Goal: Task Accomplishment & Management: Manage account settings

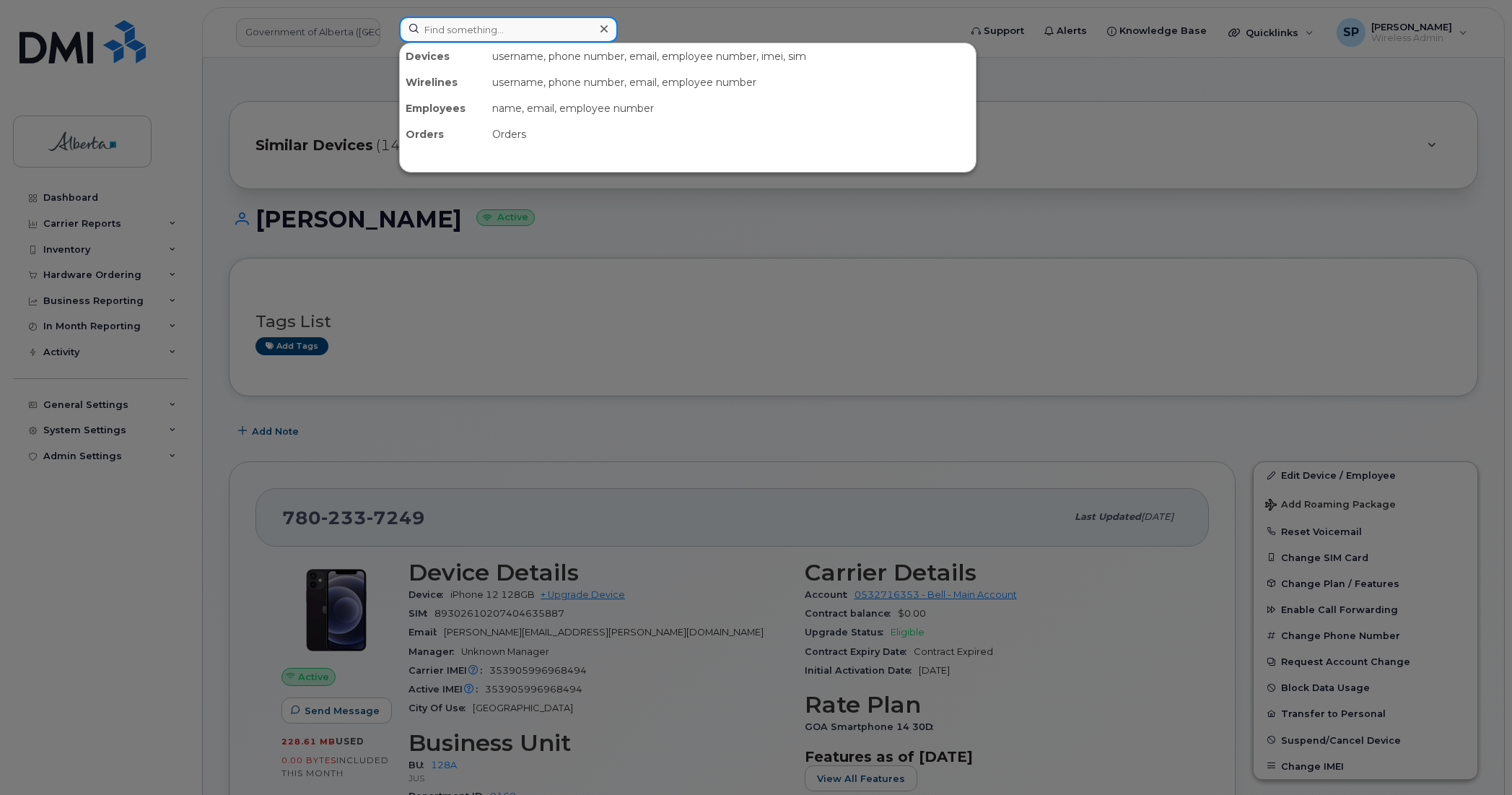
click at [475, 26] on input at bounding box center [508, 30] width 218 height 26
paste input "5877831257"
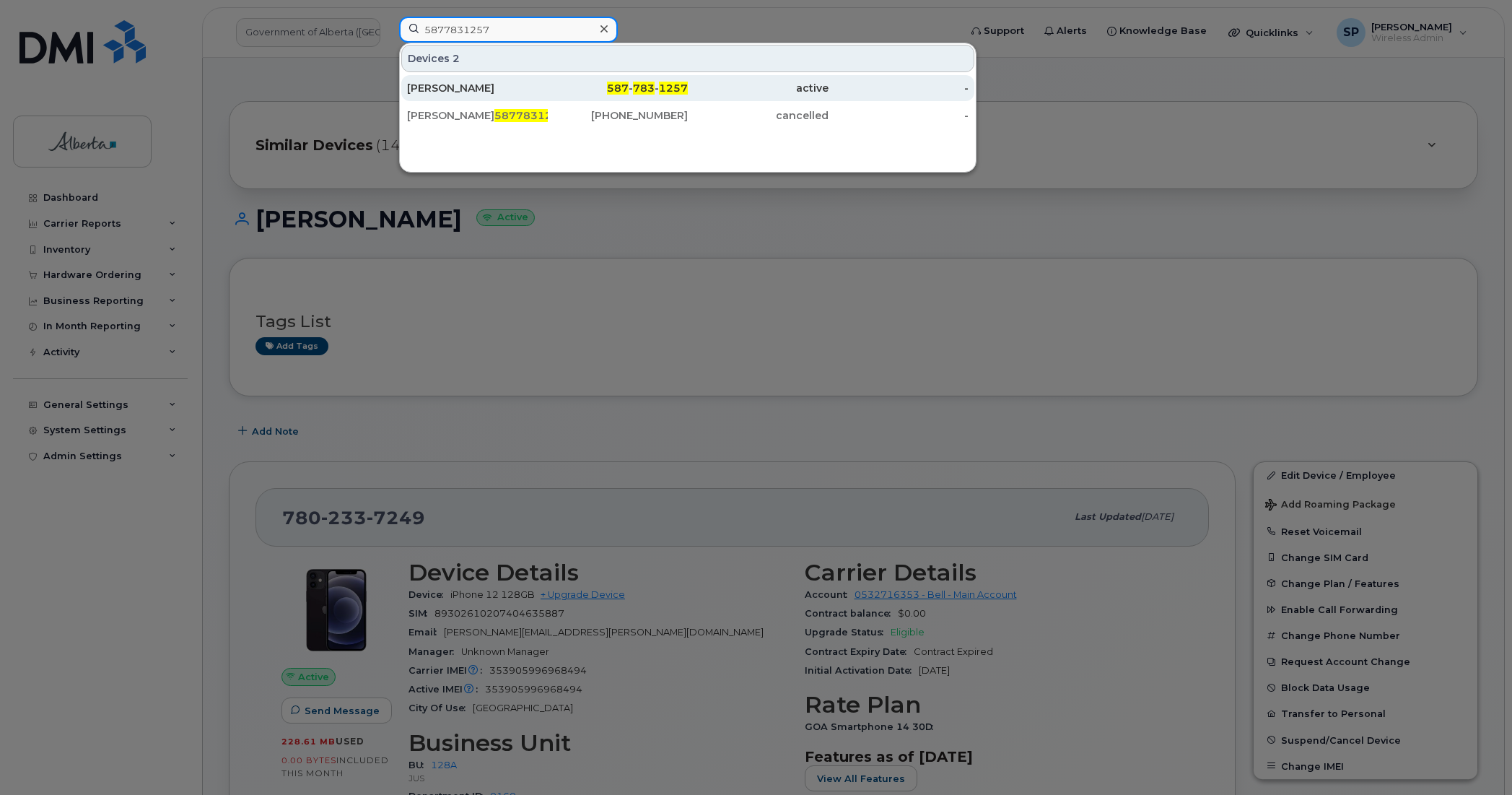
type input "5877831257"
click at [457, 89] on div "[PERSON_NAME]" at bounding box center [478, 88] width 140 height 15
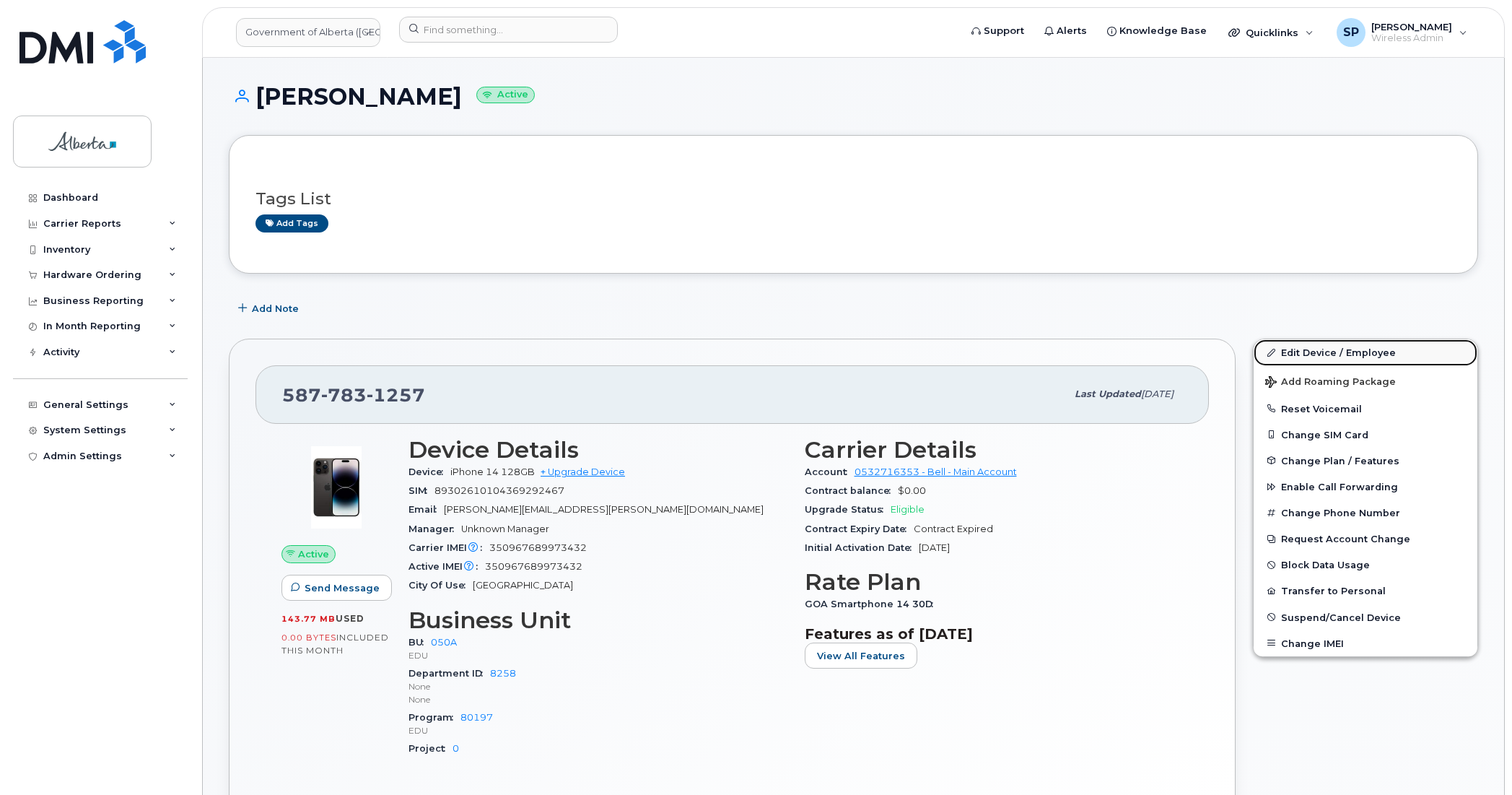
click at [1328, 355] on link "Edit Device / Employee" at bounding box center [1365, 353] width 224 height 26
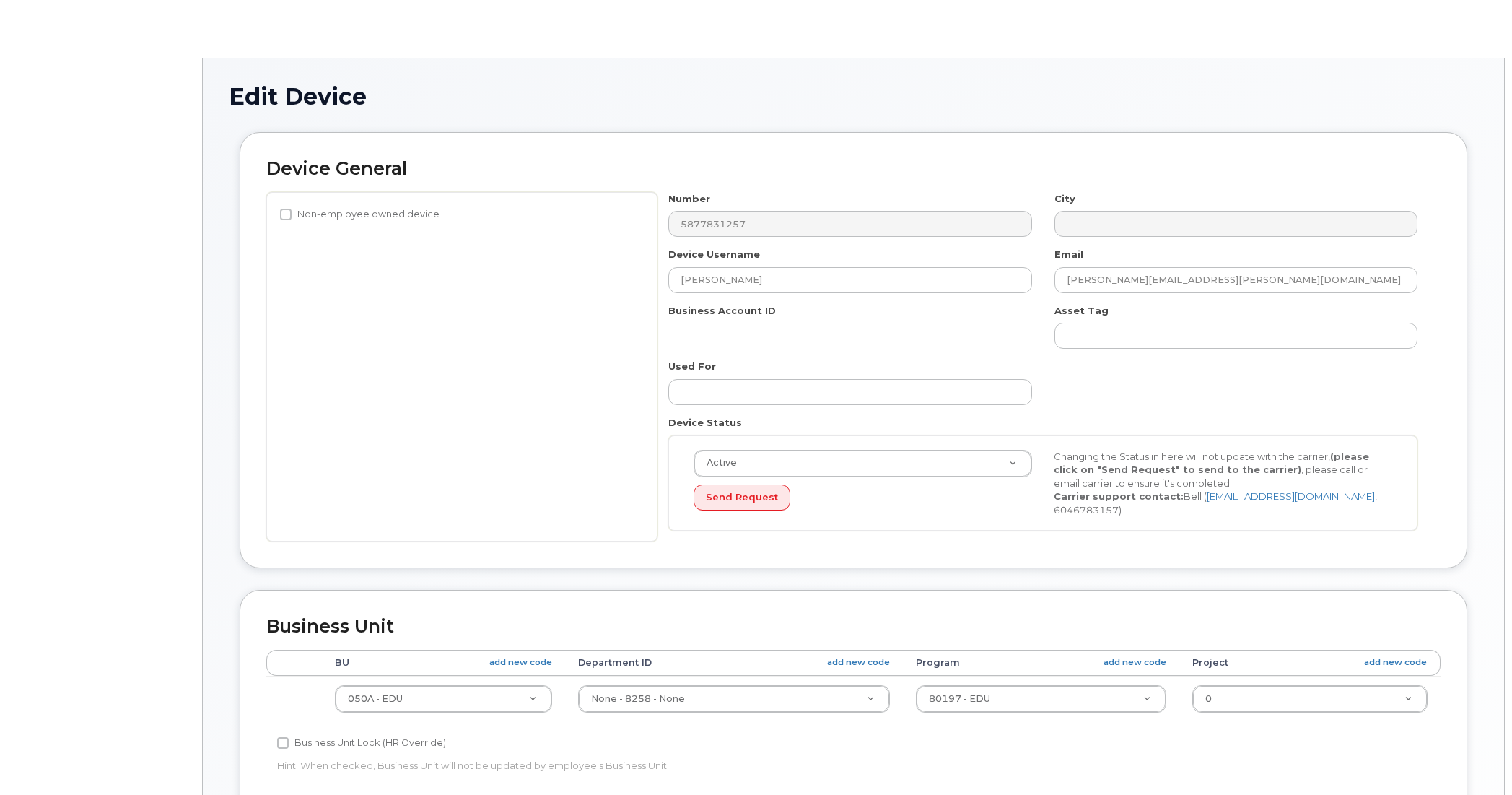
select select "4749738"
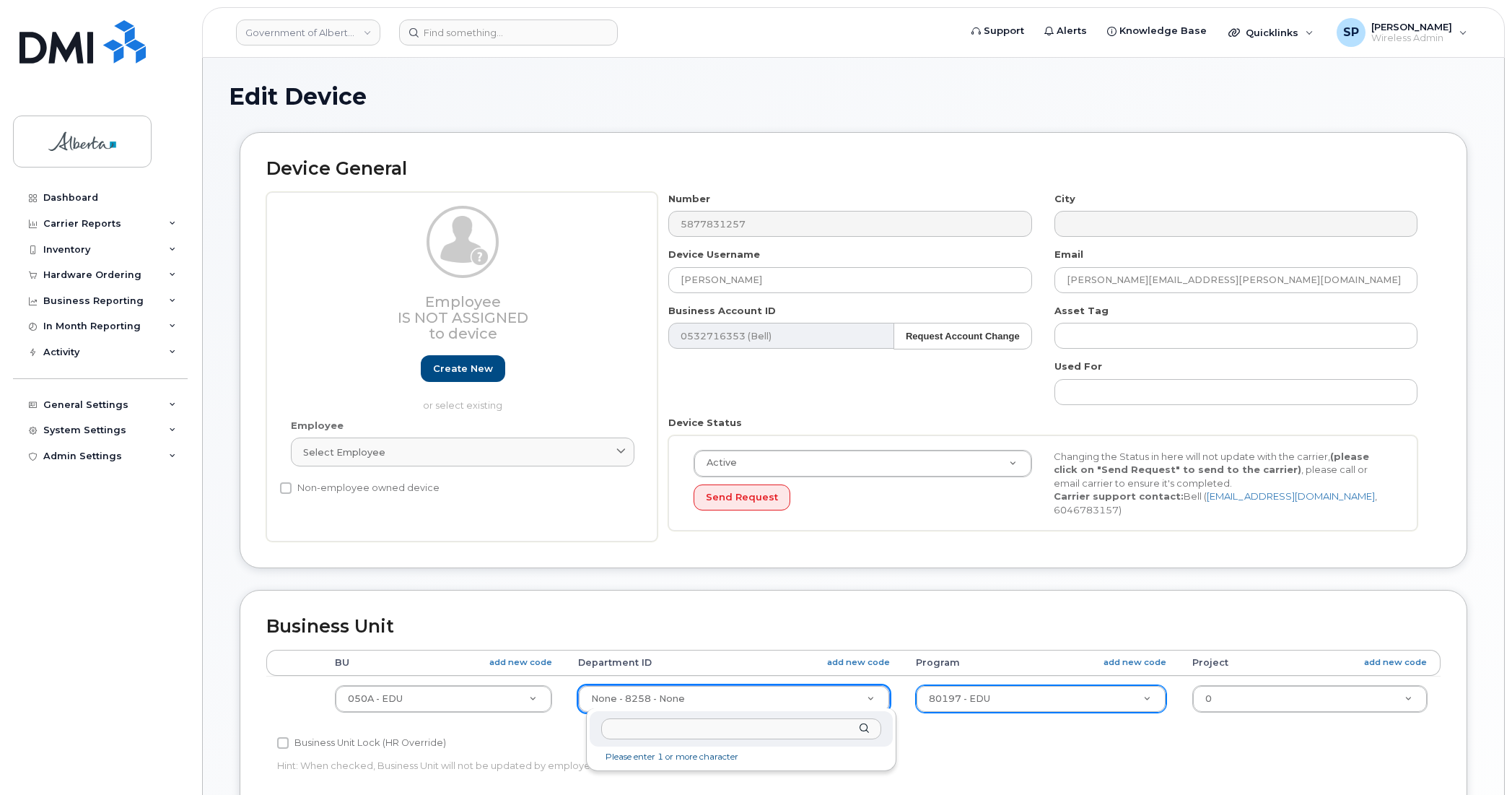
click at [661, 730] on input "text" at bounding box center [741, 729] width 280 height 21
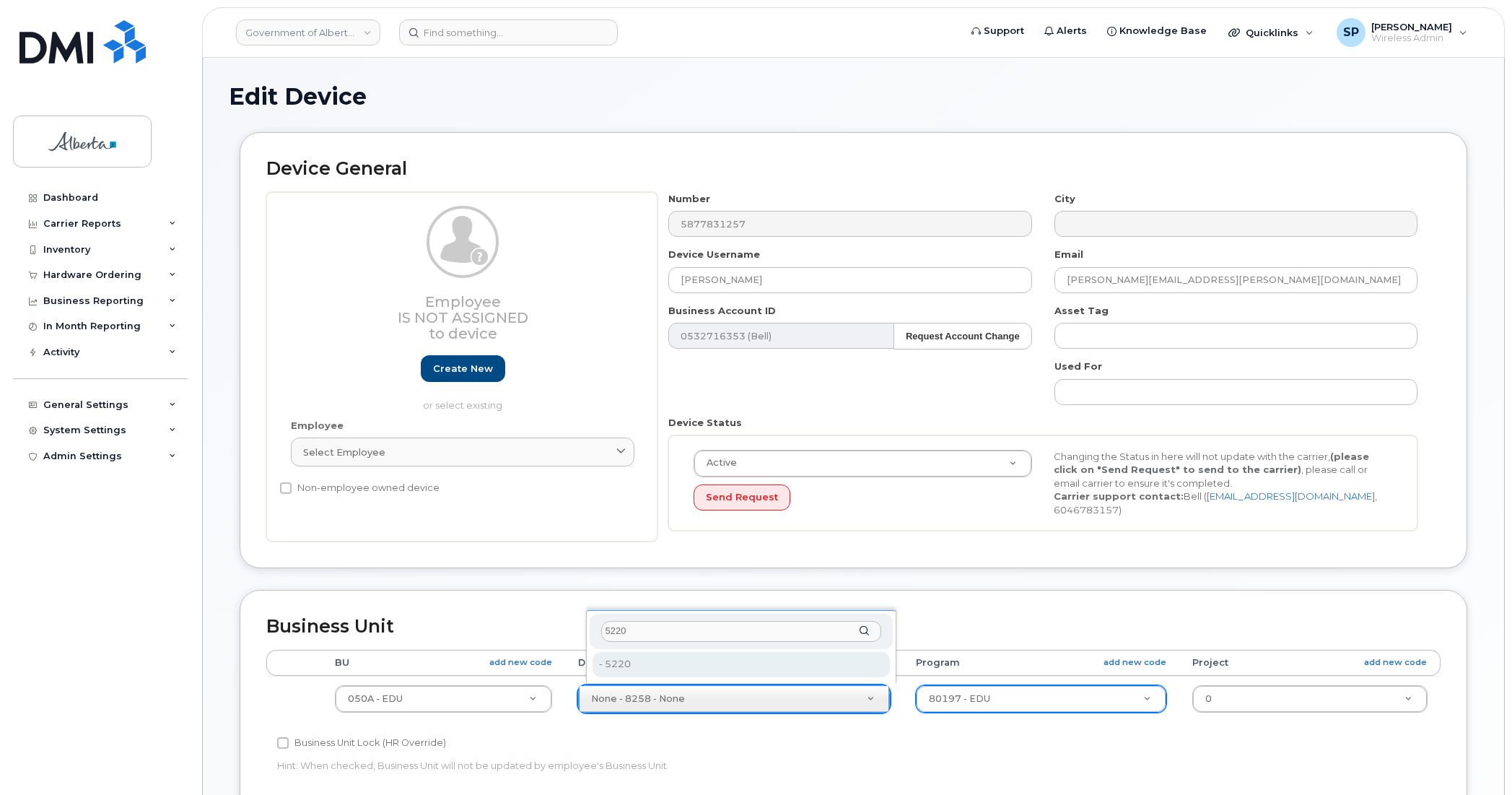
type input "5220"
type input "4802987"
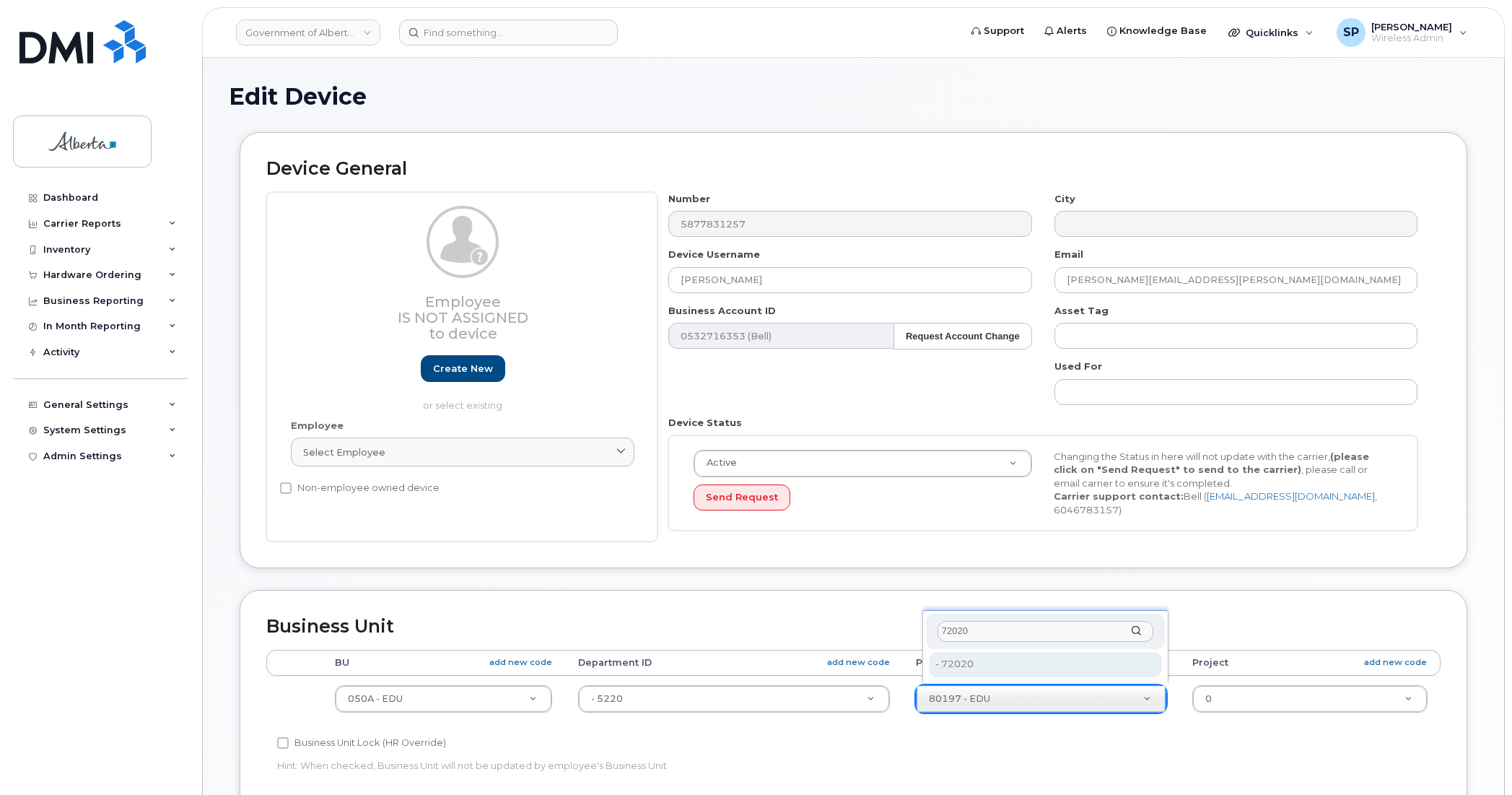
type input "72020"
type input "4803008"
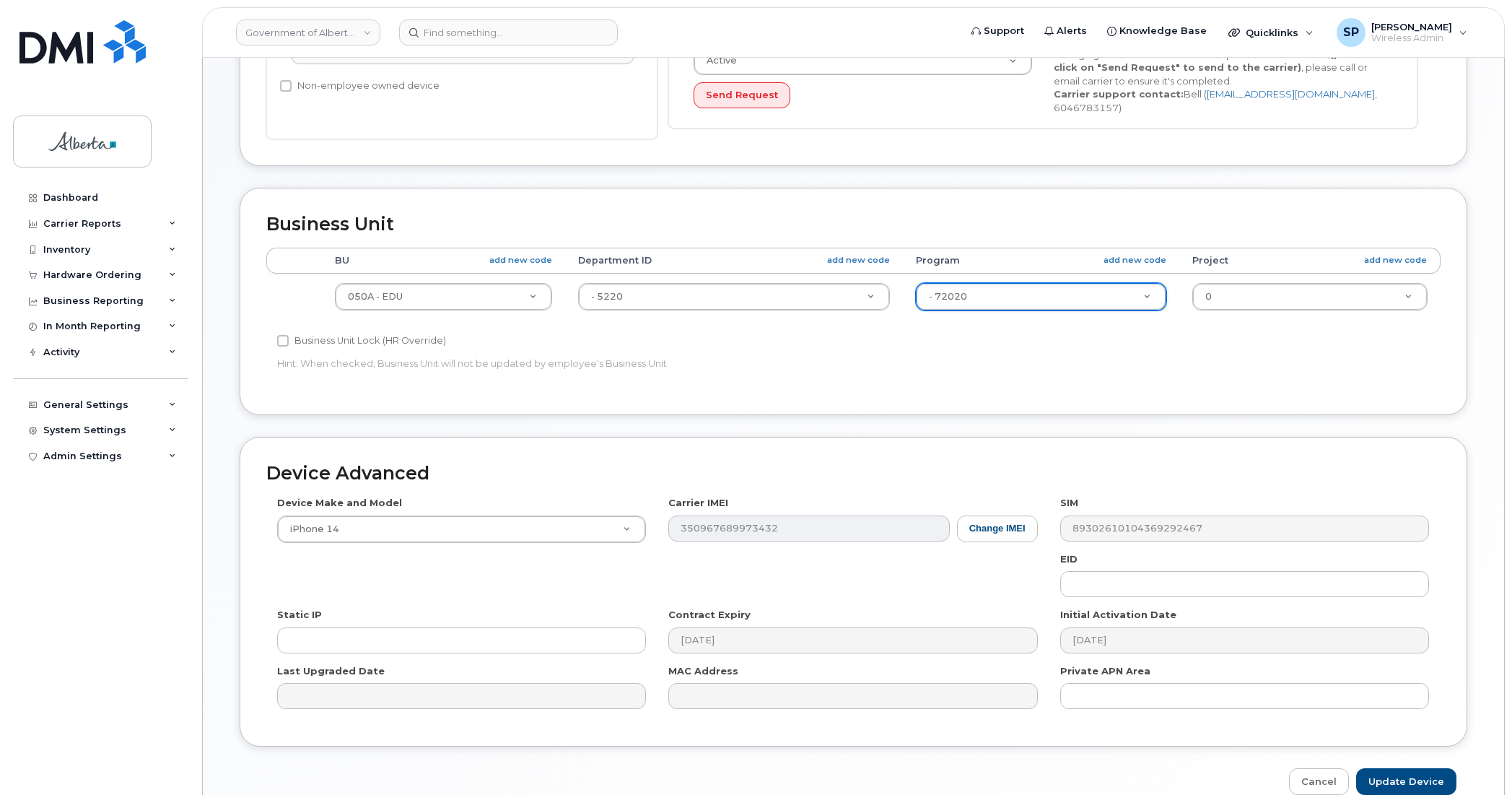
scroll to position [472, 0]
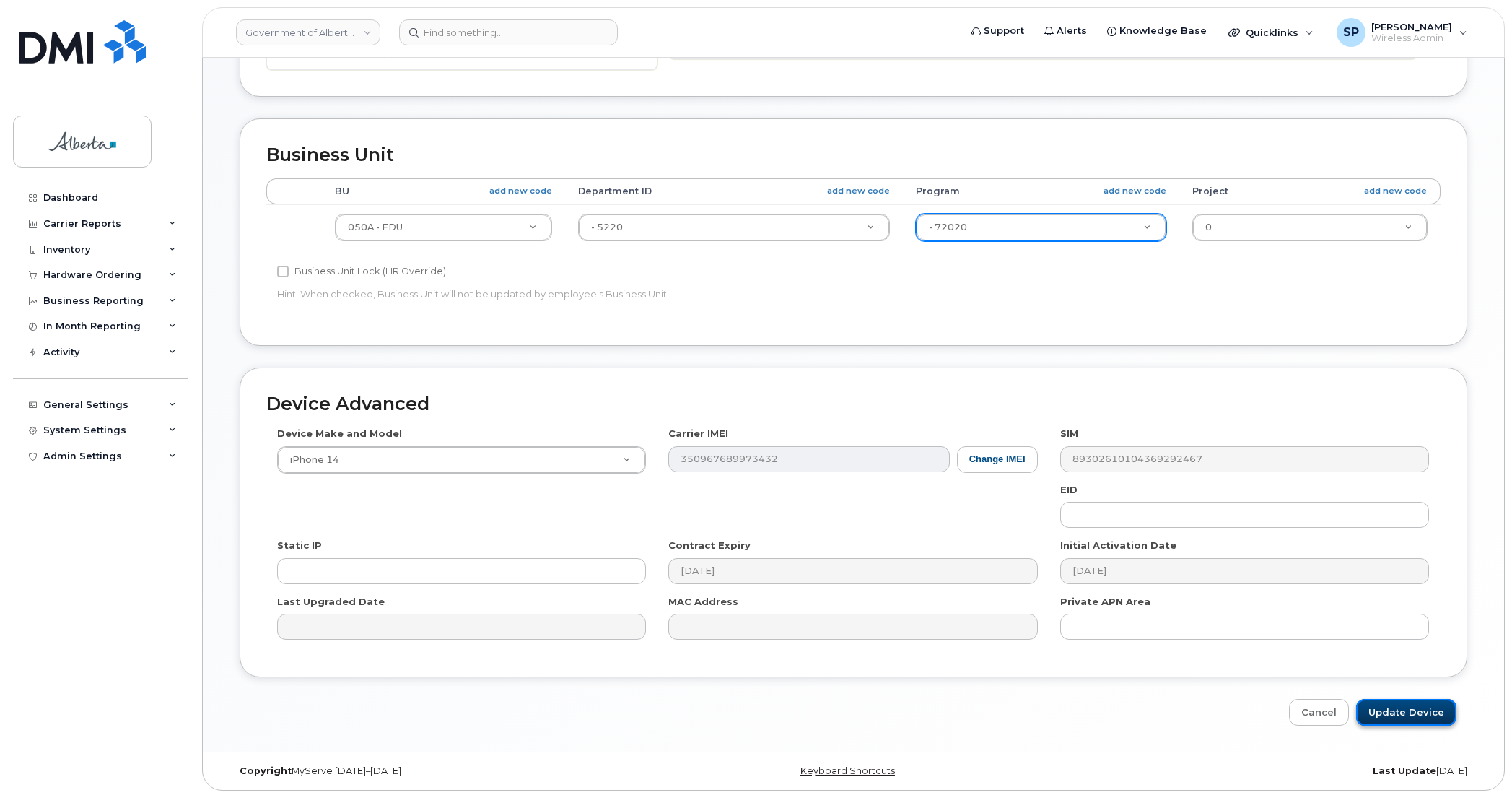
click at [1416, 709] on input "Update Device" at bounding box center [1406, 712] width 100 height 27
type input "Saving..."
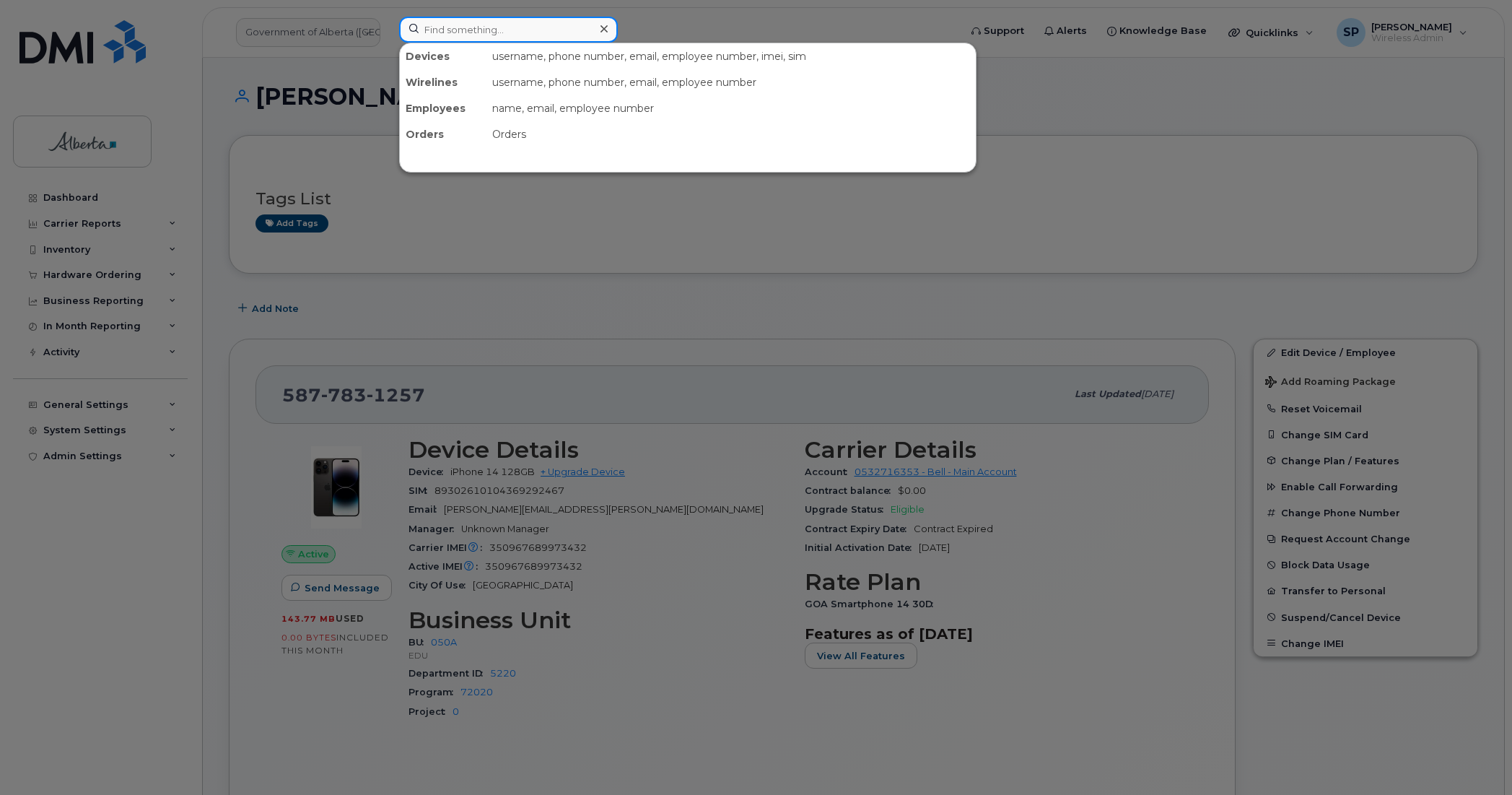
click at [507, 23] on input at bounding box center [508, 30] width 218 height 26
paste input "5879824297"
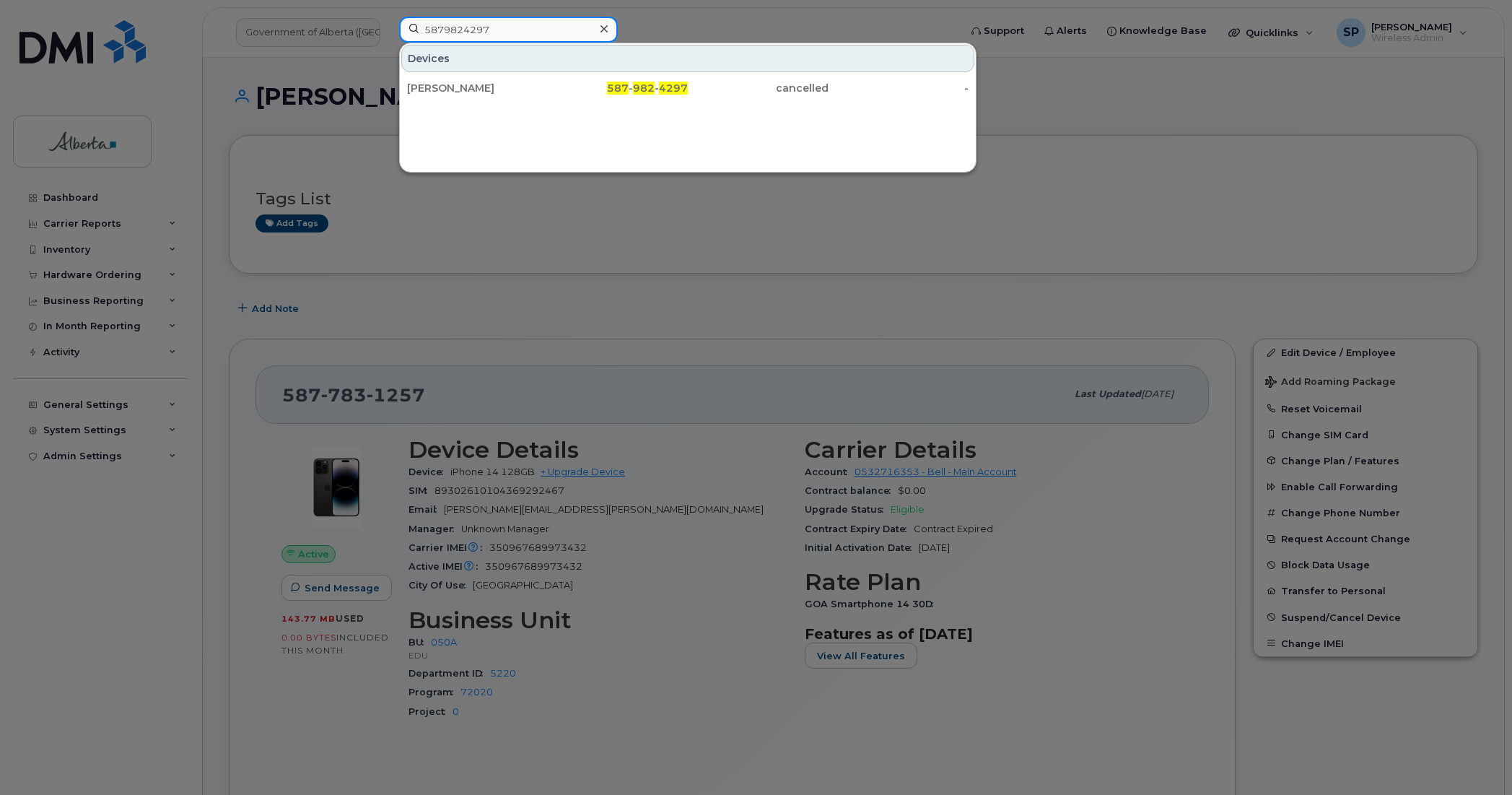
type input "5879824297"
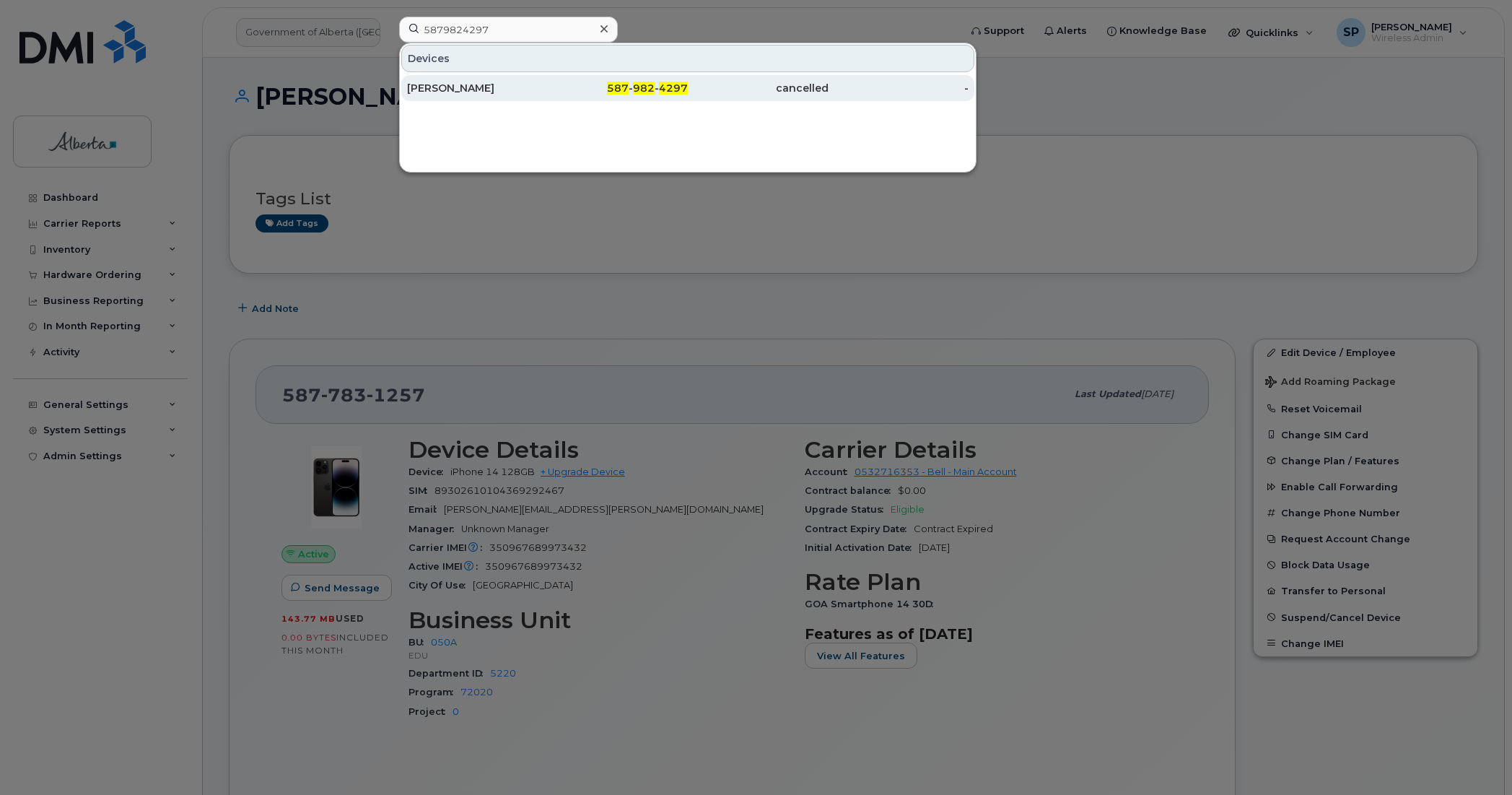
click at [480, 93] on div "[PERSON_NAME]" at bounding box center [478, 88] width 140 height 15
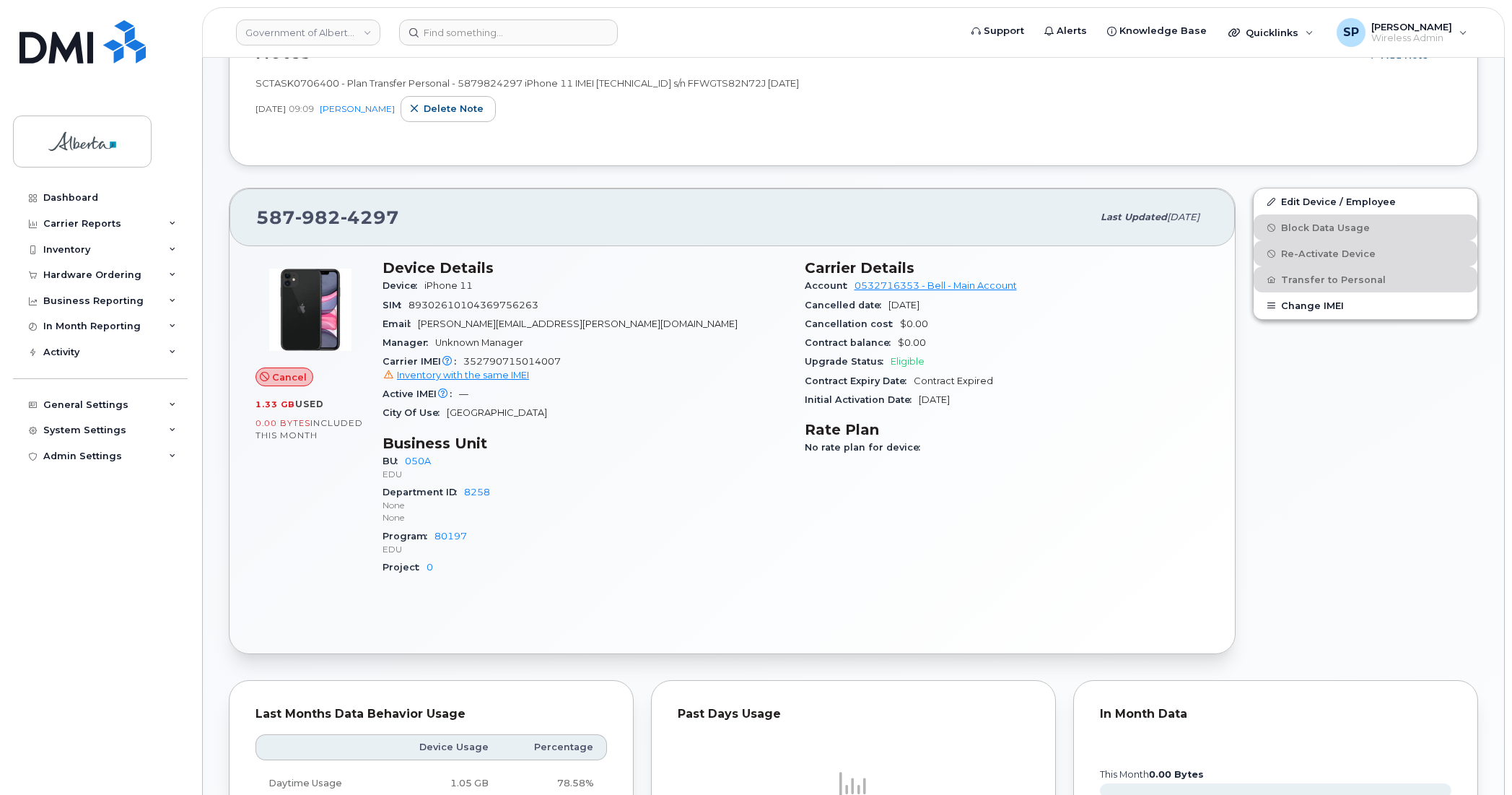
scroll to position [337, 0]
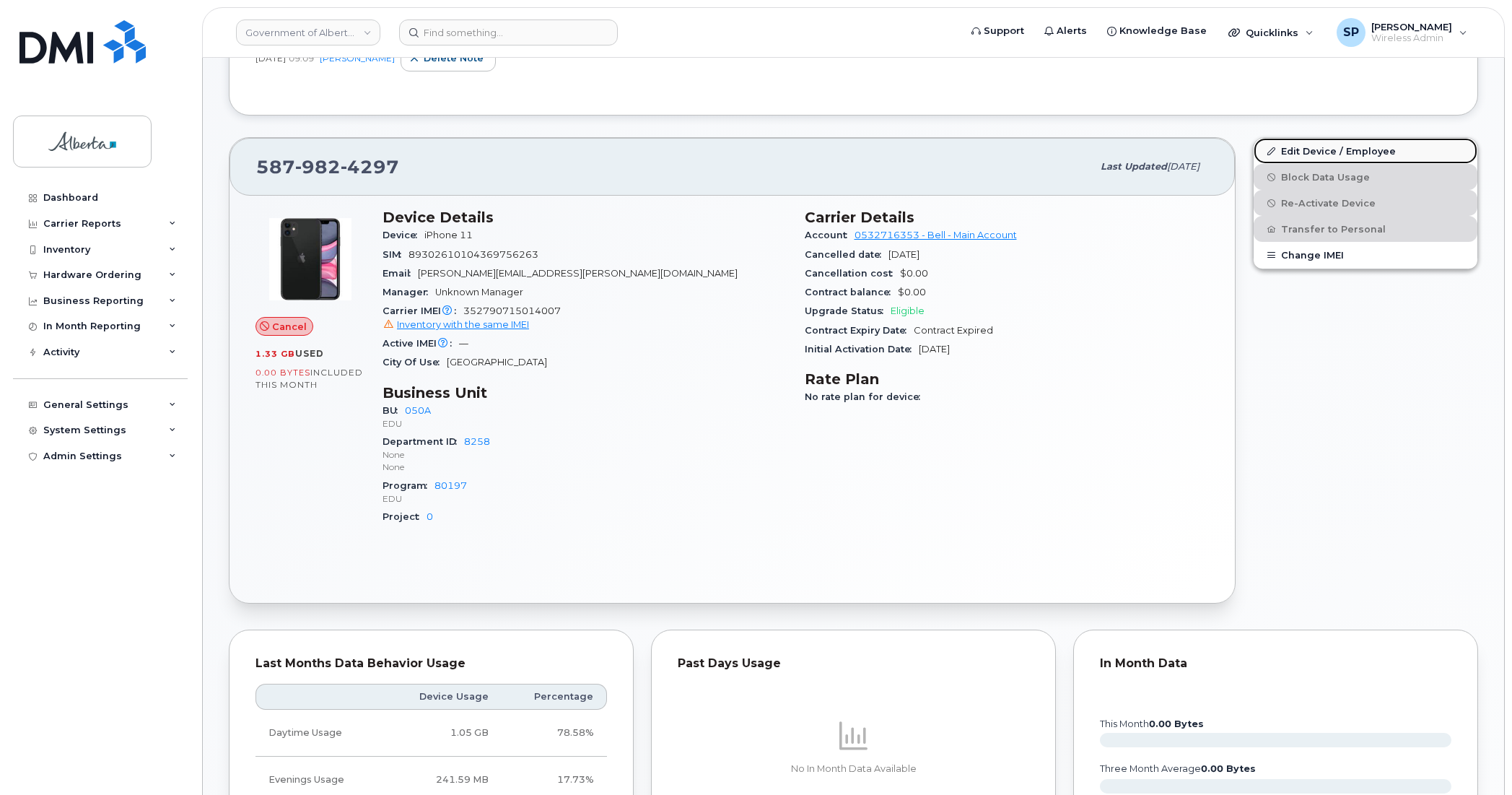
click at [1282, 149] on link "Edit Device / Employee" at bounding box center [1365, 151] width 224 height 26
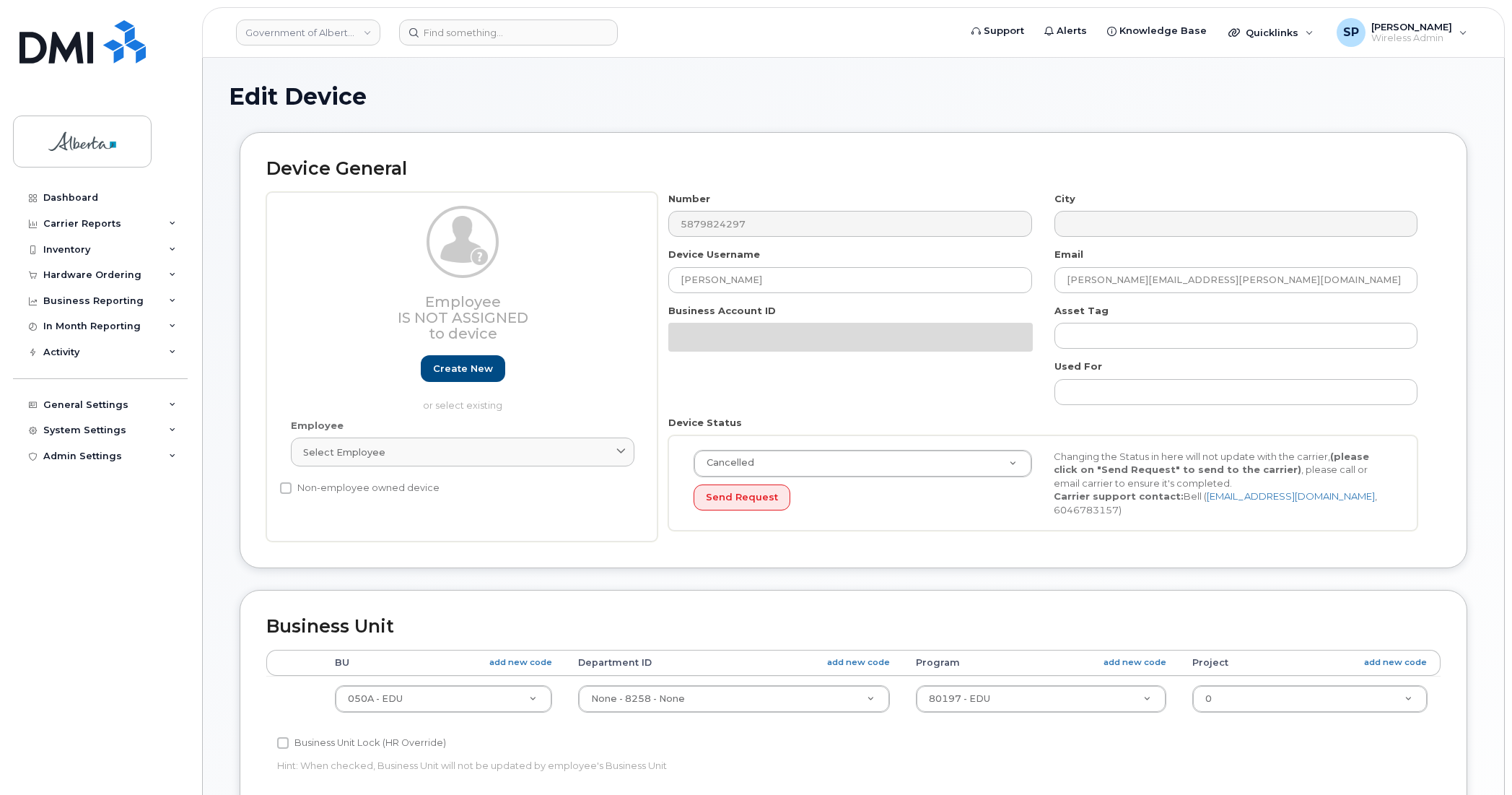
select select "4749738"
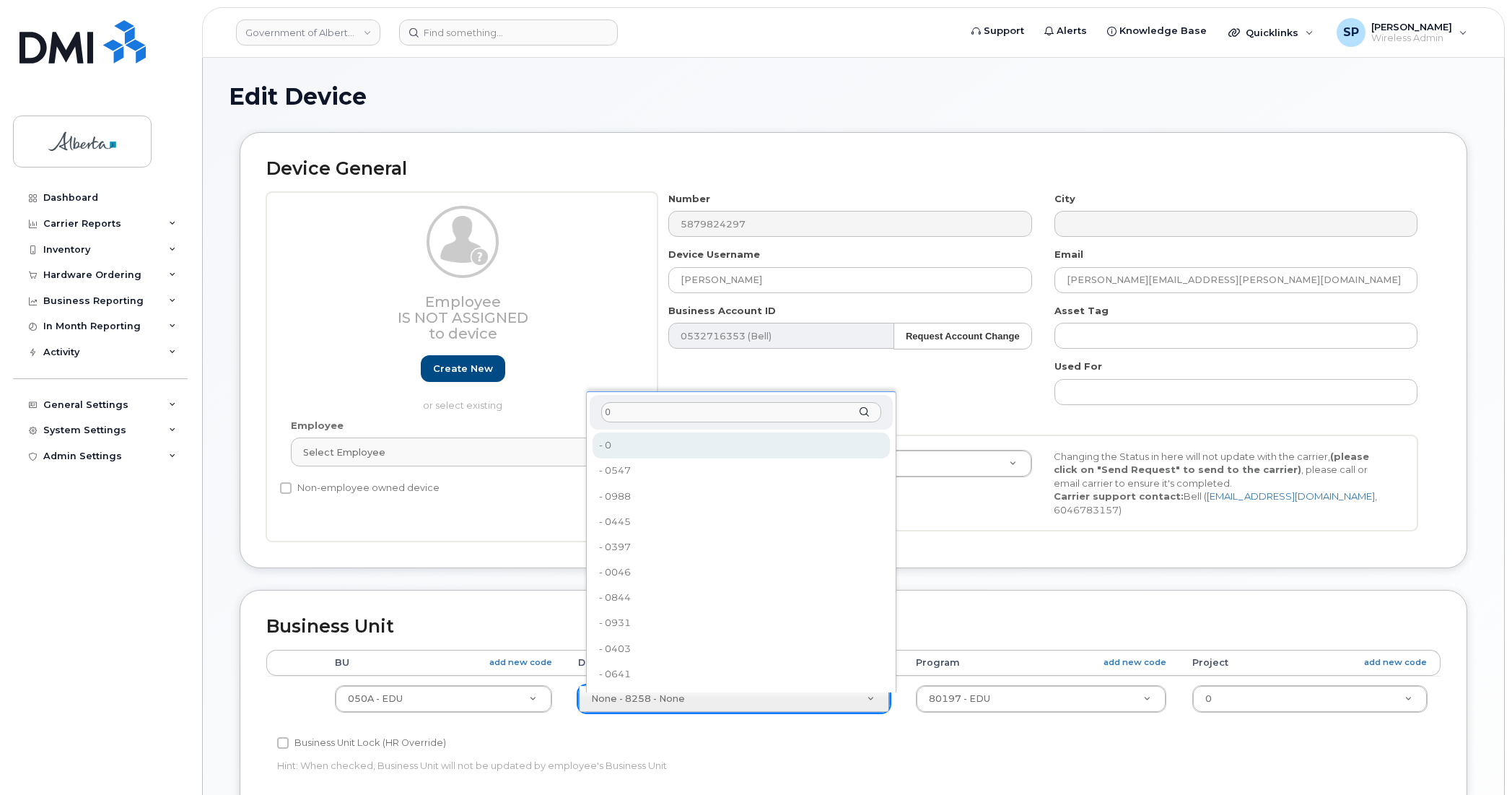
type input "0"
type input "4806341"
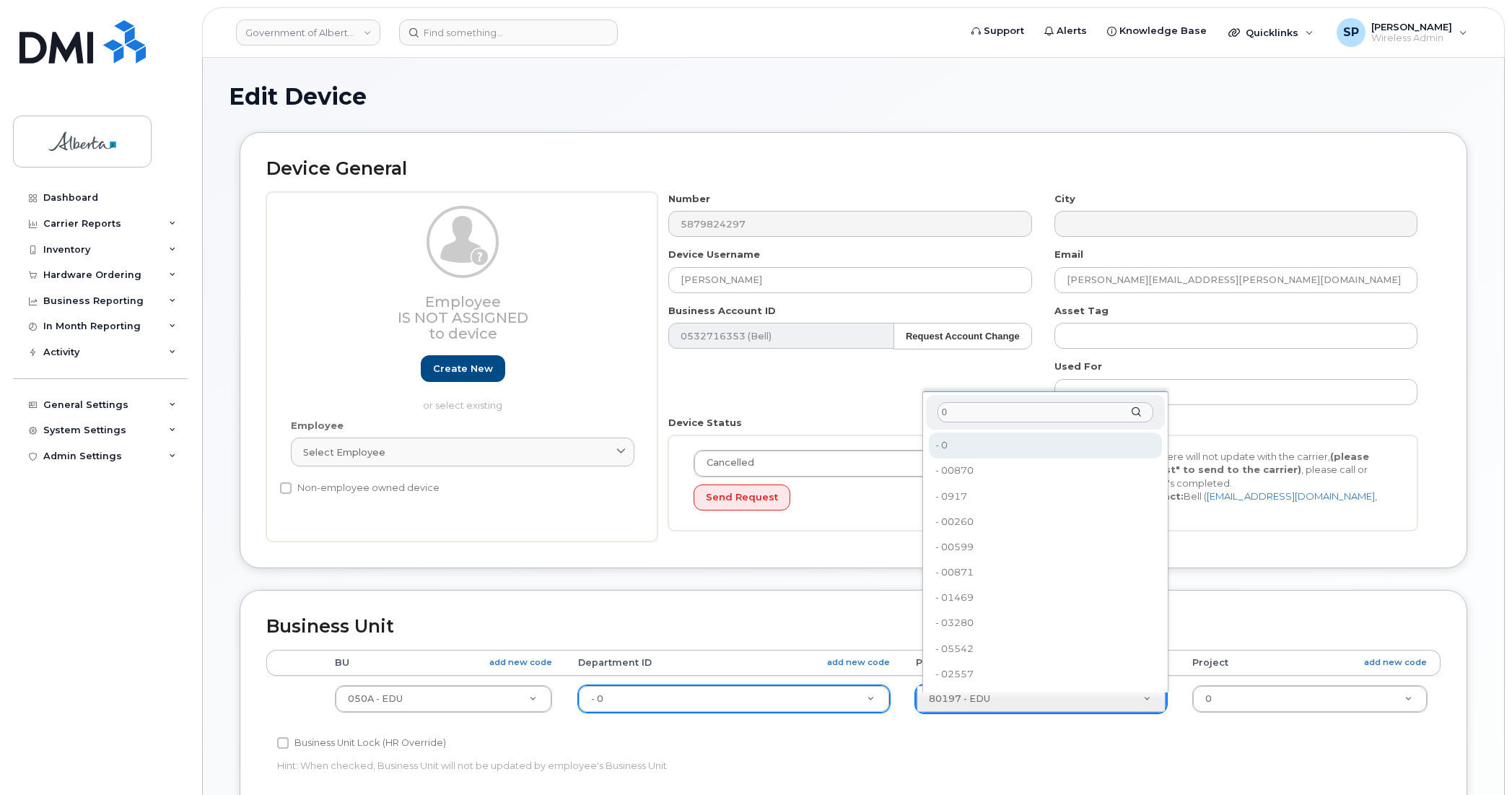
type input "0"
type input "4806366"
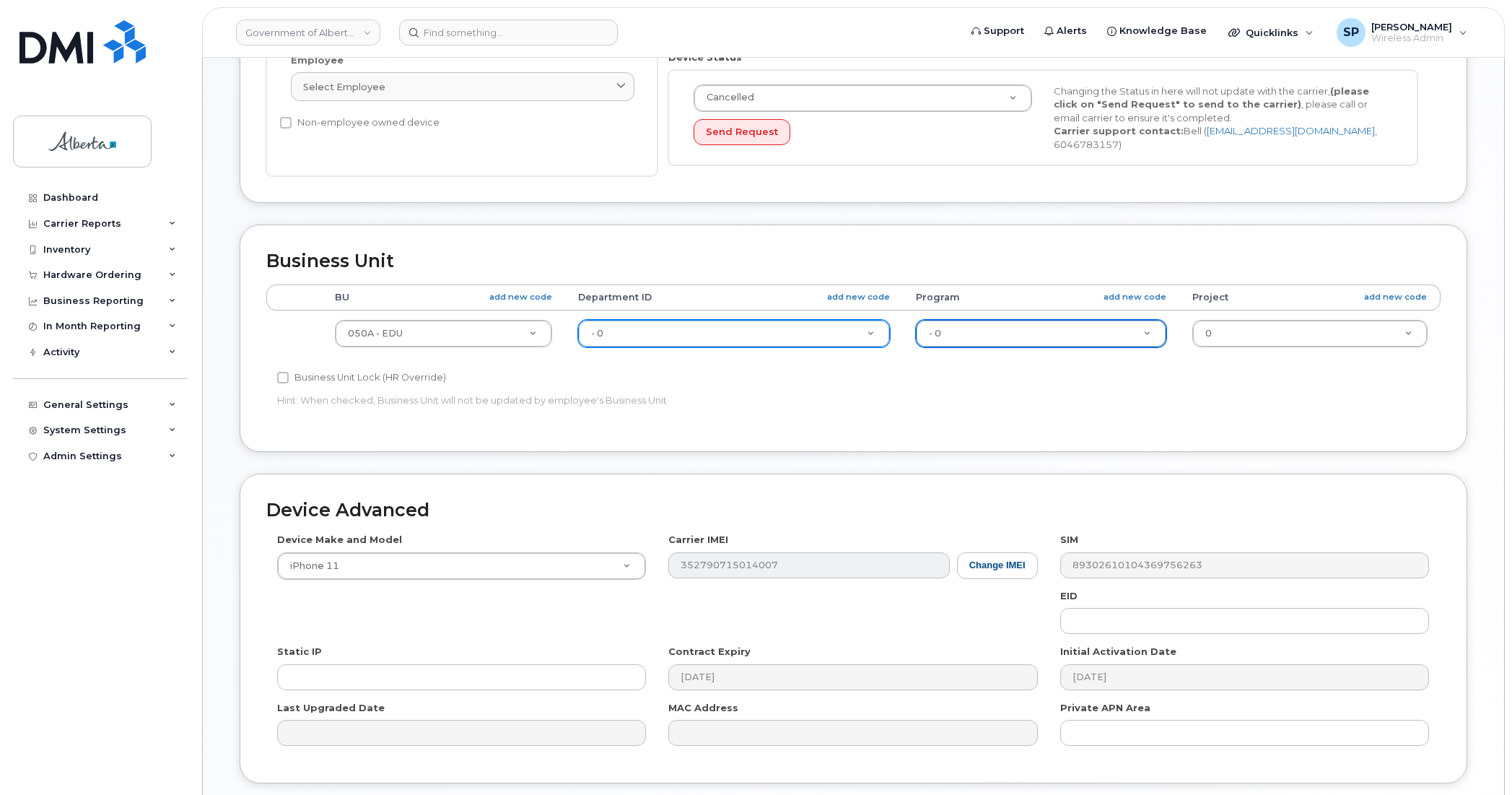
scroll to position [472, 0]
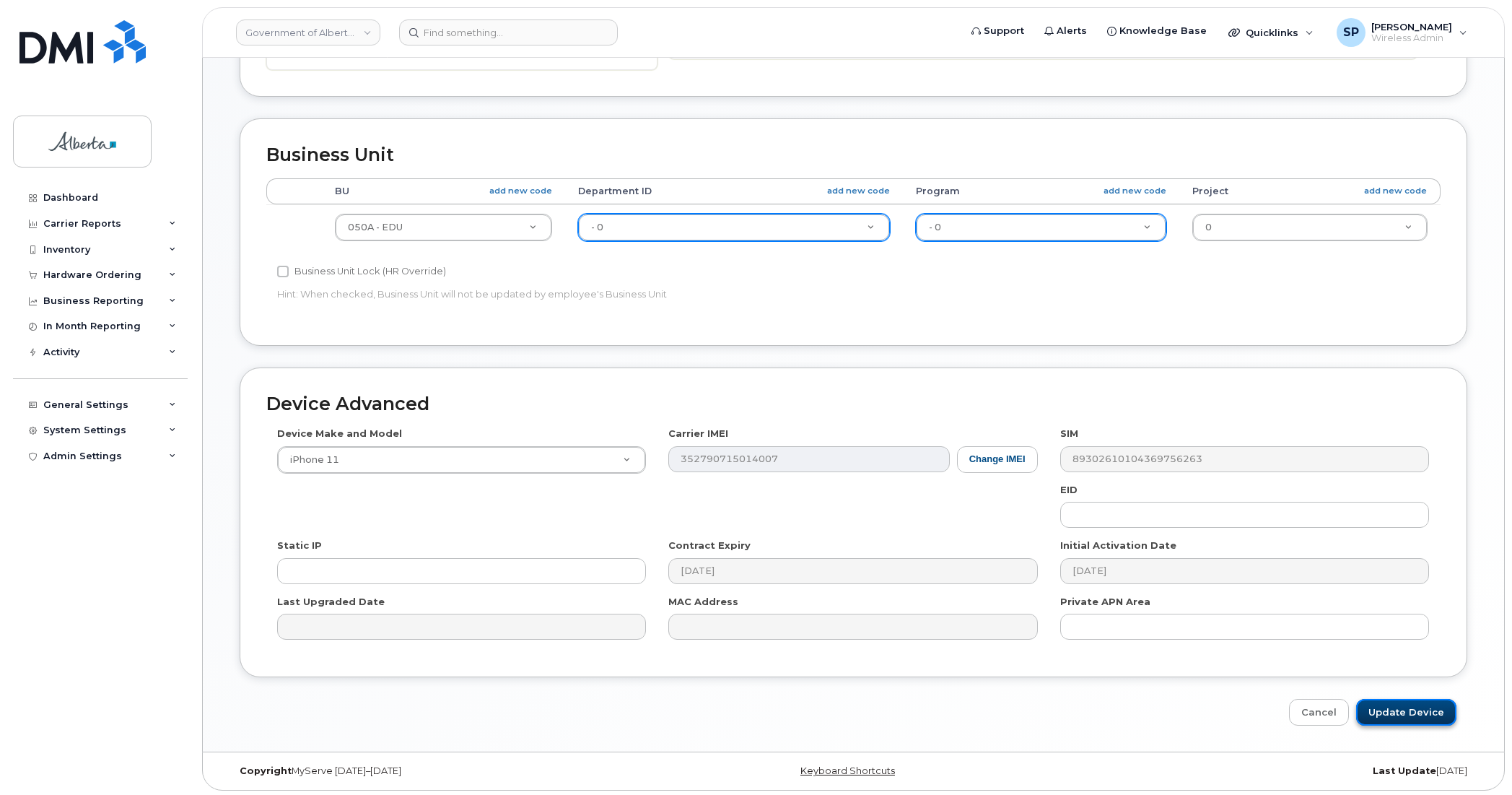
click at [1373, 710] on input "Update Device" at bounding box center [1406, 712] width 100 height 27
type input "Saving..."
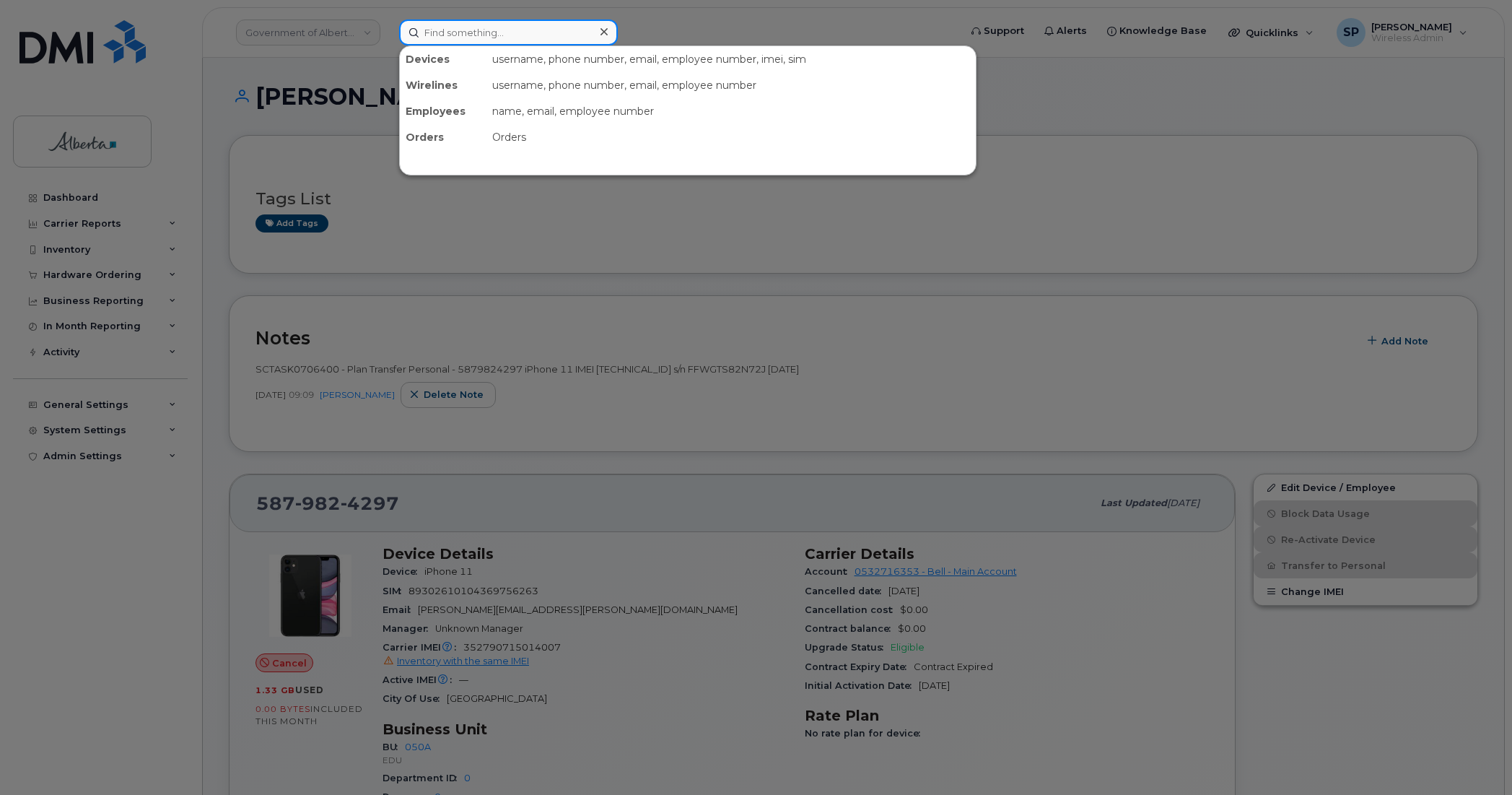
click at [489, 36] on input at bounding box center [508, 32] width 218 height 26
paste input "7805542104"
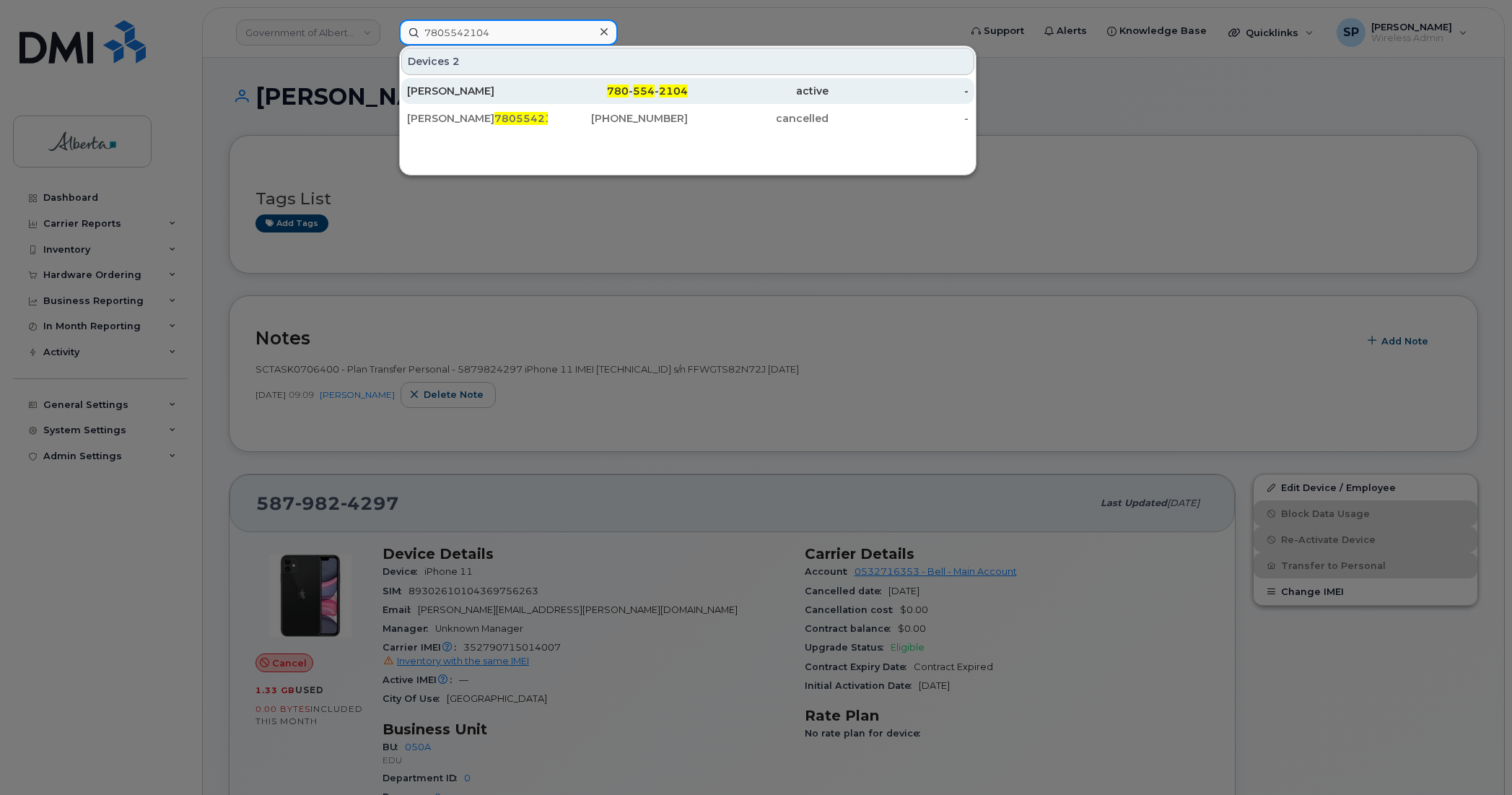
type input "7805542104"
click at [464, 89] on div "Amber Chipman" at bounding box center [478, 91] width 140 height 15
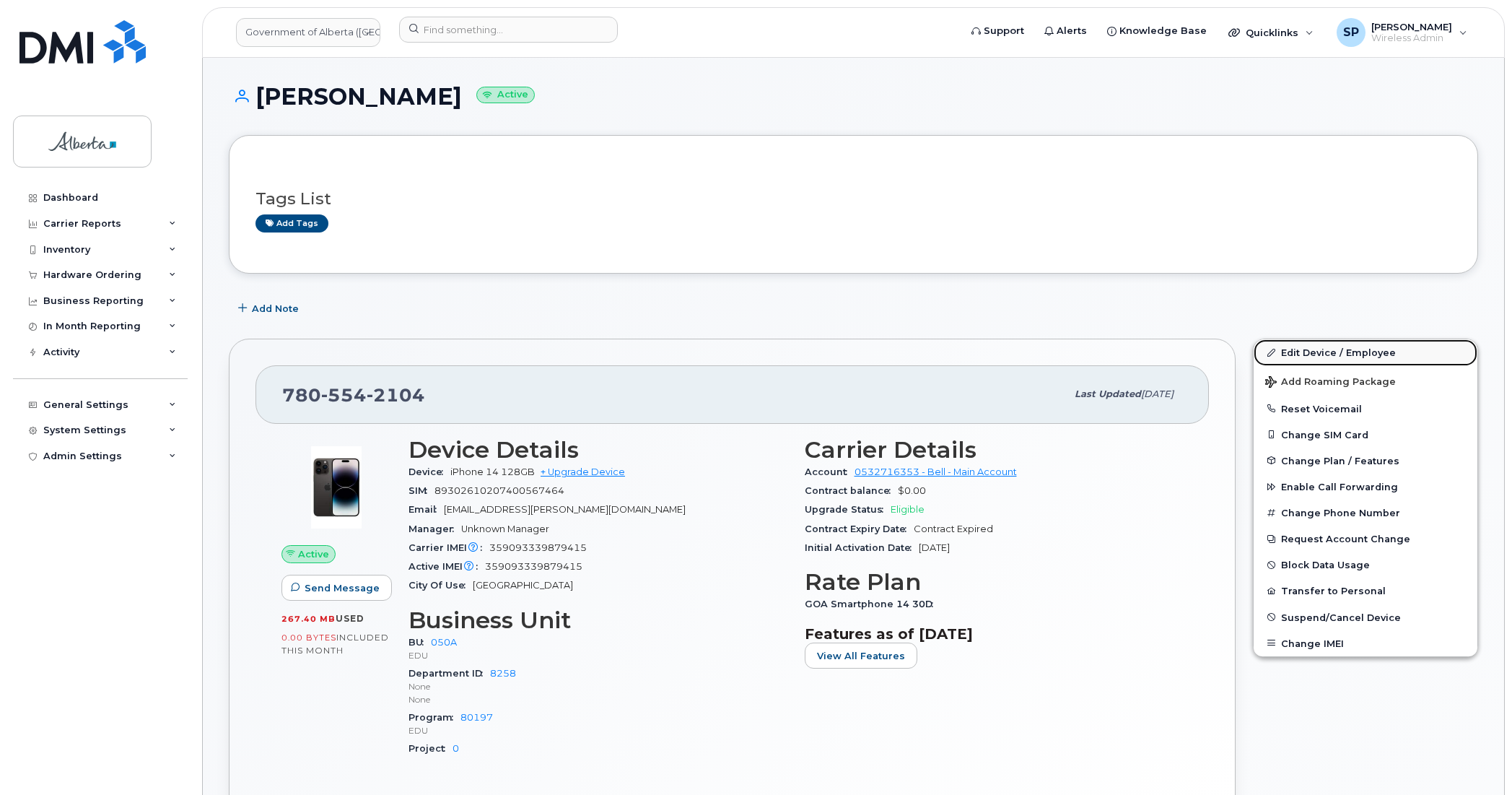
click at [1350, 353] on link "Edit Device / Employee" at bounding box center [1365, 353] width 224 height 26
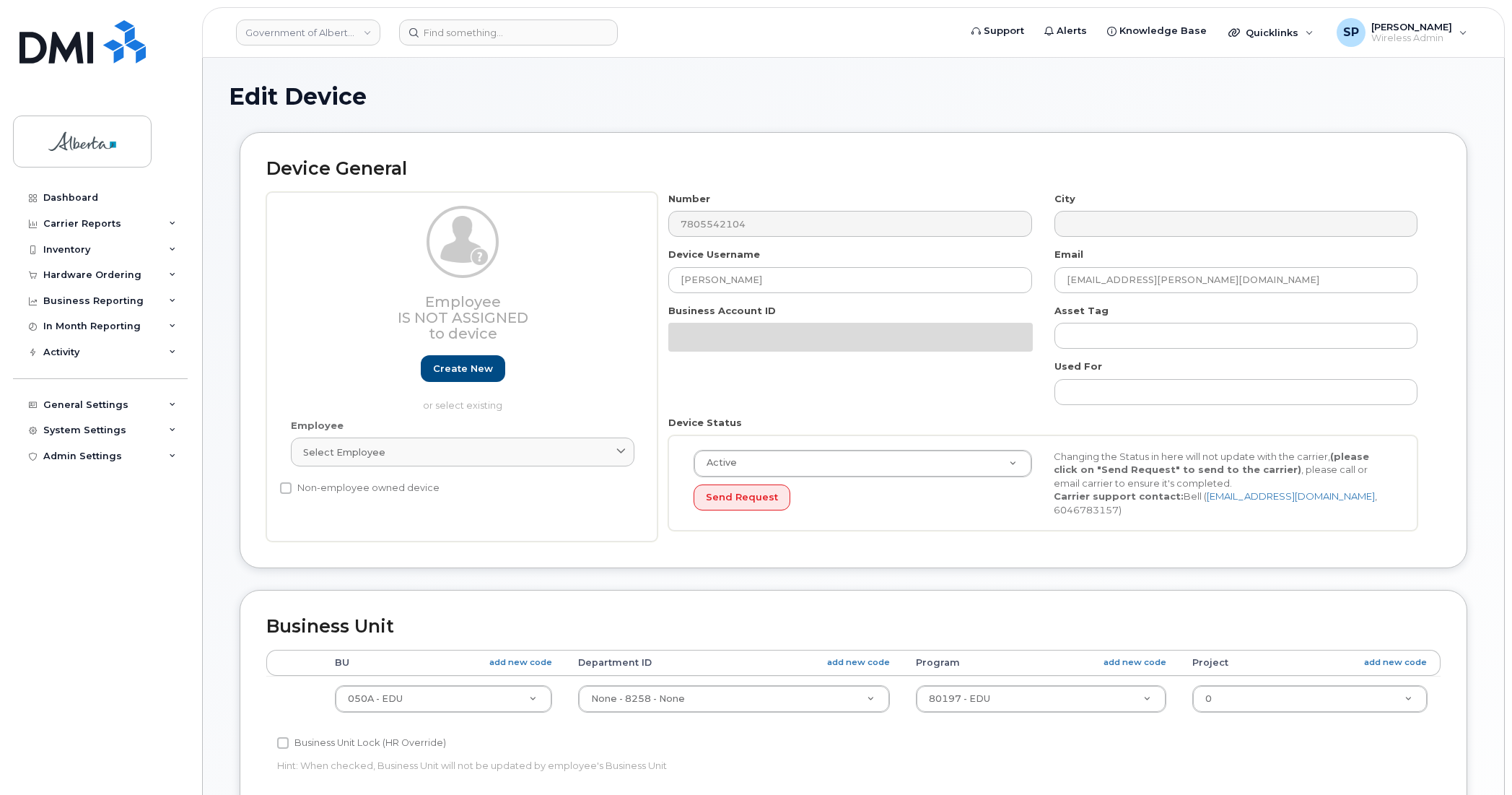
select select "4749738"
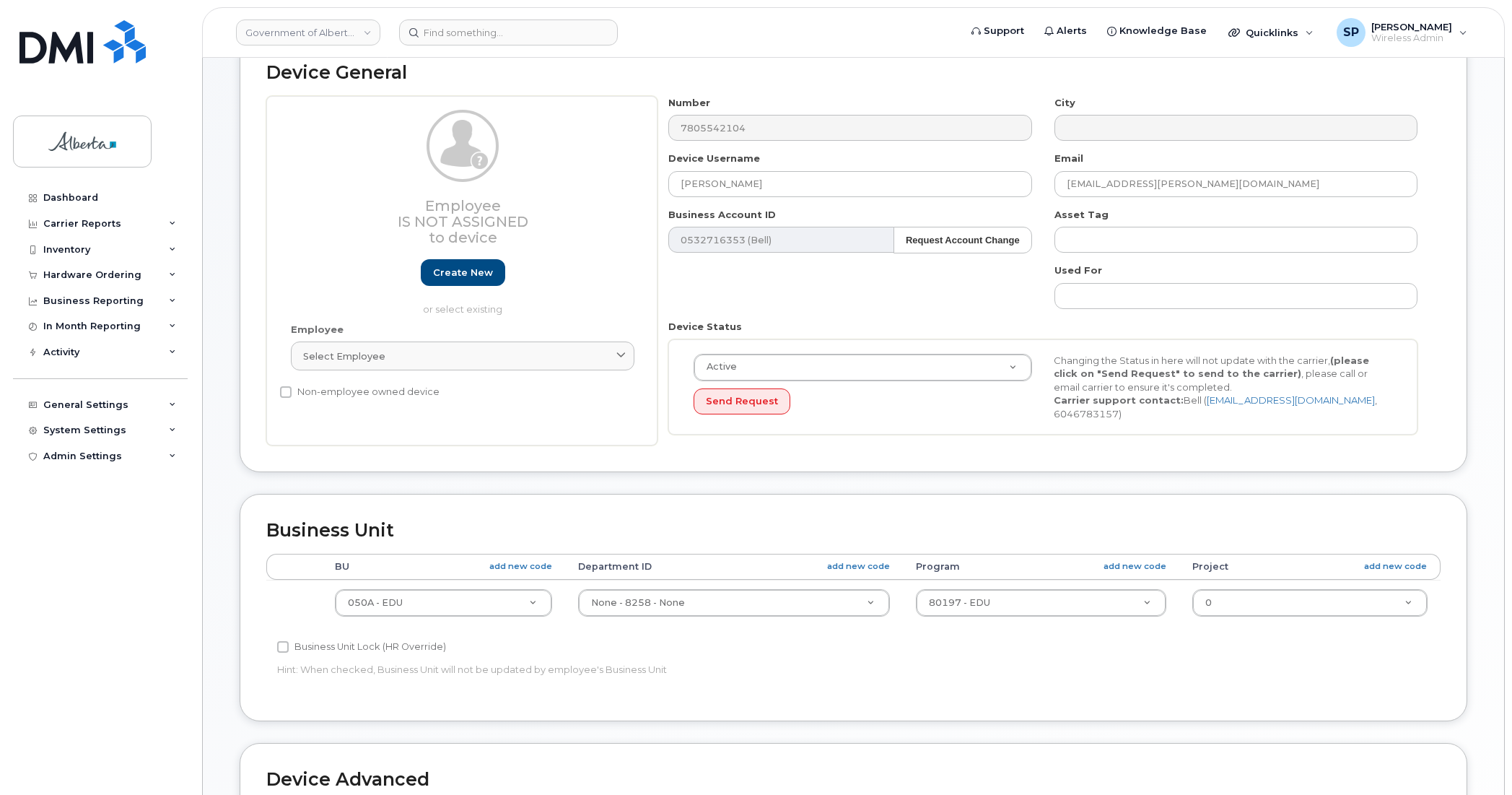
scroll to position [130, 0]
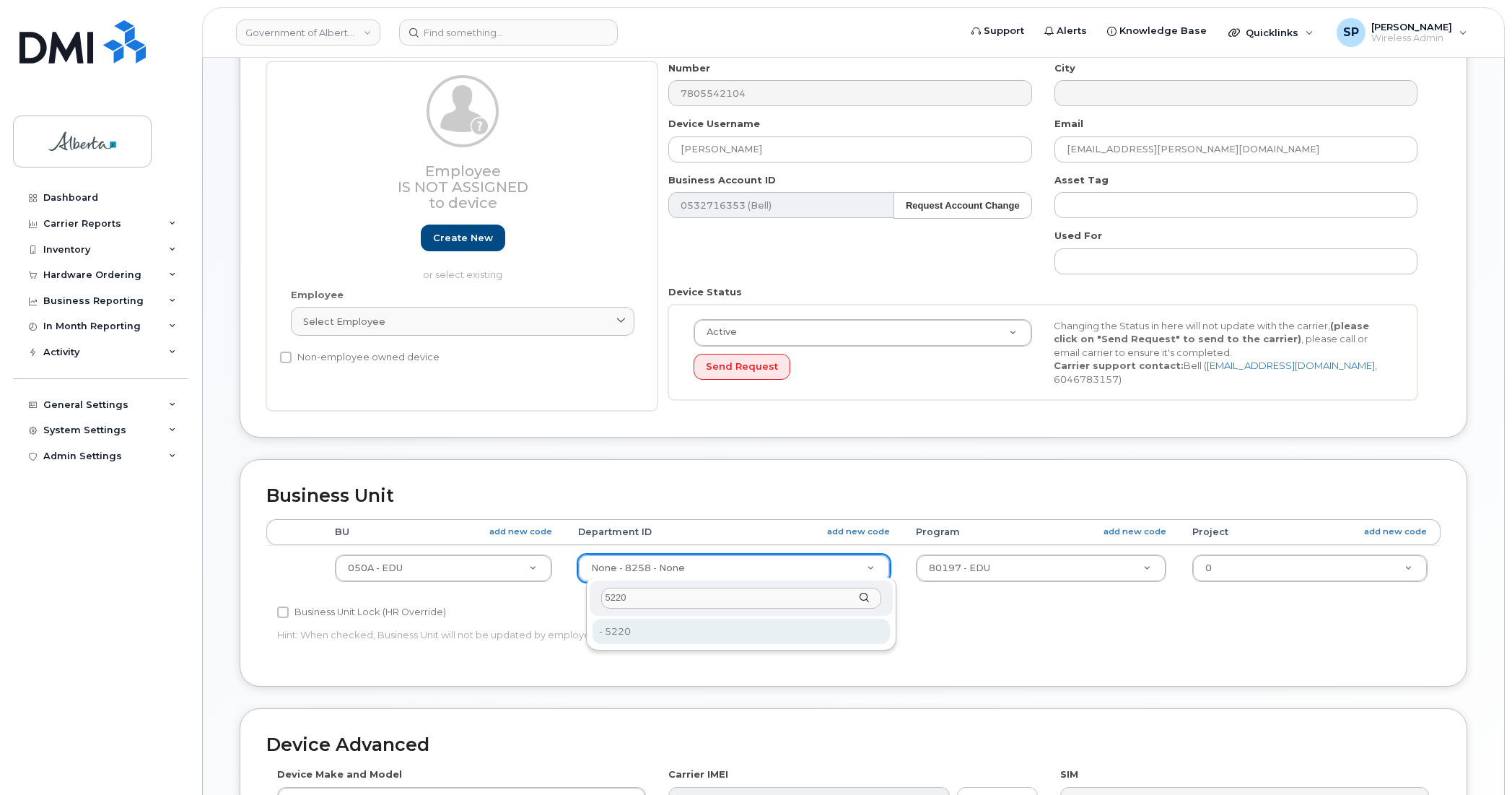
type input "5220"
type input "4802987"
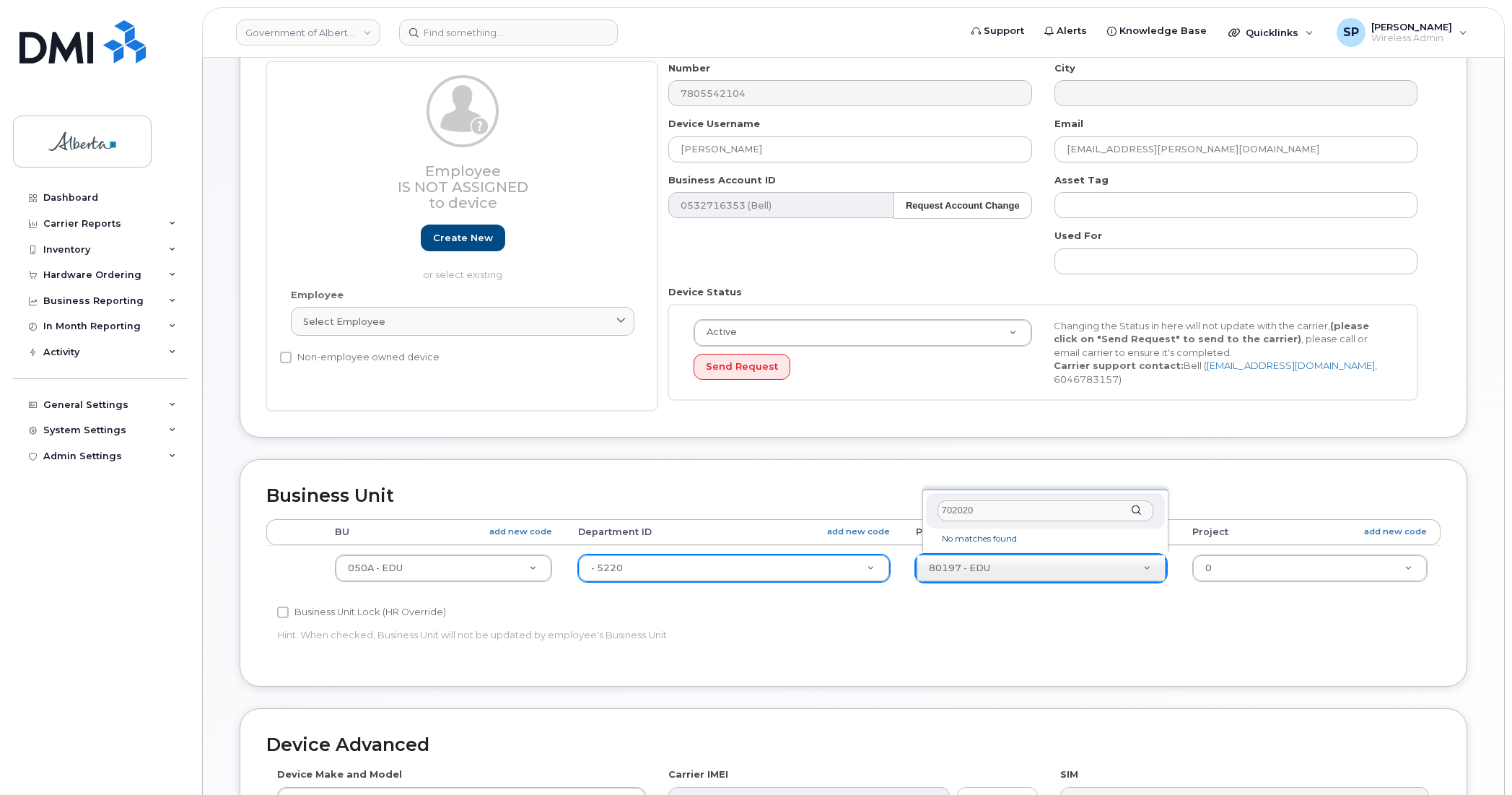
click at [983, 513] on input "702020" at bounding box center [1045, 510] width 216 height 21
drag, startPoint x: 981, startPoint y: 513, endPoint x: 910, endPoint y: 518, distance: 71.2
click at [910, 518] on body "Government of Alberta (GOA) Support Alerts Knowledge Base Quicklinks Suspend / …" at bounding box center [756, 504] width 1512 height 1270
drag, startPoint x: 980, startPoint y: 504, endPoint x: 916, endPoint y: 511, distance: 64.4
click at [916, 511] on body "Government of Alberta (GOA) Support Alerts Knowledge Base Quicklinks Suspend / …" at bounding box center [756, 504] width 1512 height 1270
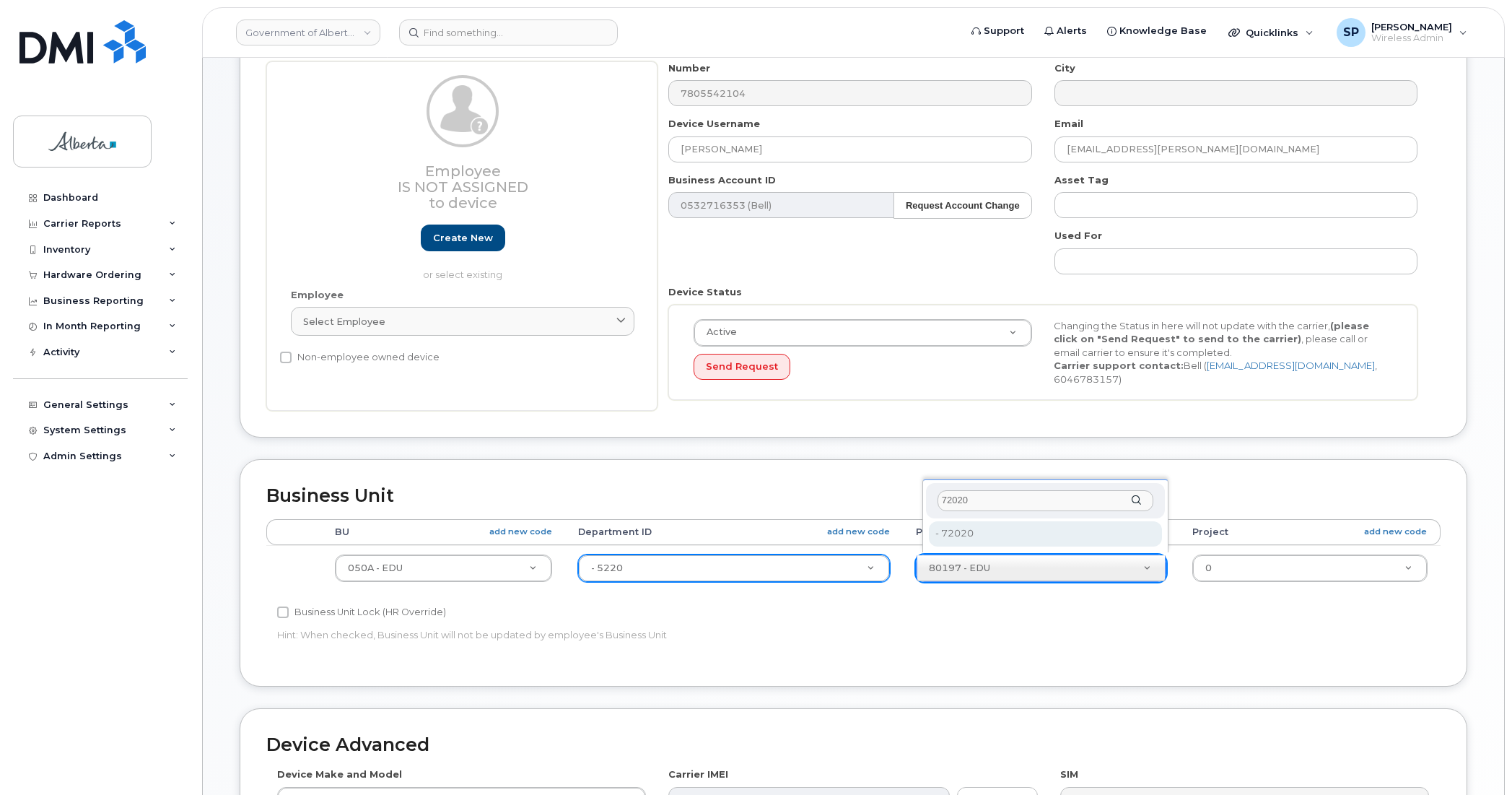
type input "72020"
type input "4803008"
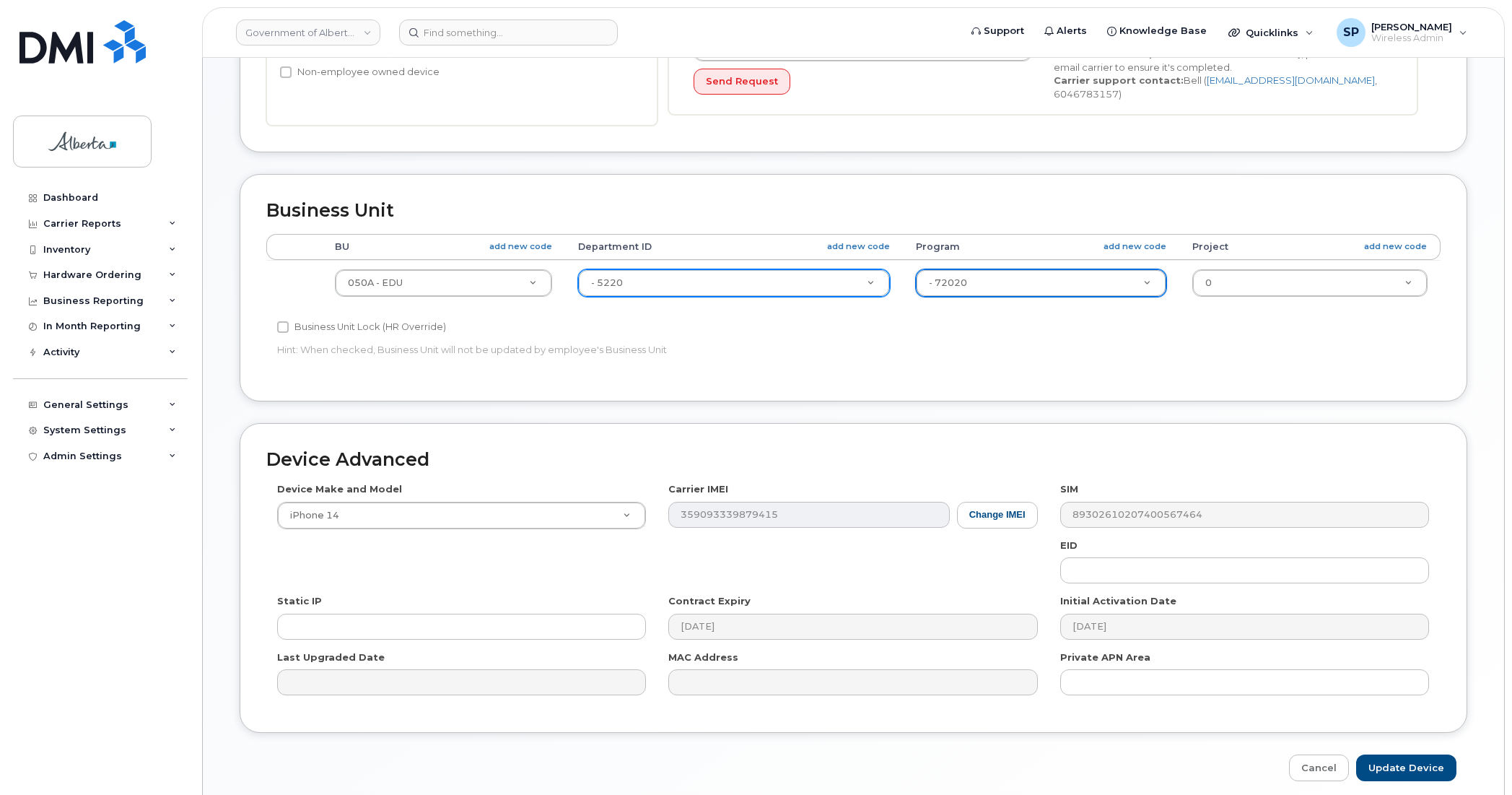
scroll to position [455, 0]
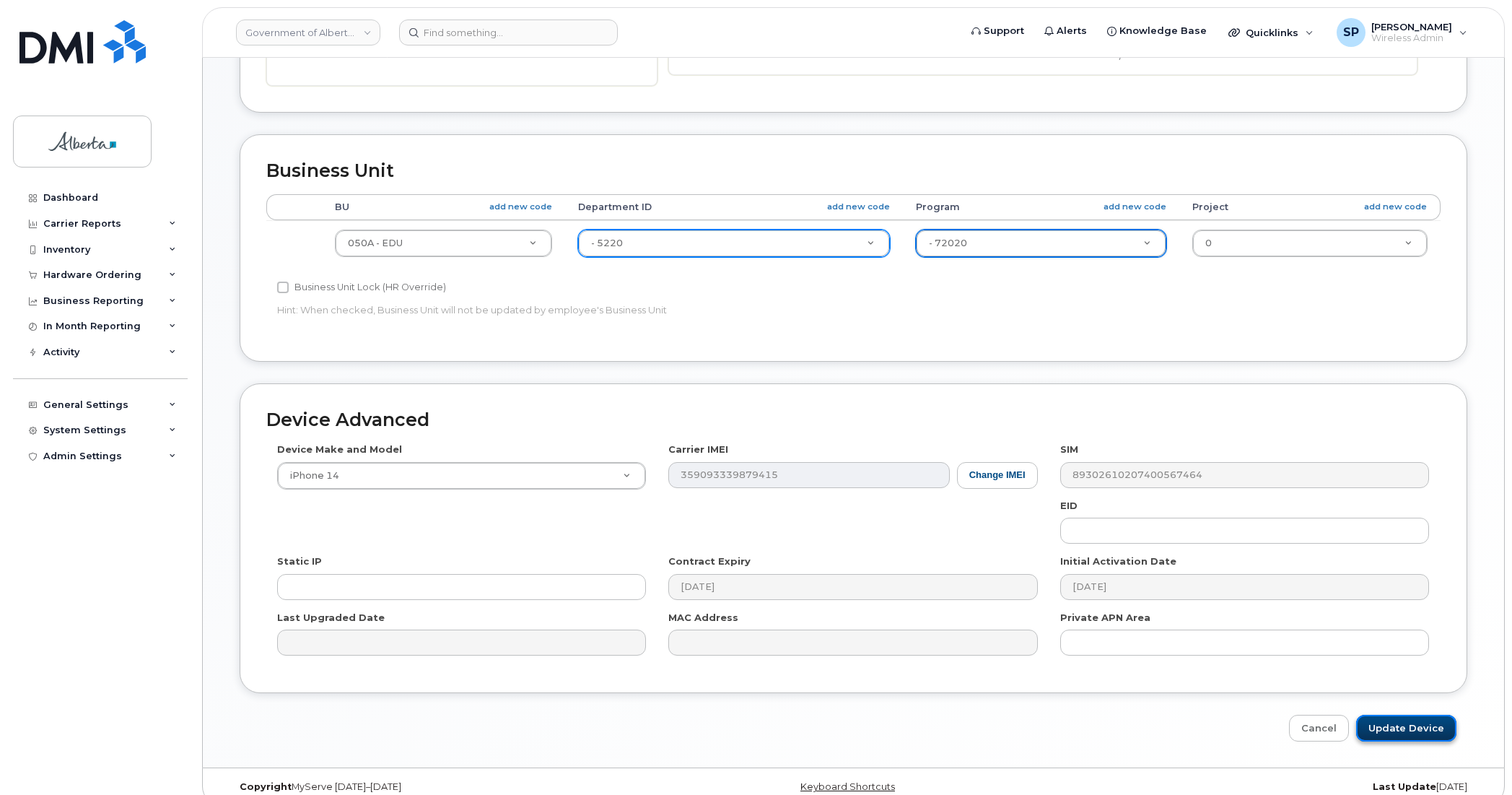
click at [1402, 716] on input "Update Device" at bounding box center [1406, 728] width 100 height 27
type input "Saving..."
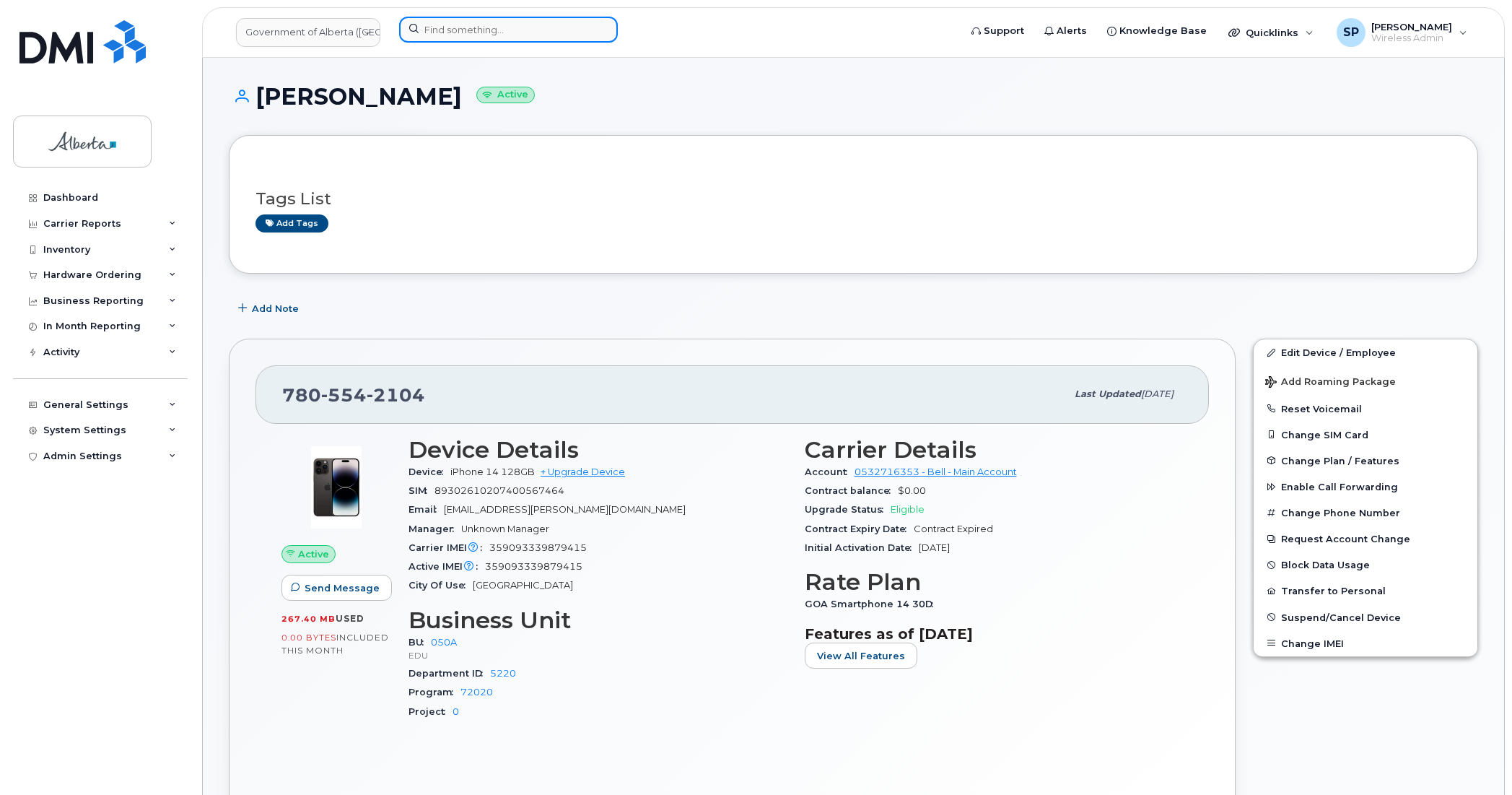
click at [547, 24] on input at bounding box center [508, 30] width 218 height 26
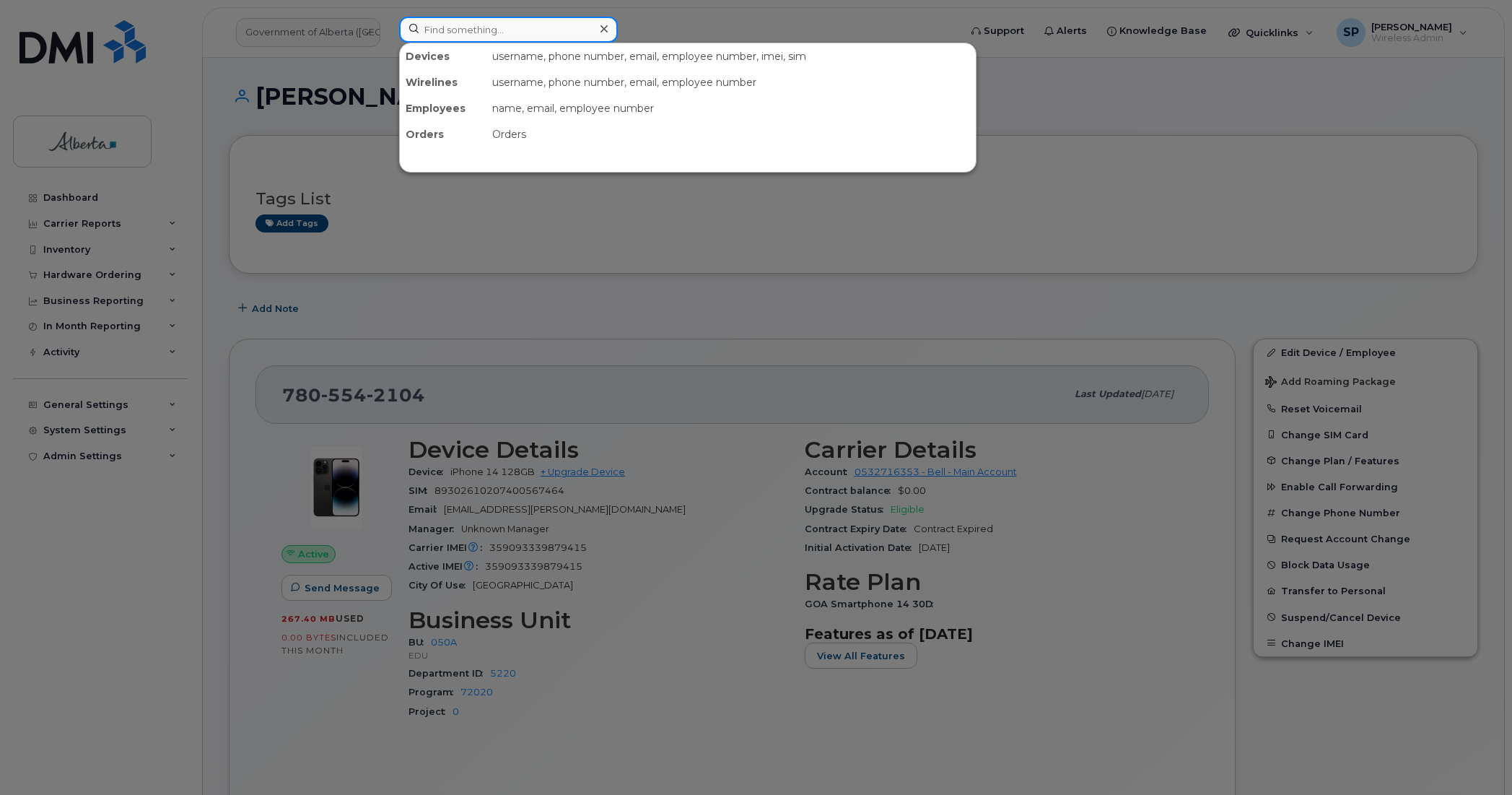
paste input "7808938409"
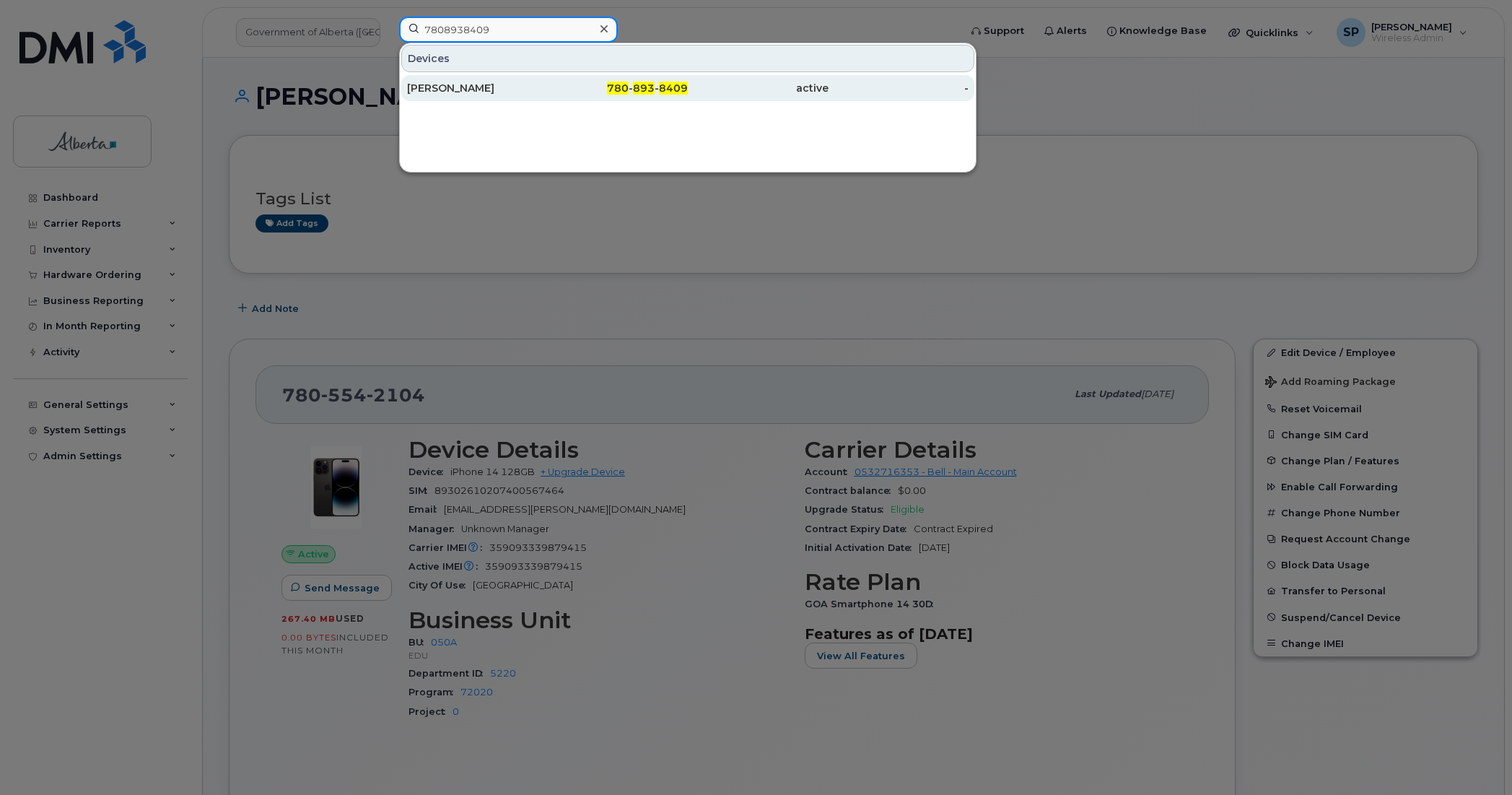
type input "7808938409"
click at [474, 92] on div "Shaun Ramotar" at bounding box center [478, 88] width 140 height 15
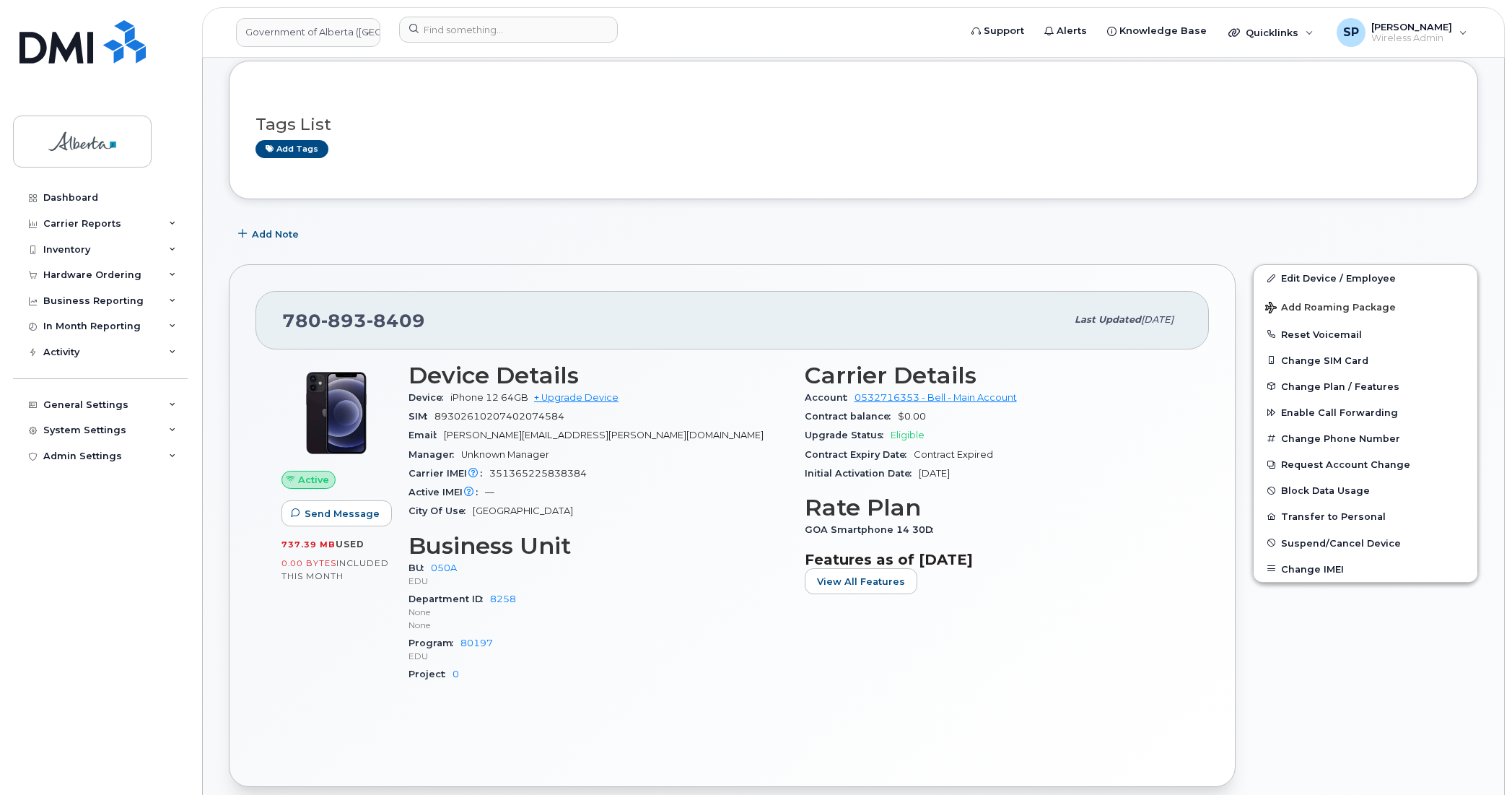
scroll to position [56, 0]
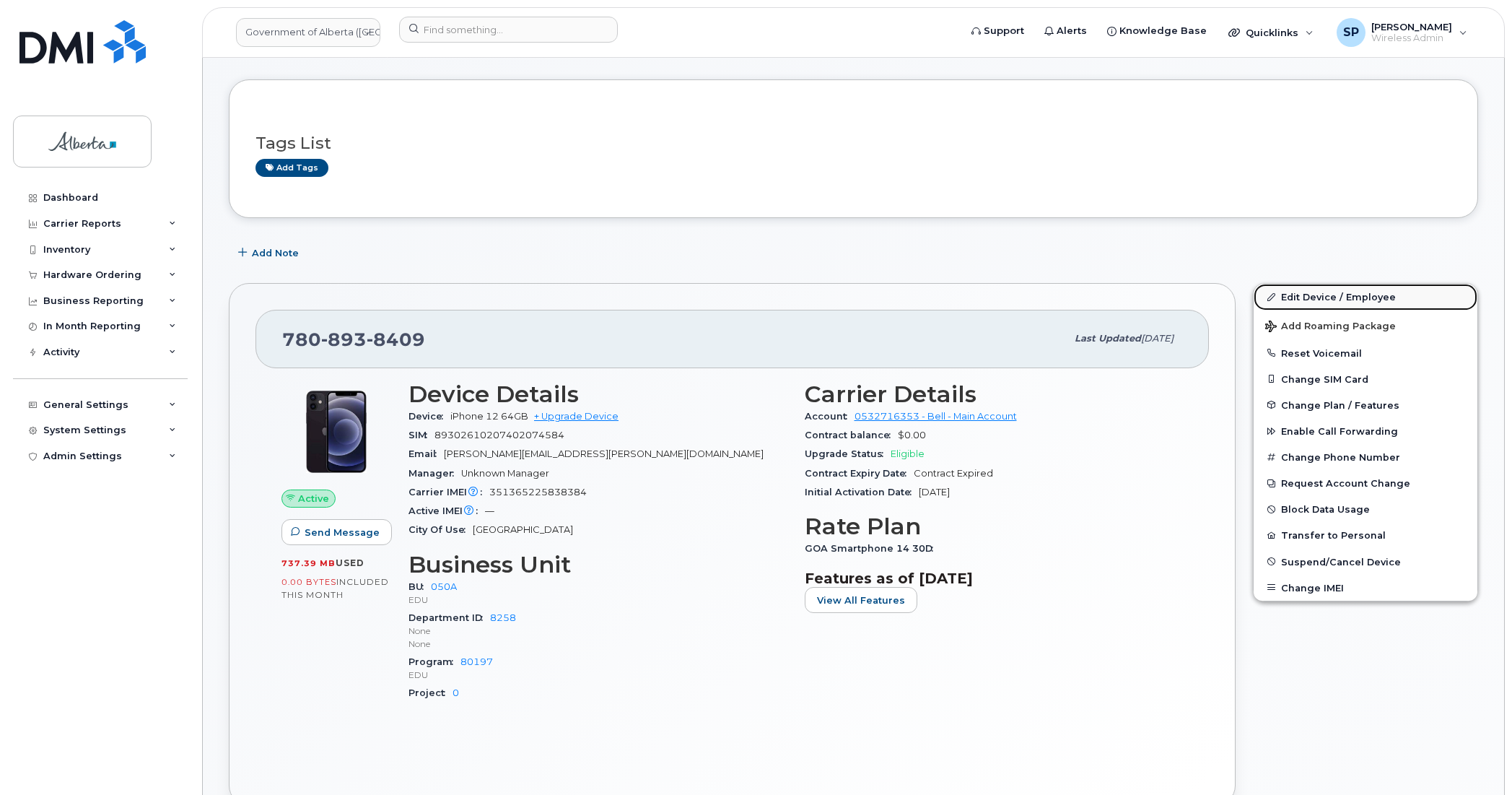
click at [1304, 298] on link "Edit Device / Employee" at bounding box center [1365, 297] width 224 height 26
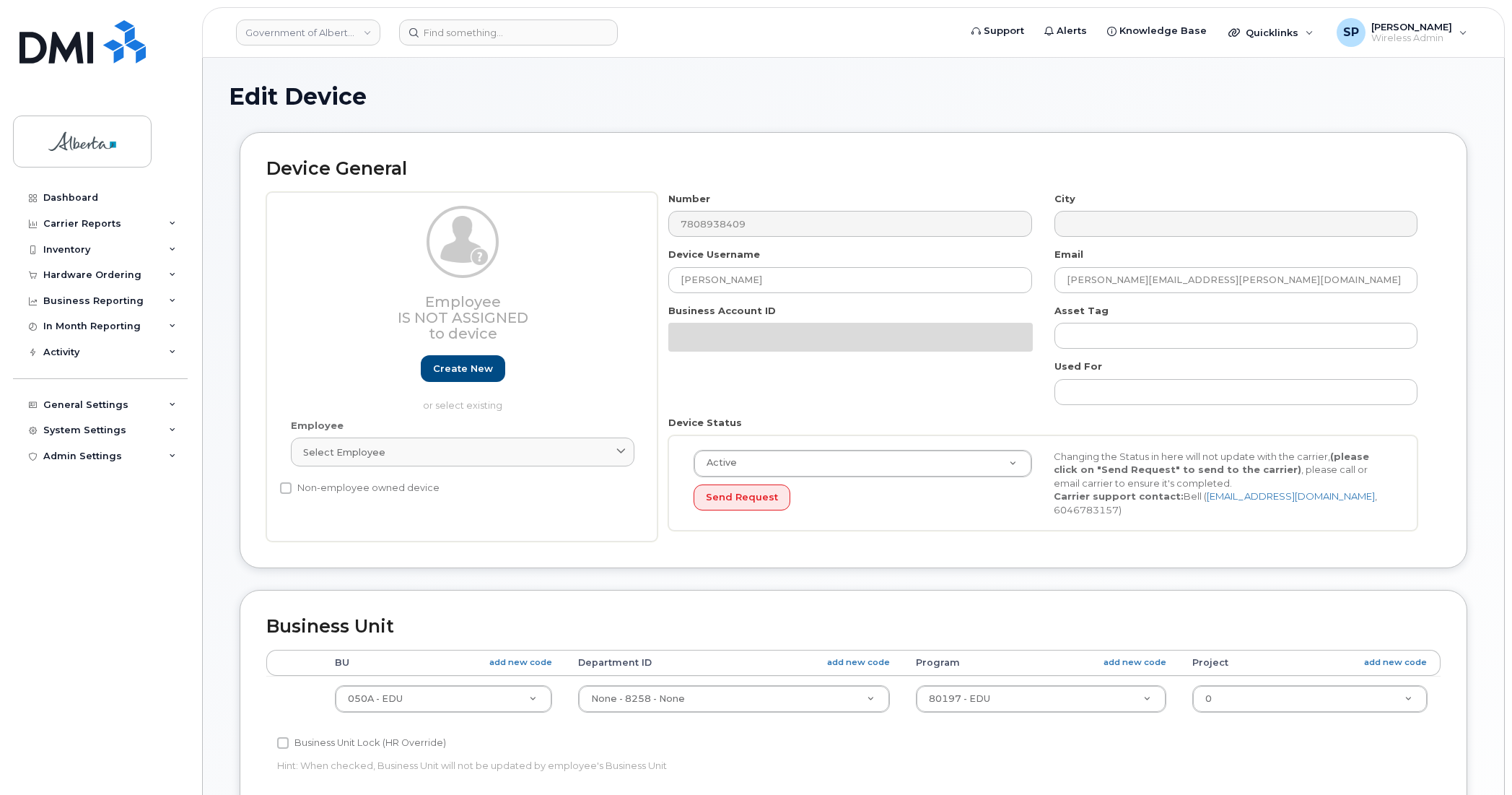
select select "4749738"
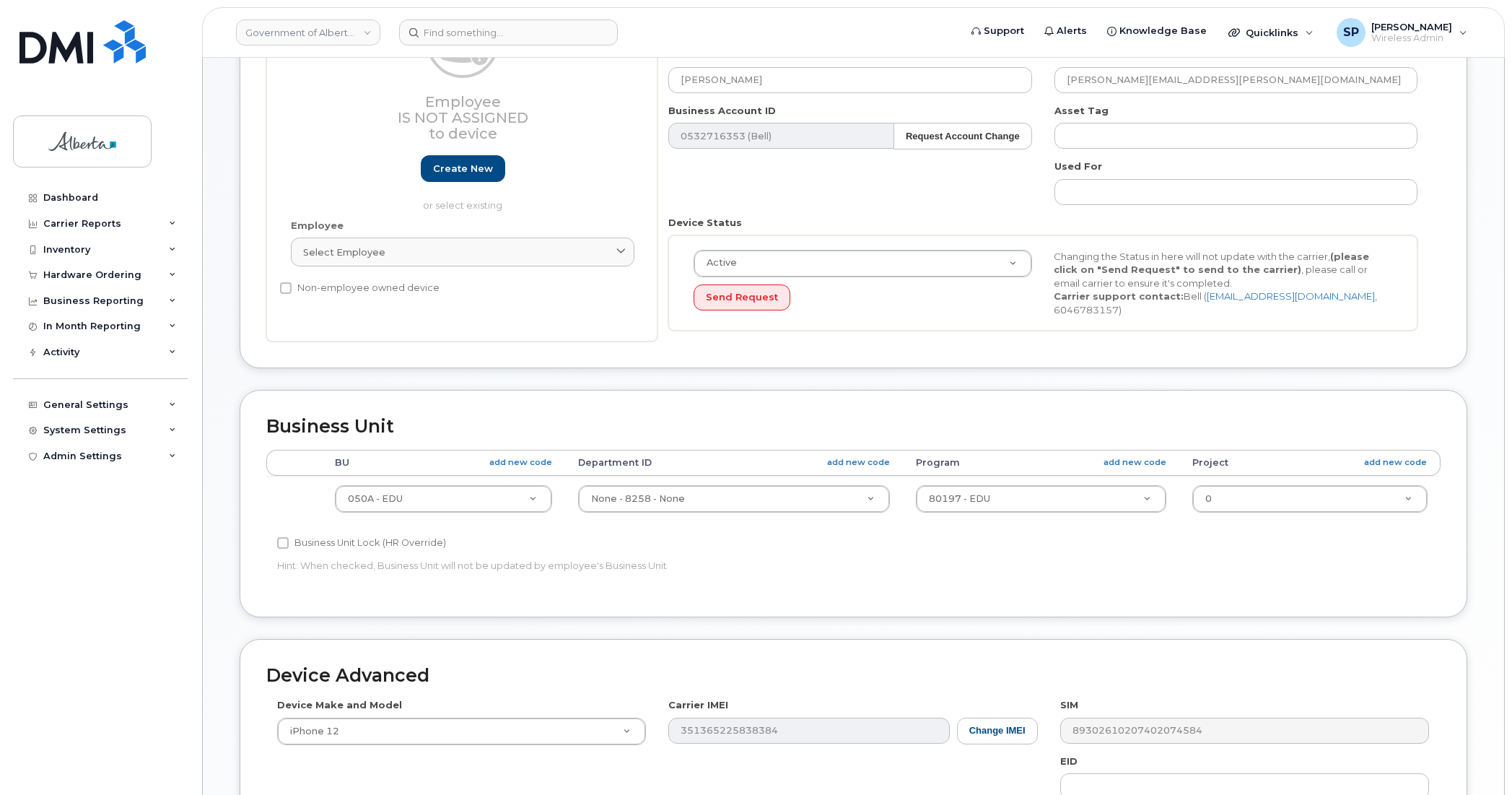
scroll to position [205, 0]
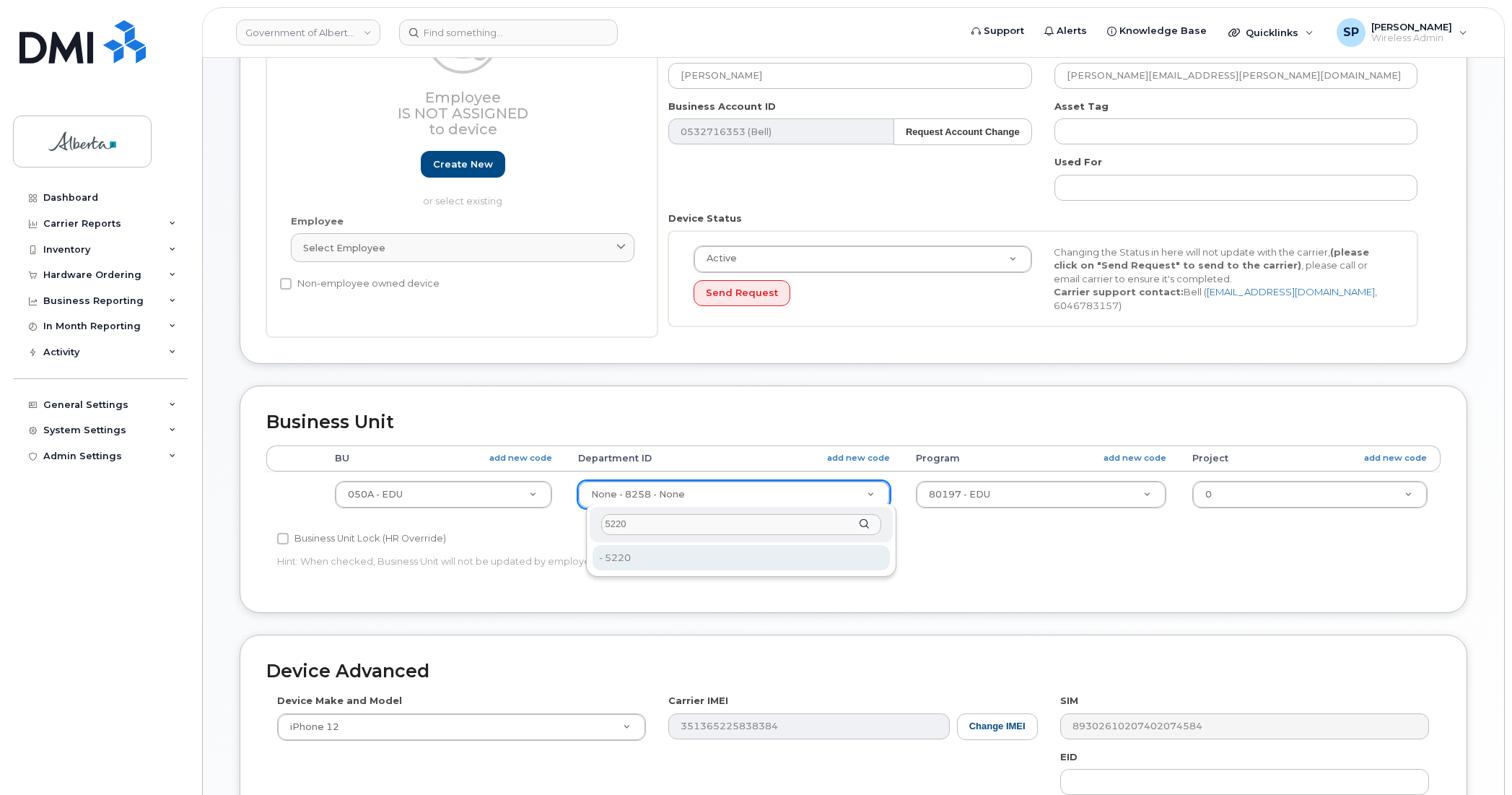
type input "5220"
type input "4802987"
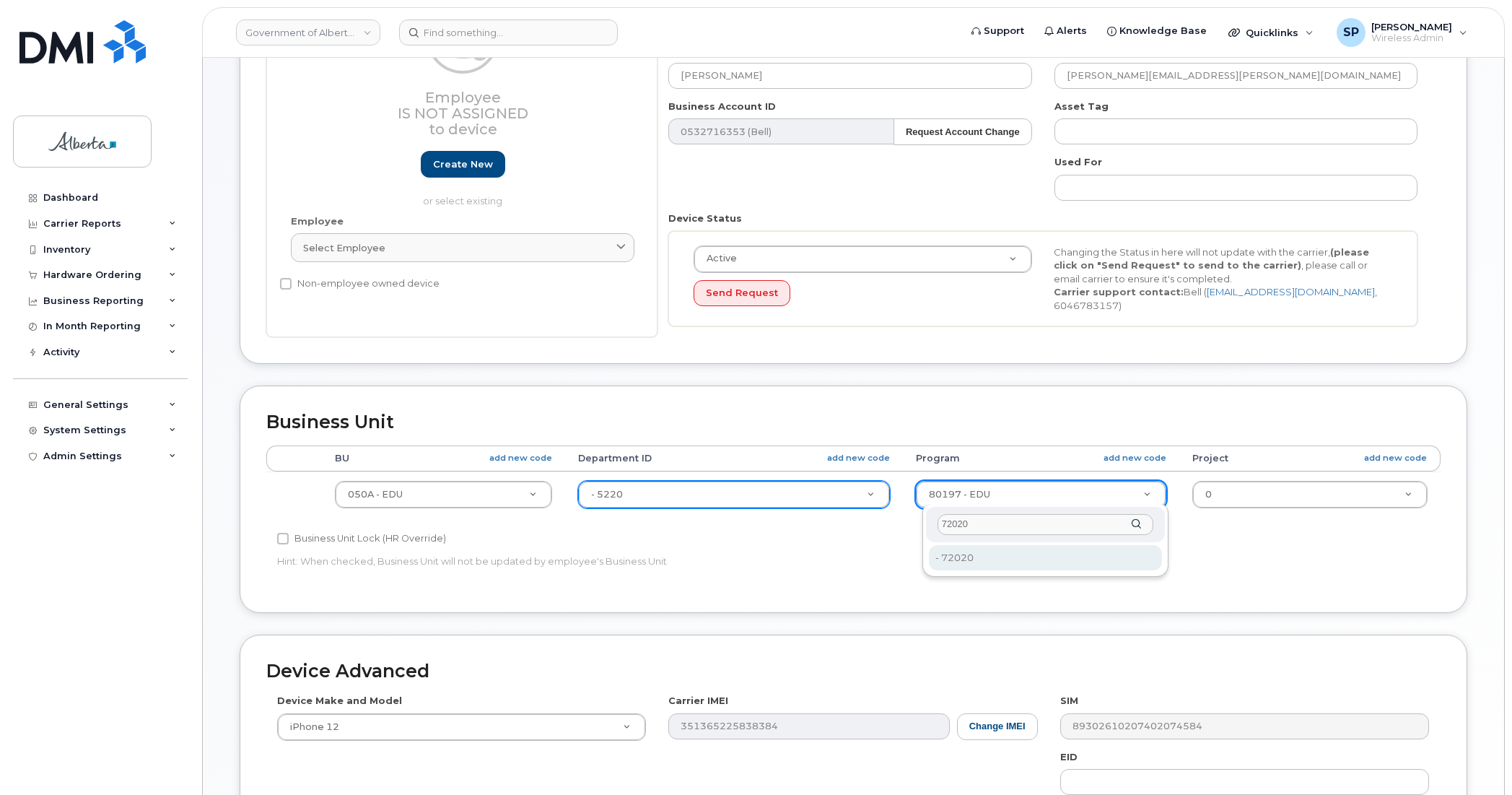
type input "72020"
type input "4803008"
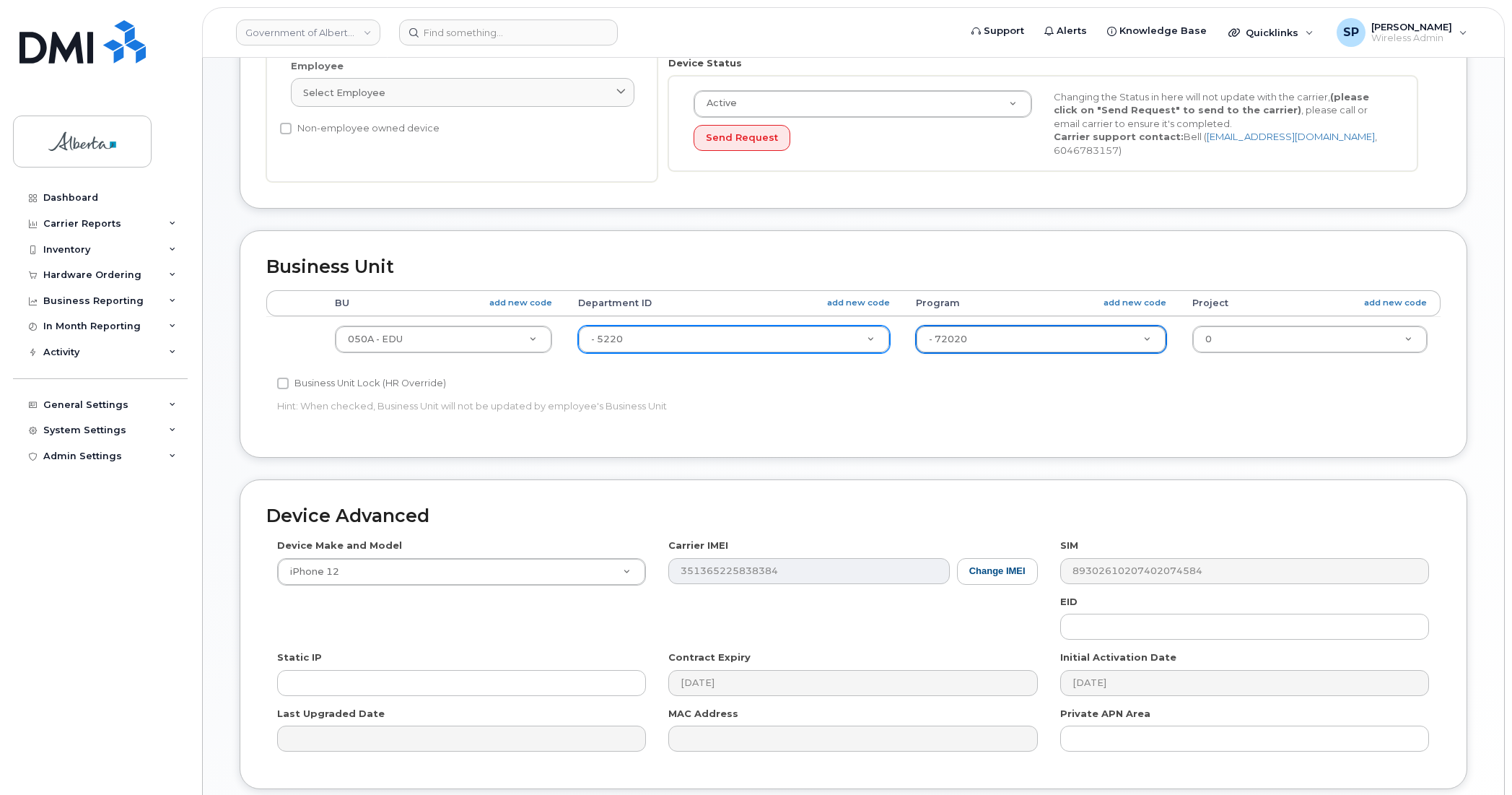
scroll to position [472, 0]
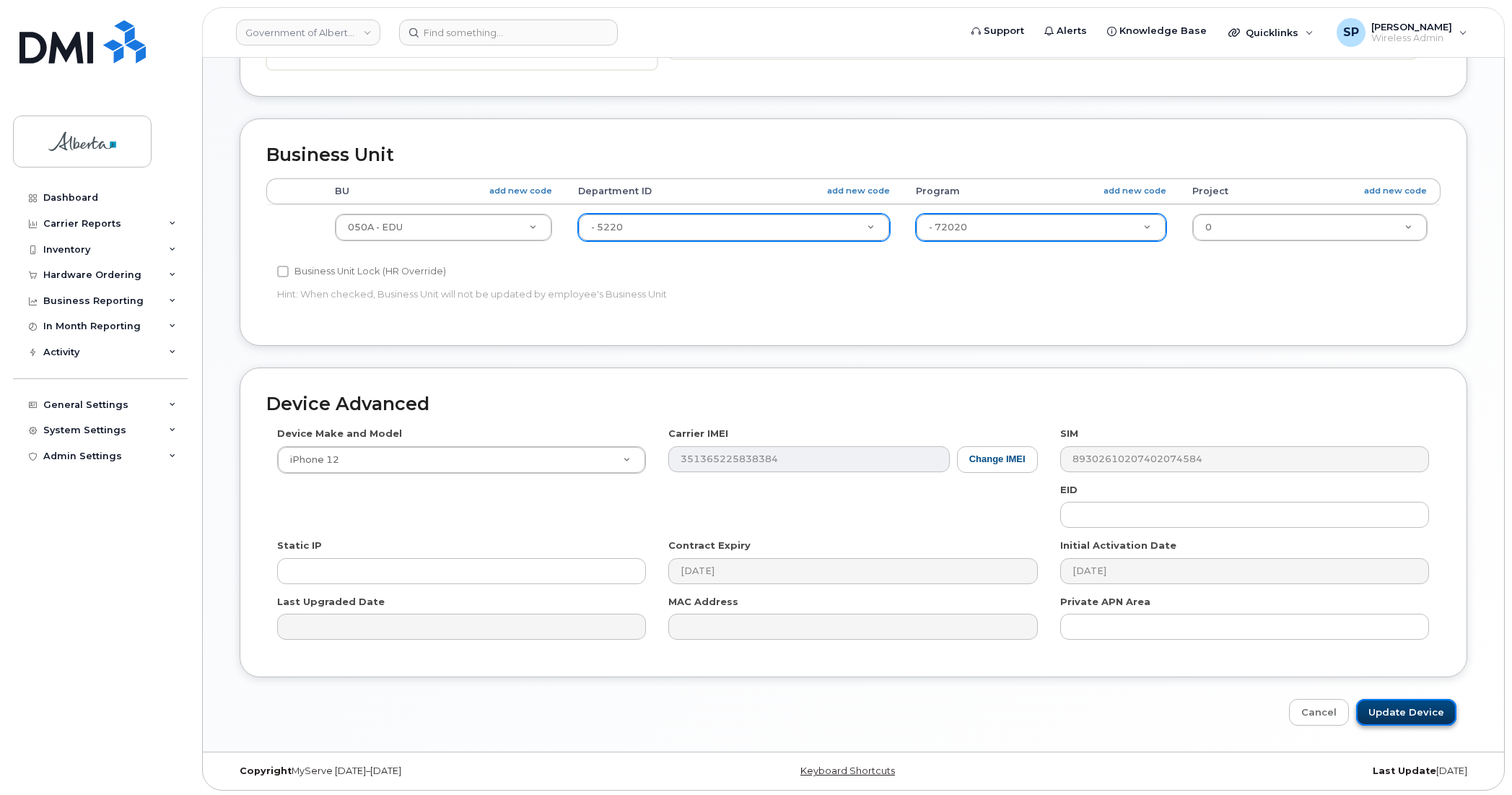
click at [1398, 715] on input "Update Device" at bounding box center [1406, 712] width 100 height 27
type input "Saving..."
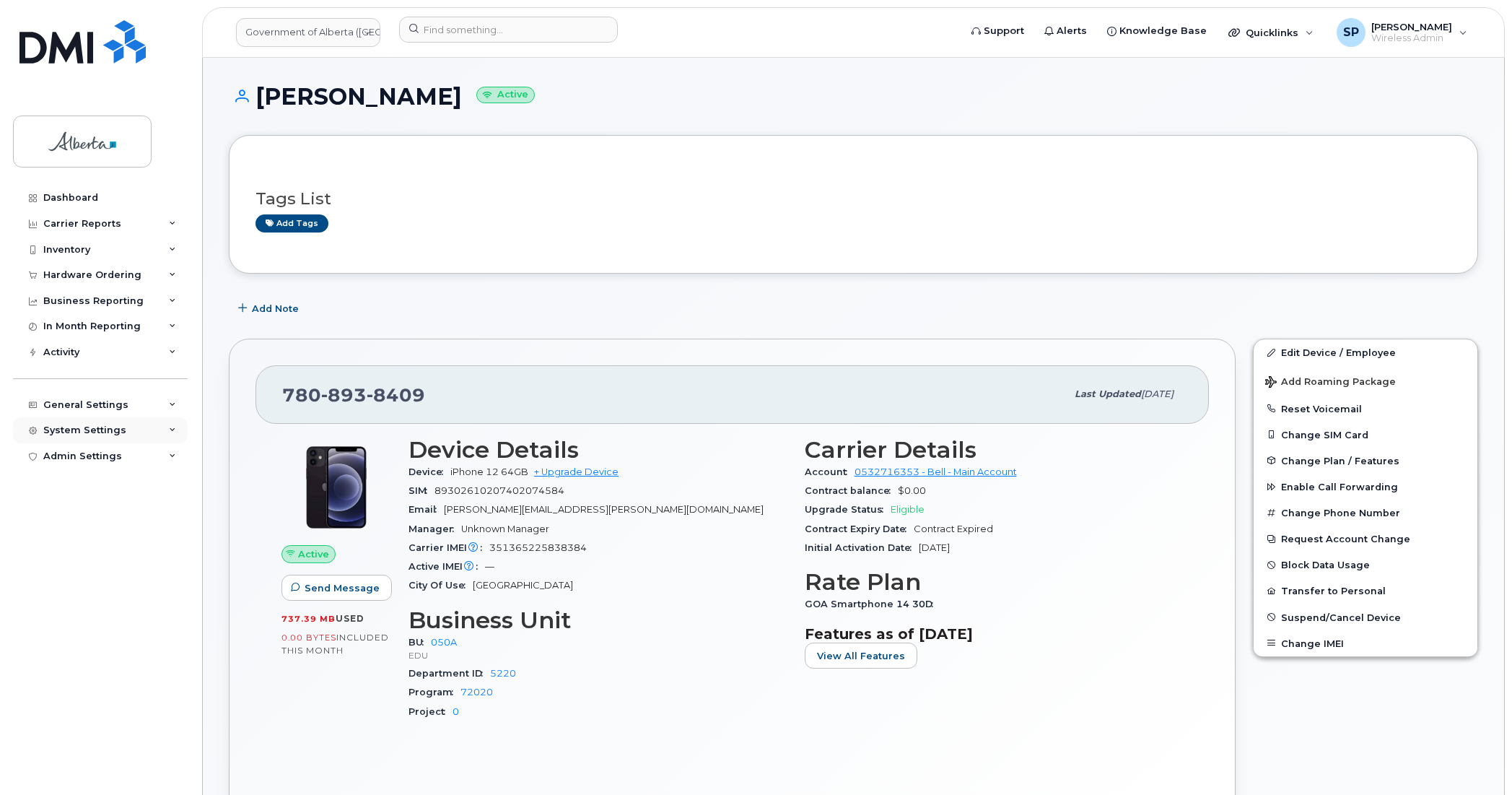
click at [119, 436] on div "System Settings" at bounding box center [85, 430] width 83 height 12
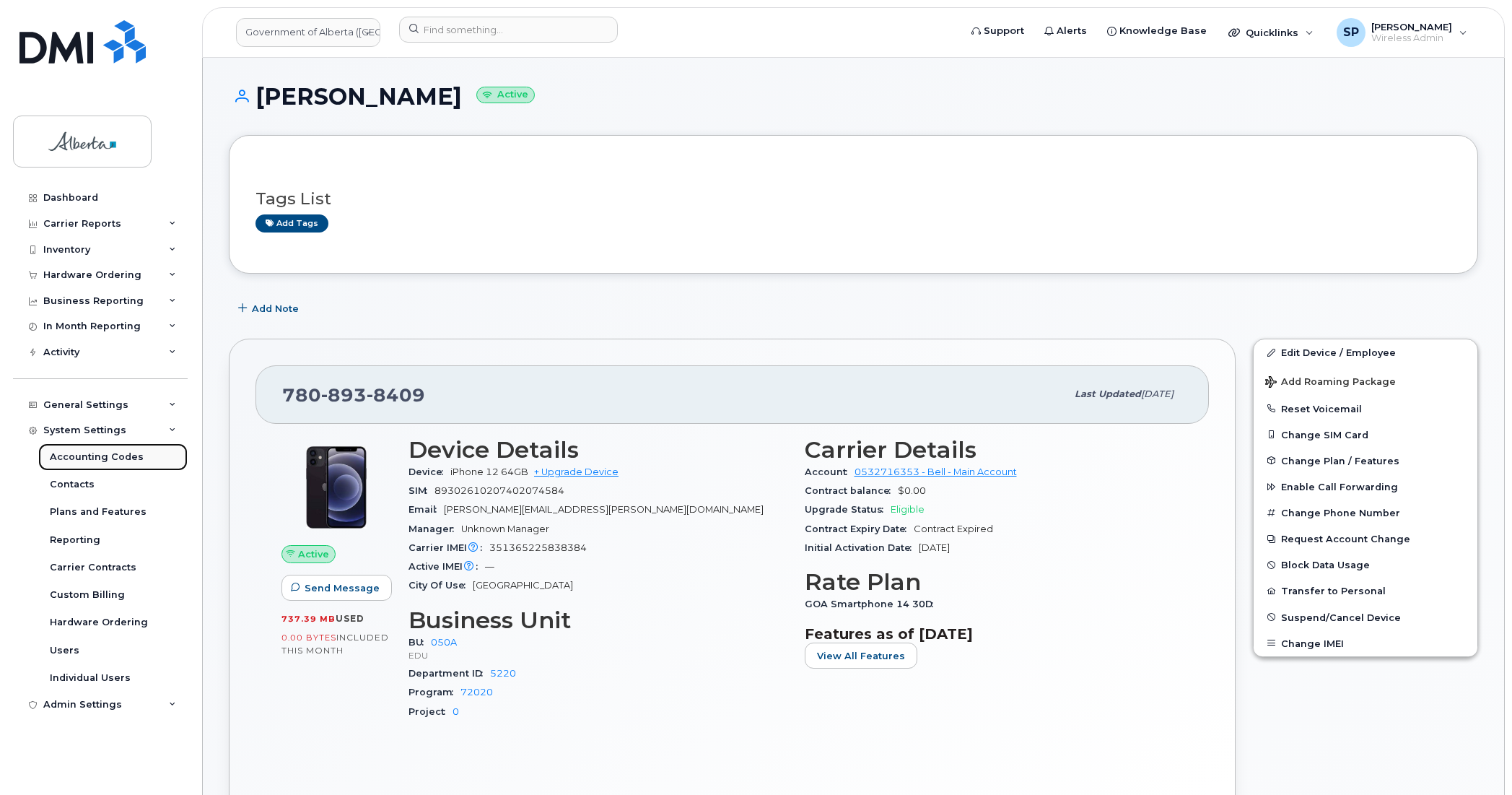
click at [69, 458] on div "Accounting Codes" at bounding box center [97, 457] width 94 height 13
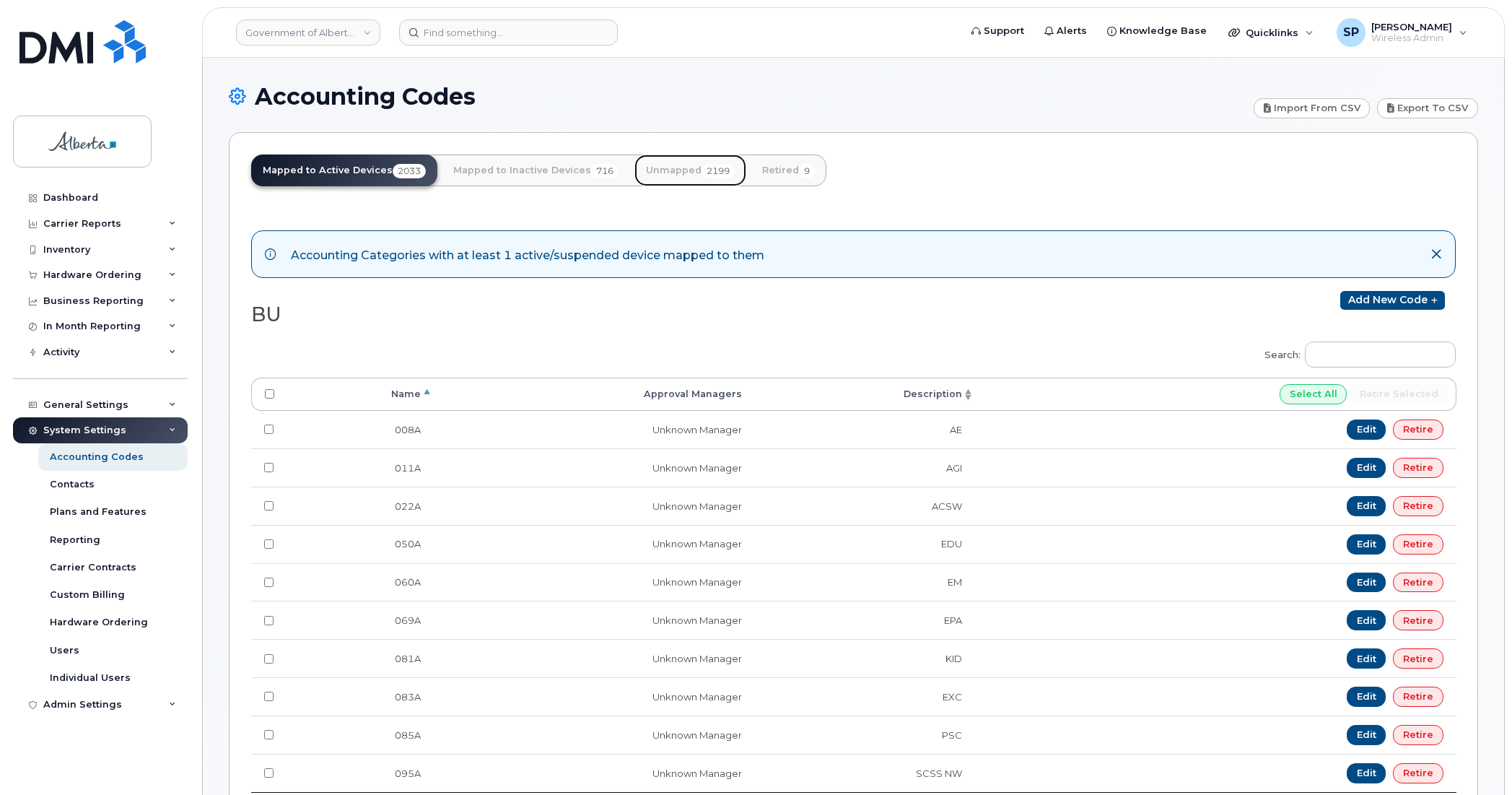
click at [677, 172] on link "Unmapped 2199" at bounding box center [690, 170] width 112 height 32
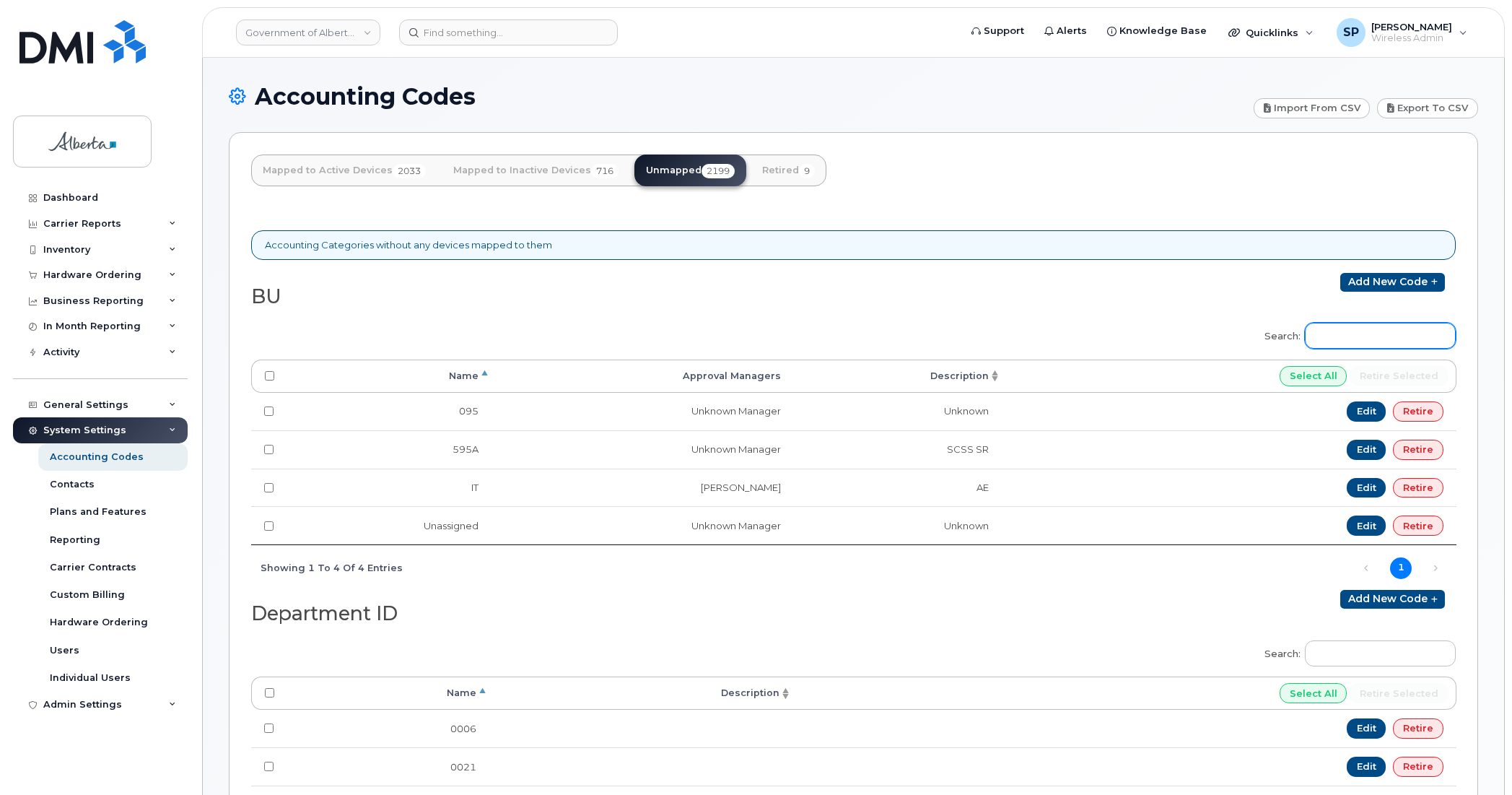
click at [1346, 330] on input "Search:" at bounding box center [1380, 336] width 151 height 26
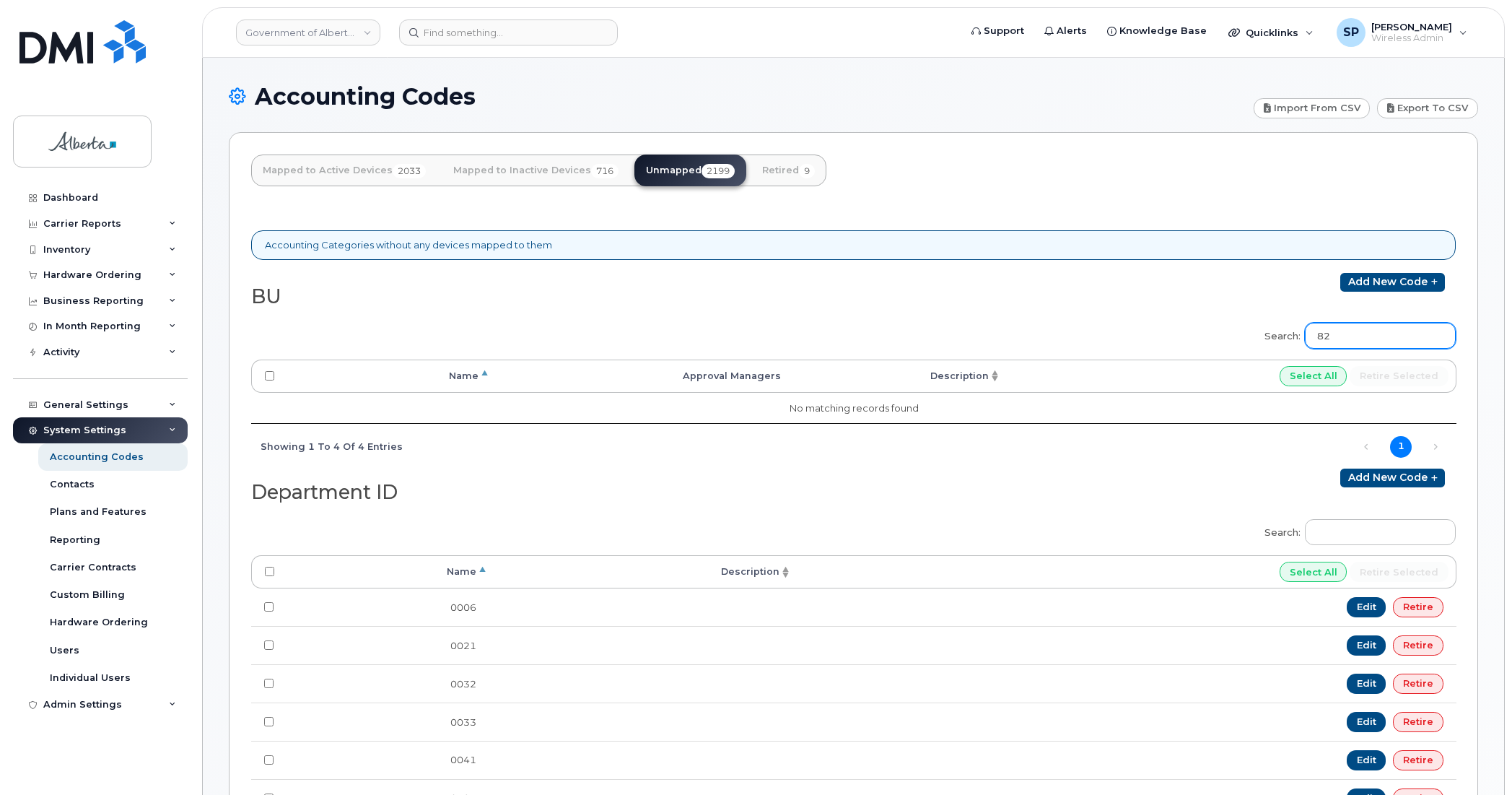
type input "82"
click at [1345, 538] on input "Search:" at bounding box center [1380, 533] width 151 height 26
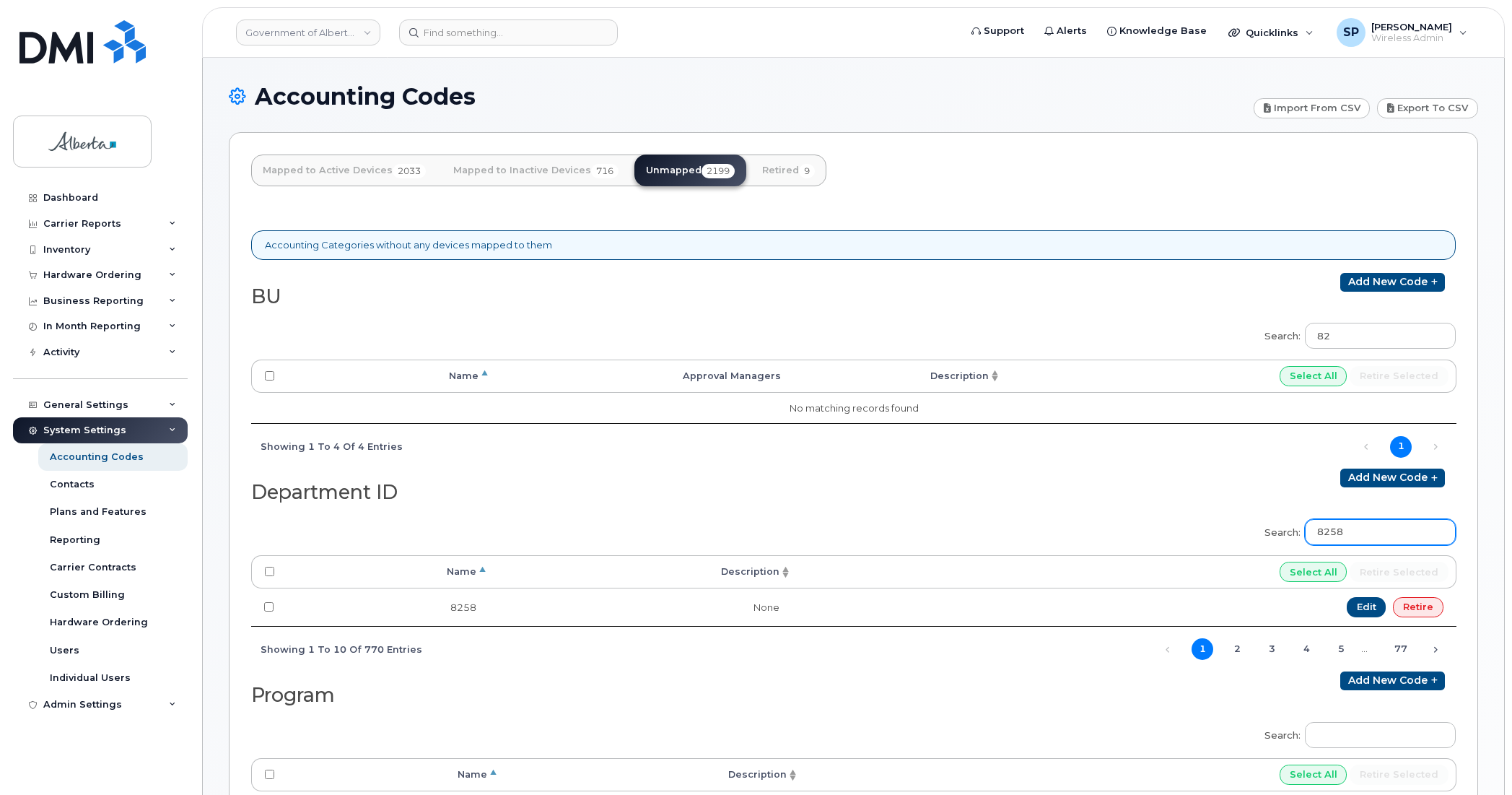
type input "8258"
click at [1401, 535] on input "8258" at bounding box center [1380, 533] width 151 height 26
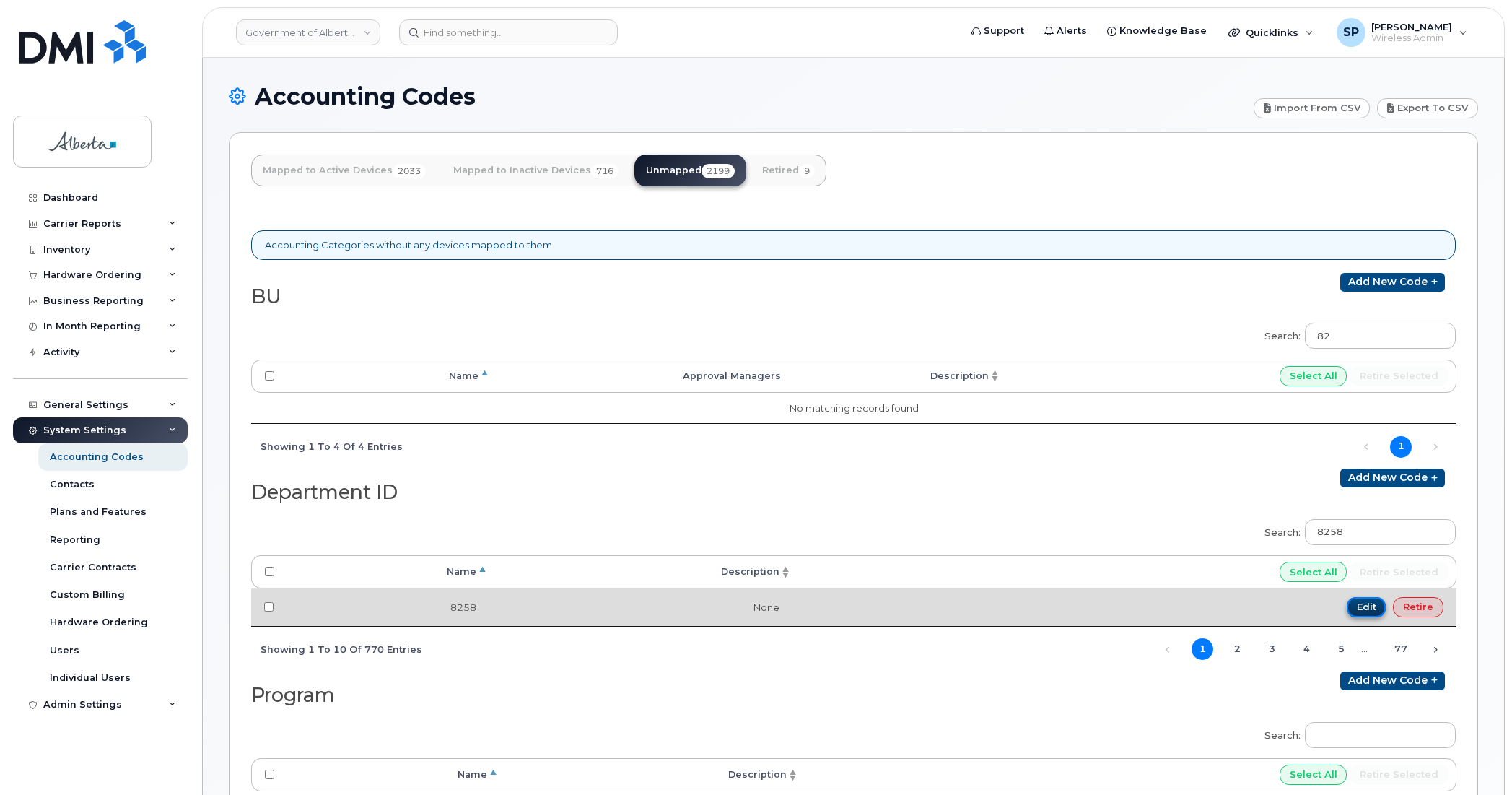
click at [1369, 611] on link "Edit" at bounding box center [1366, 607] width 39 height 20
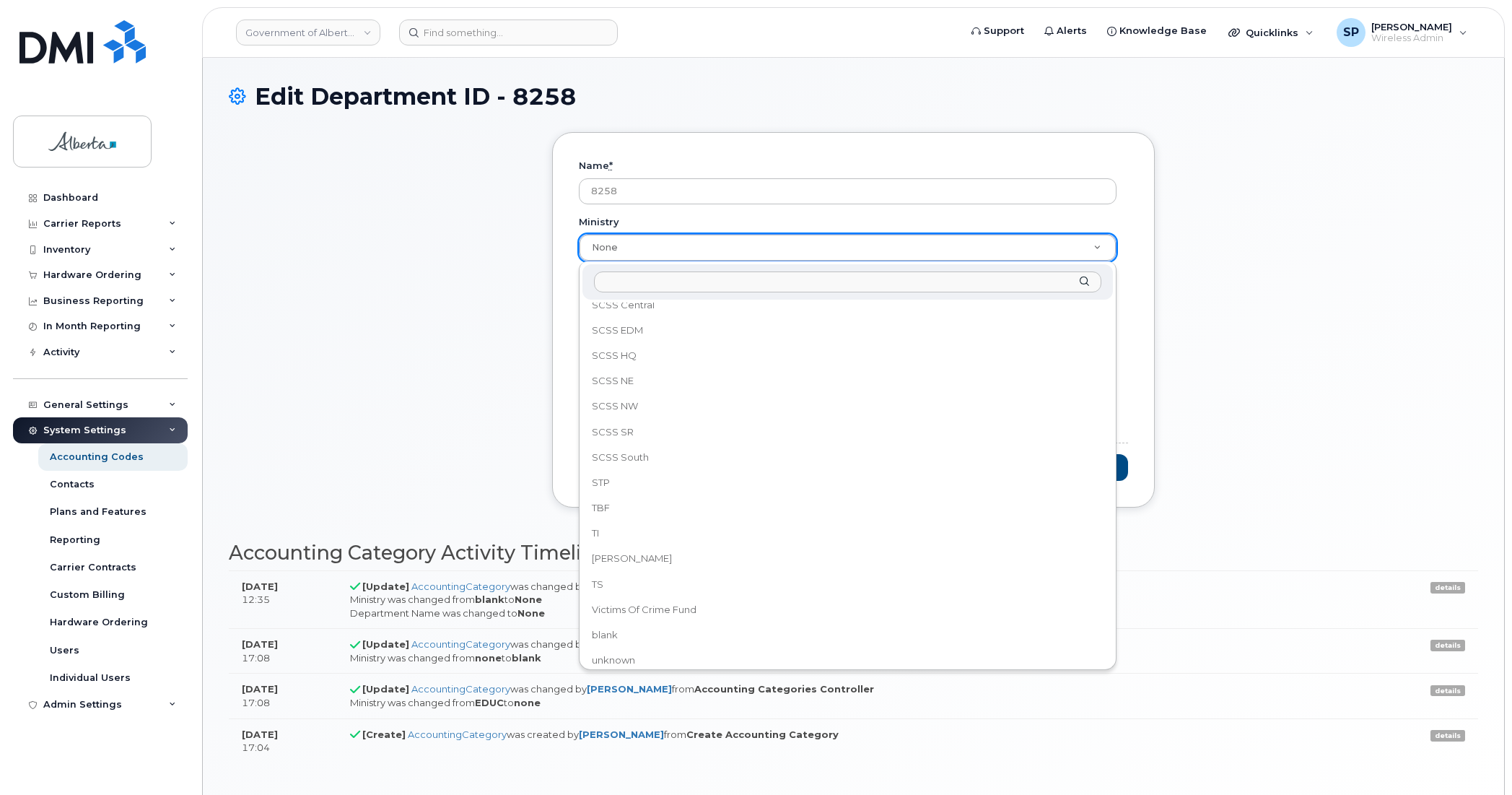
scroll to position [827, 0]
click at [1110, 597] on div "Ministry ACSW AE AGI AU CFS CLGY CFS Campus CFS Central CFS EDM CFS HQ CFS NC C…" at bounding box center [847, 466] width 538 height 409
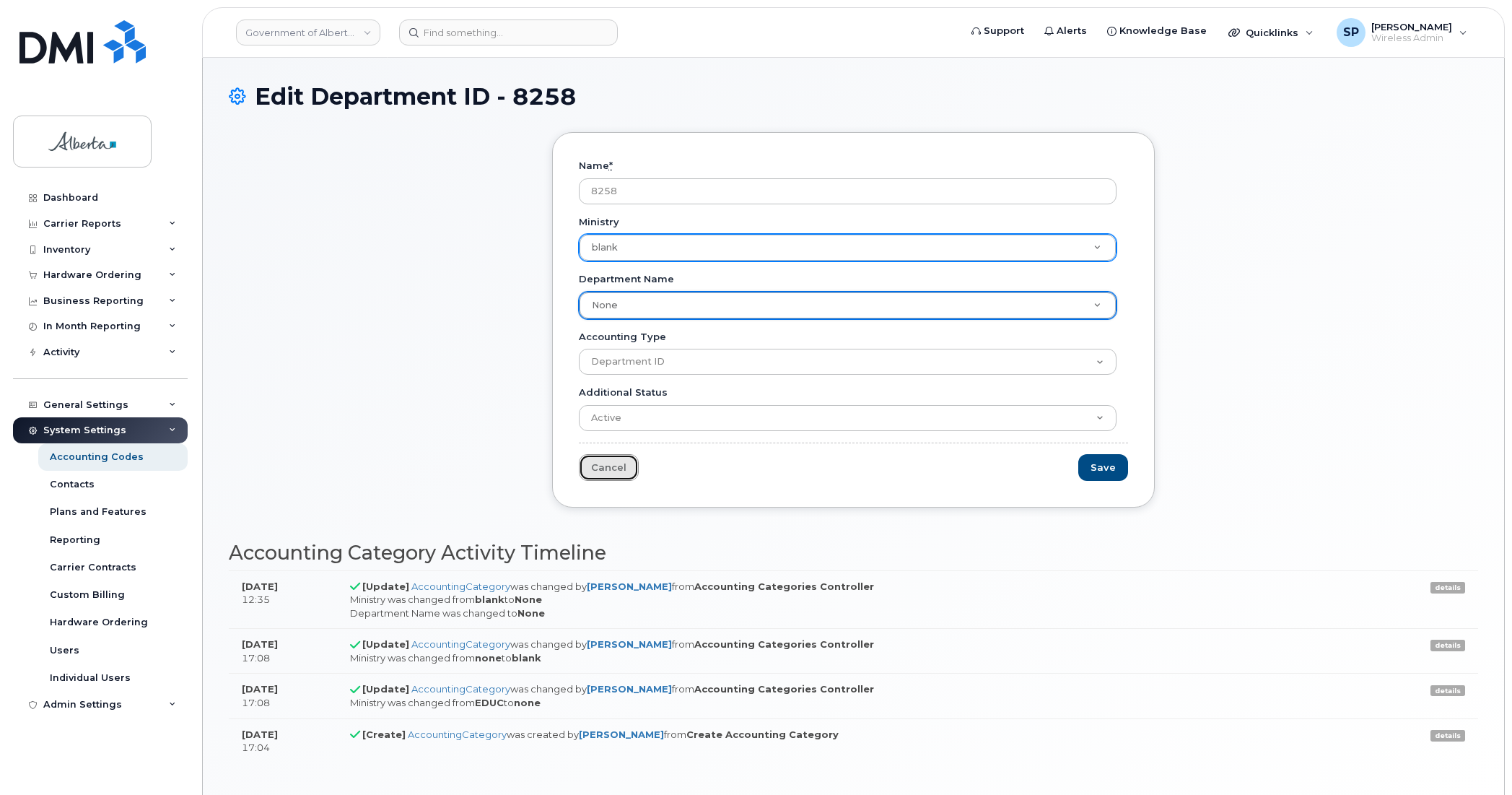
click at [612, 466] on link "Cancel" at bounding box center [609, 467] width 60 height 27
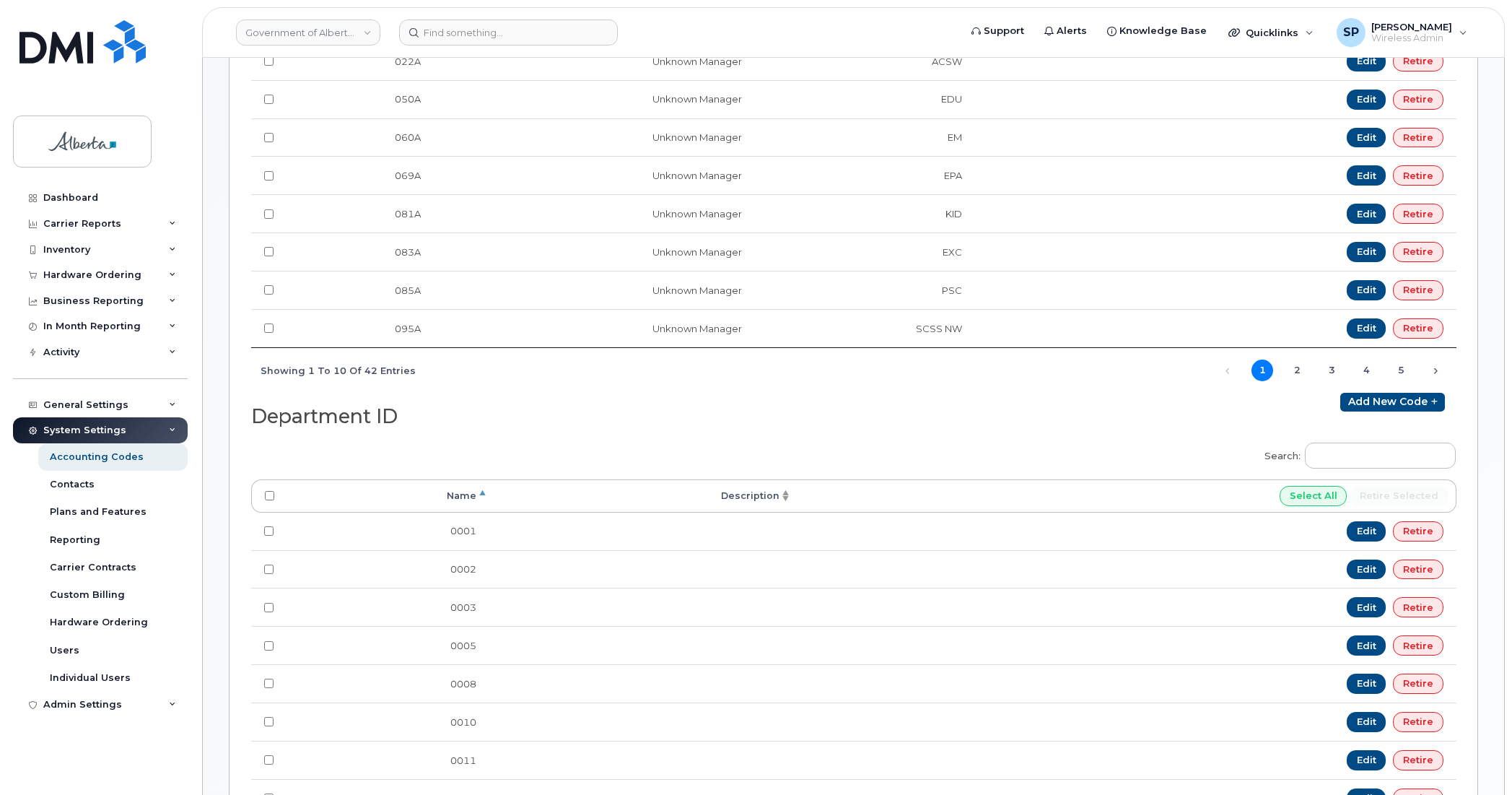
scroll to position [450, 0]
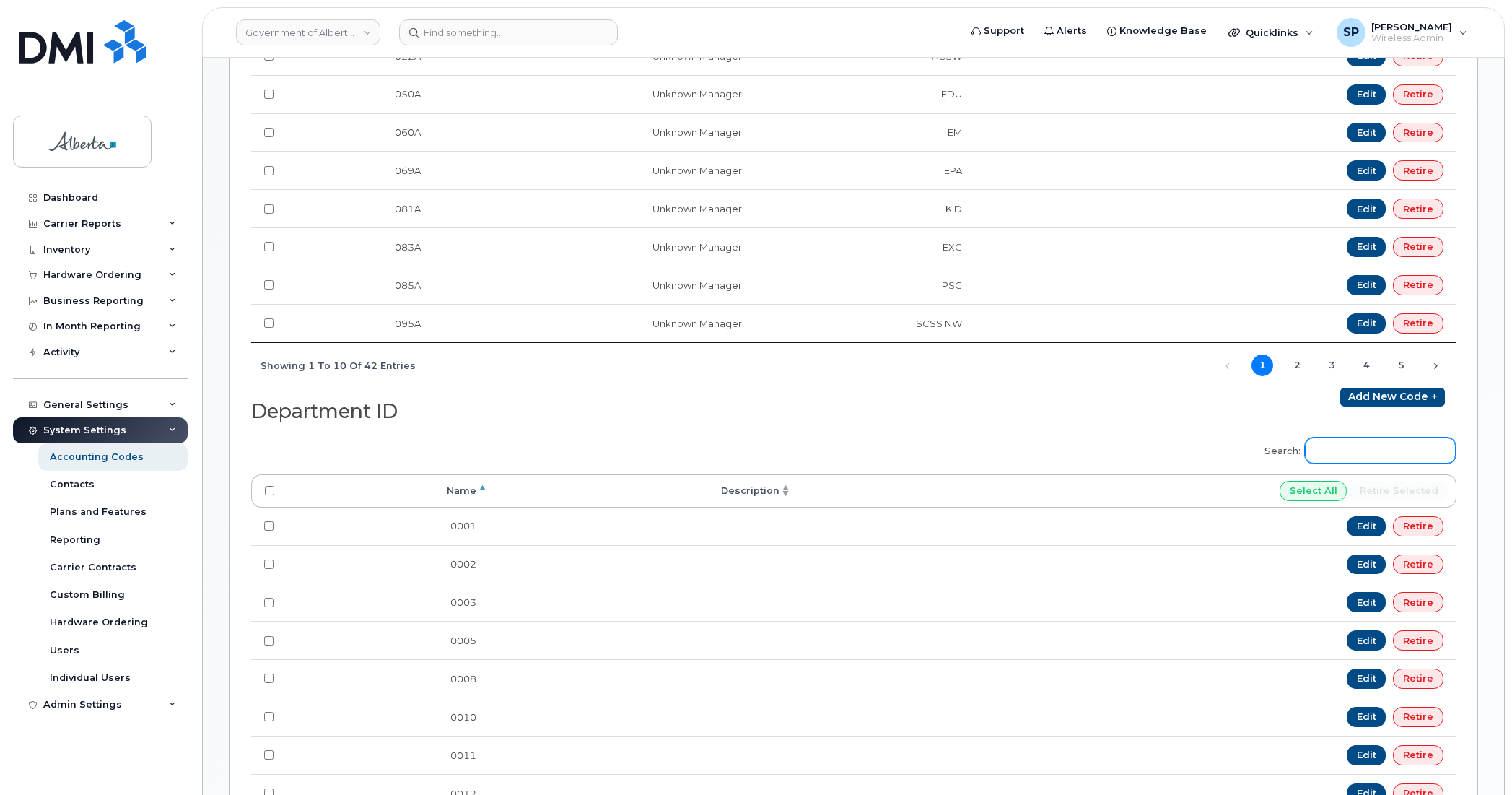
click at [1336, 454] on input "Search:" at bounding box center [1380, 451] width 151 height 26
click at [1350, 456] on input "Search:" at bounding box center [1380, 451] width 151 height 26
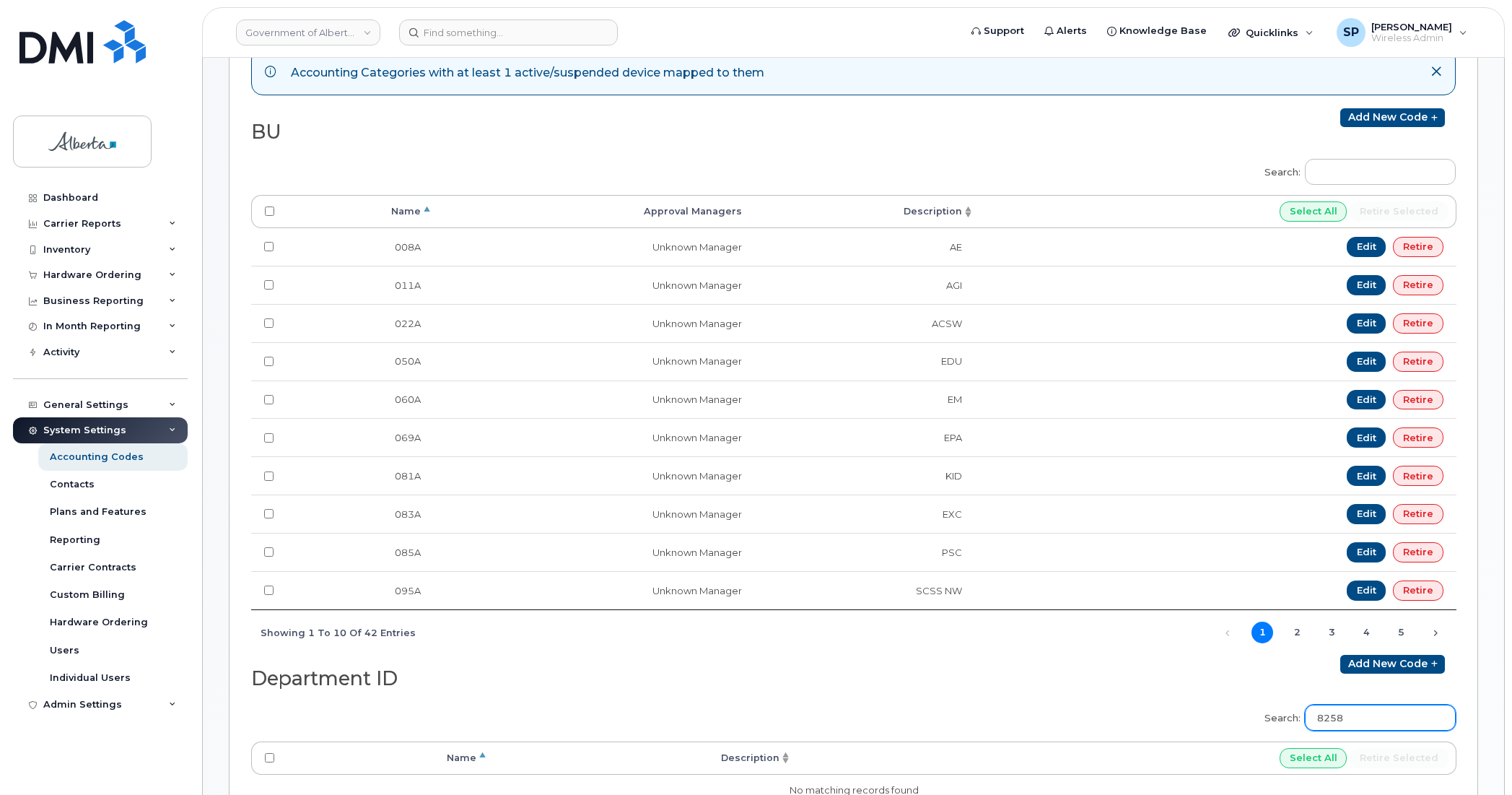
scroll to position [0, 0]
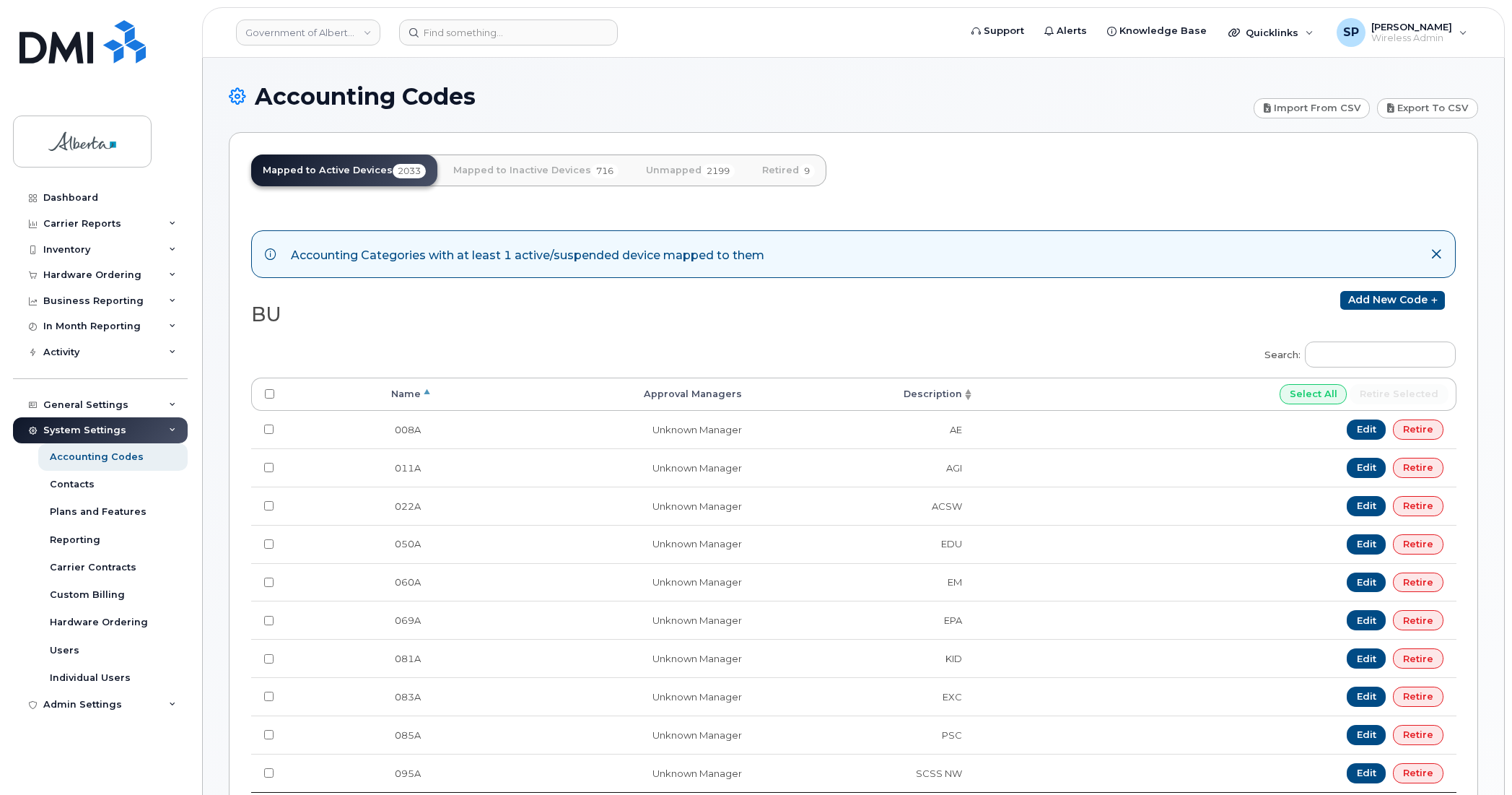
type input "8258"
click at [670, 172] on link "Unmapped 2199" at bounding box center [690, 170] width 112 height 32
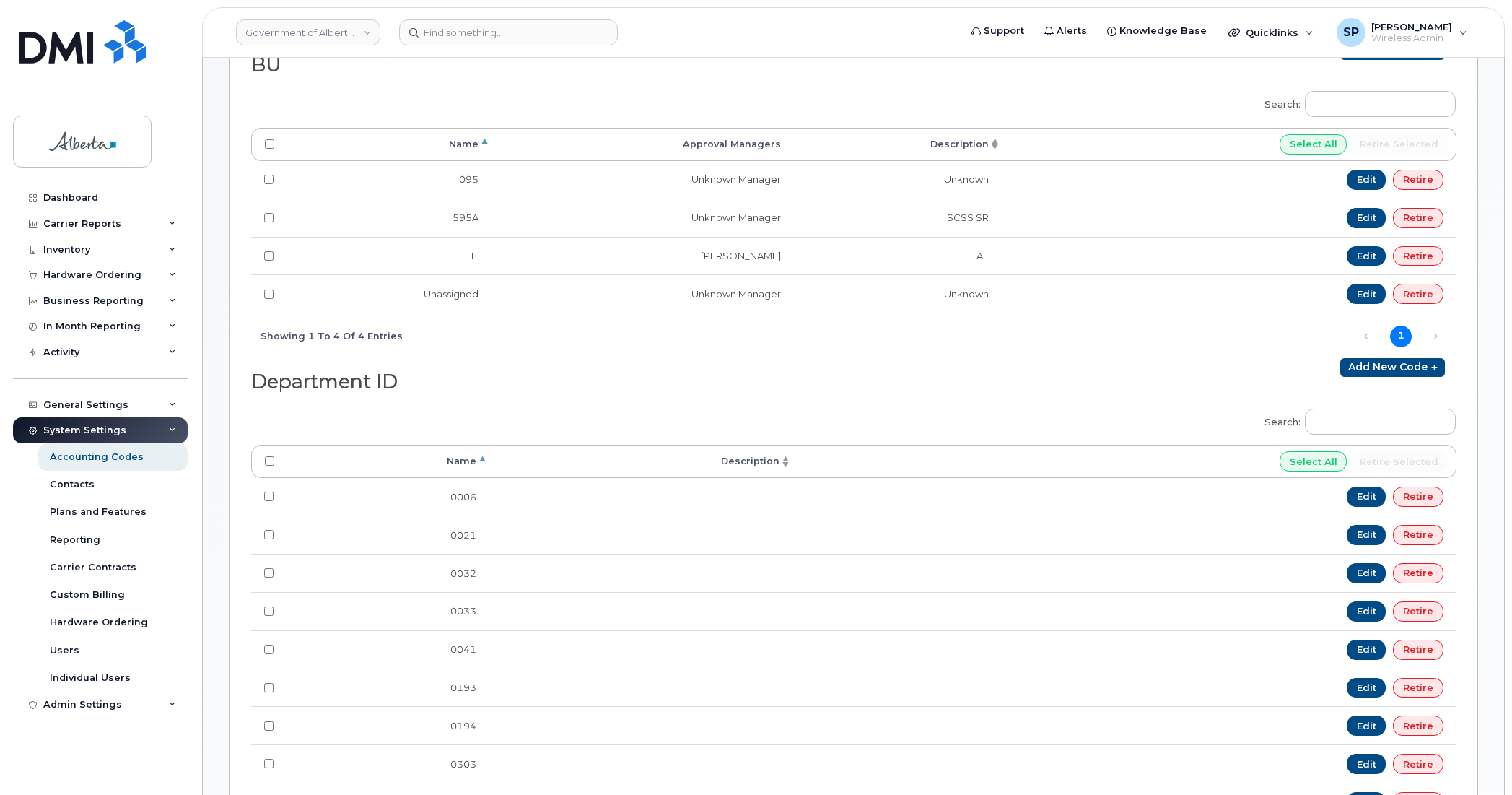
scroll to position [256, 0]
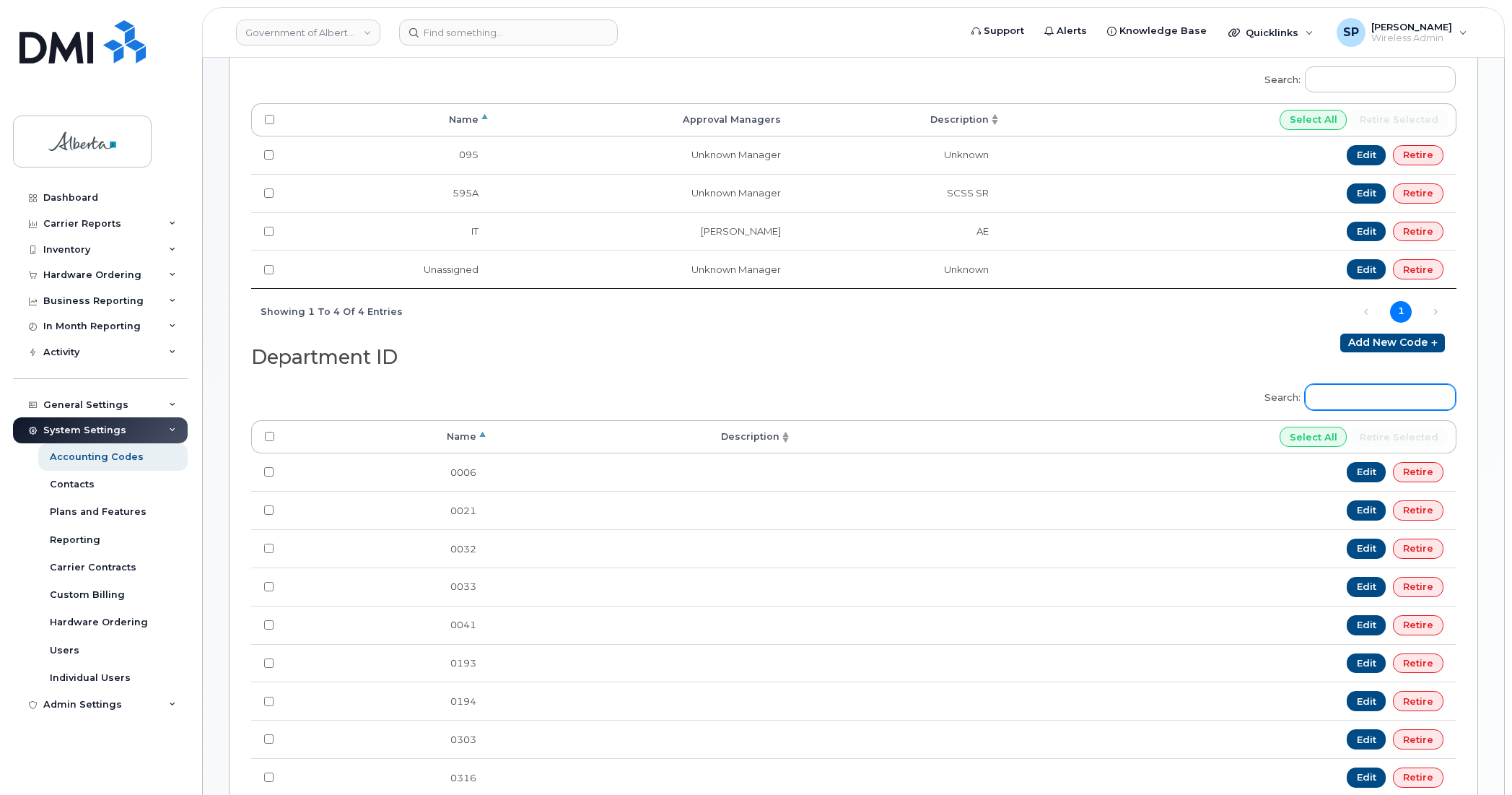
click at [1336, 401] on input "Search:" at bounding box center [1380, 398] width 151 height 26
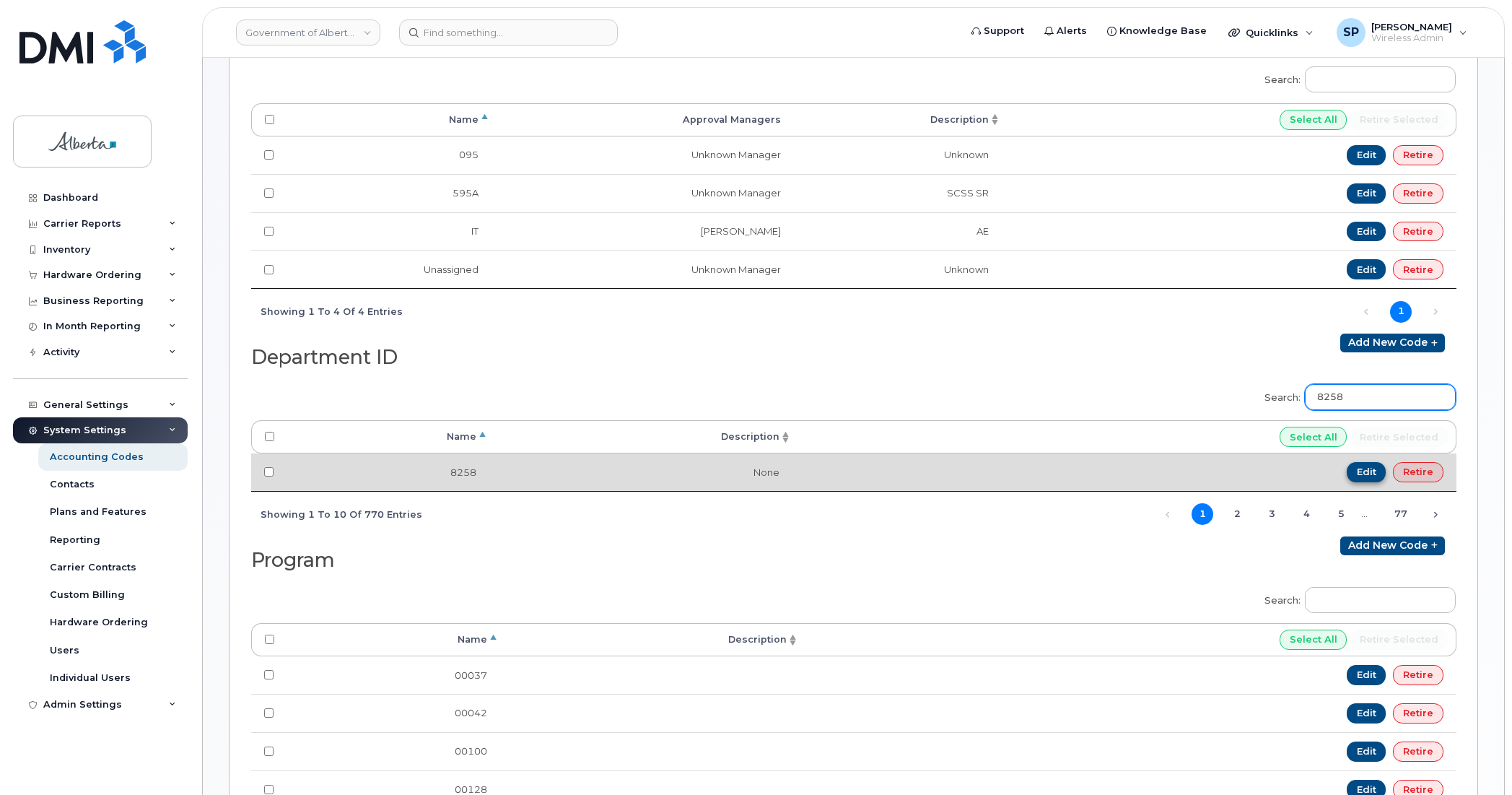
type input "8258"
click at [1365, 470] on link "Edit" at bounding box center [1366, 472] width 39 height 20
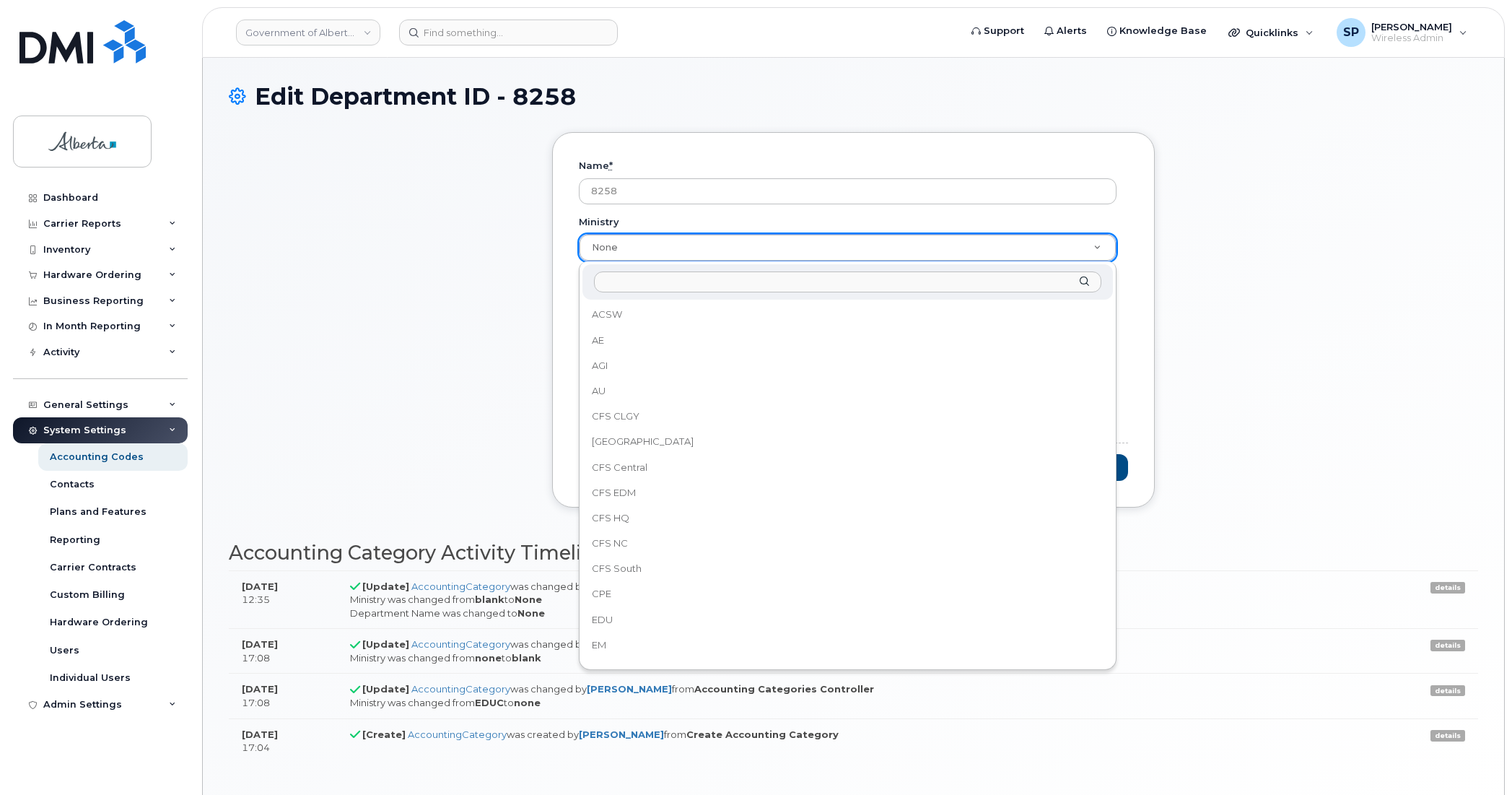
scroll to position [848, 0]
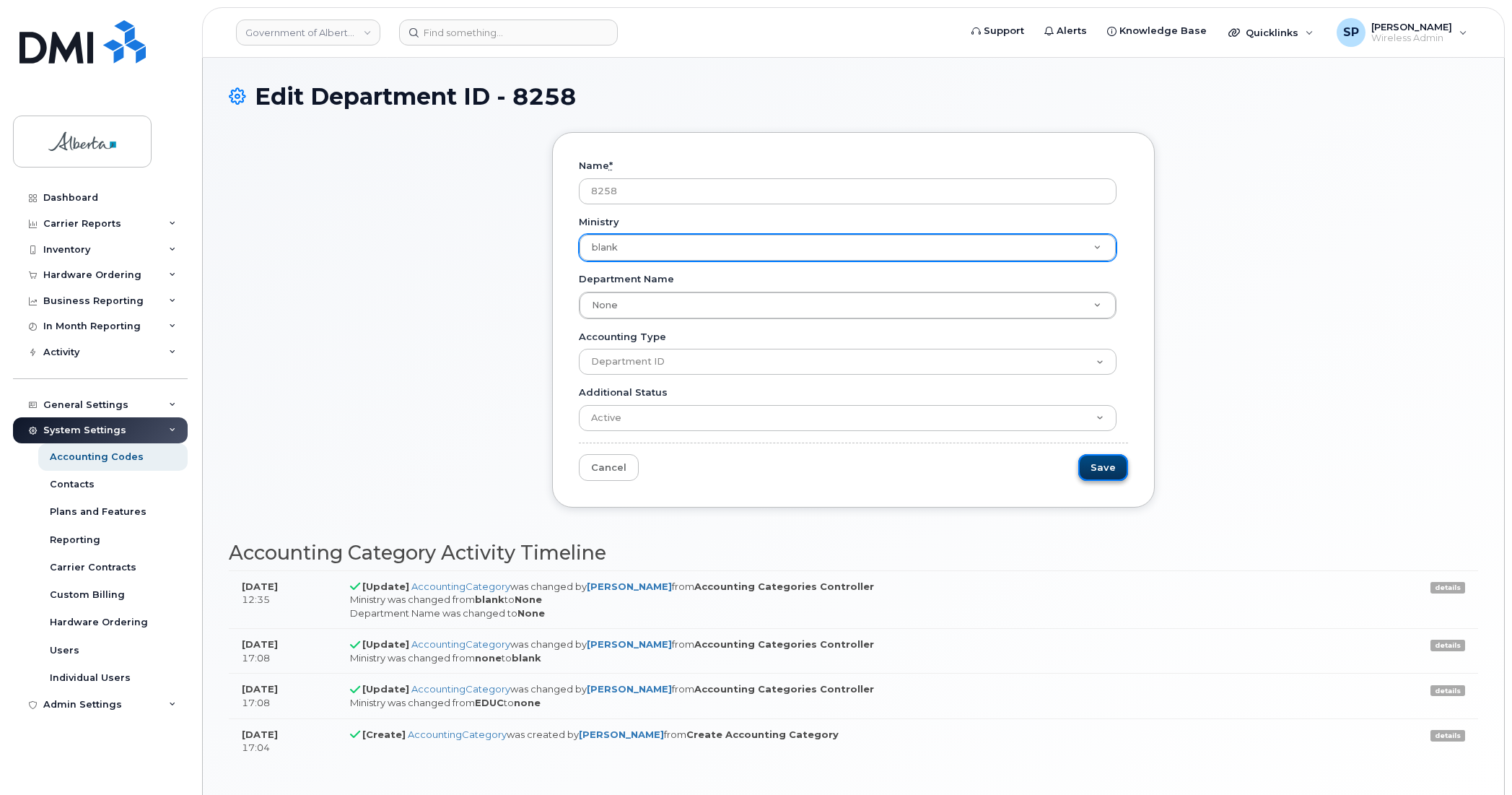
click at [1101, 462] on input "Save" at bounding box center [1103, 467] width 50 height 27
type input "Saving..."
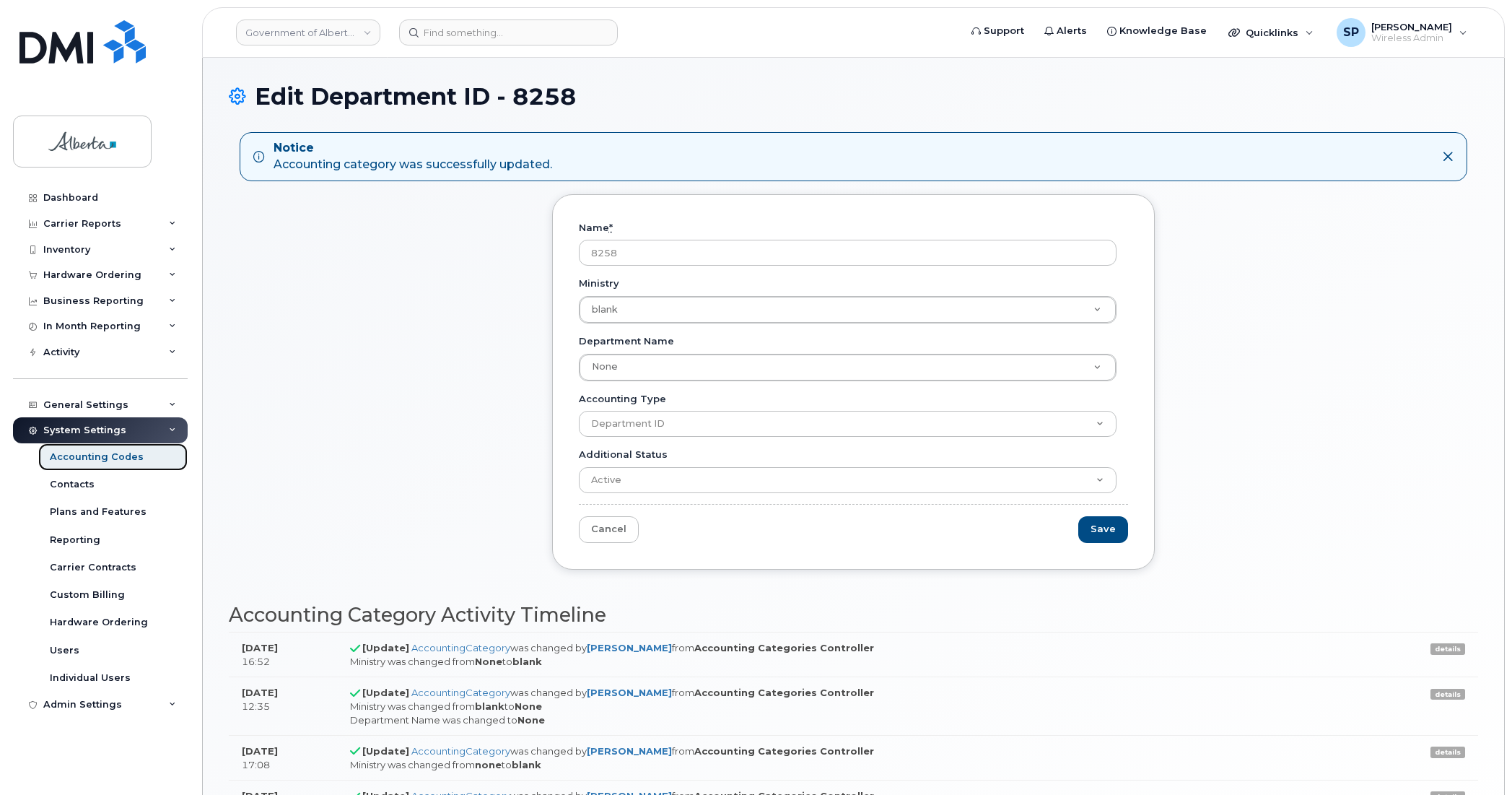
click at [103, 463] on div "Accounting Codes" at bounding box center [97, 457] width 94 height 13
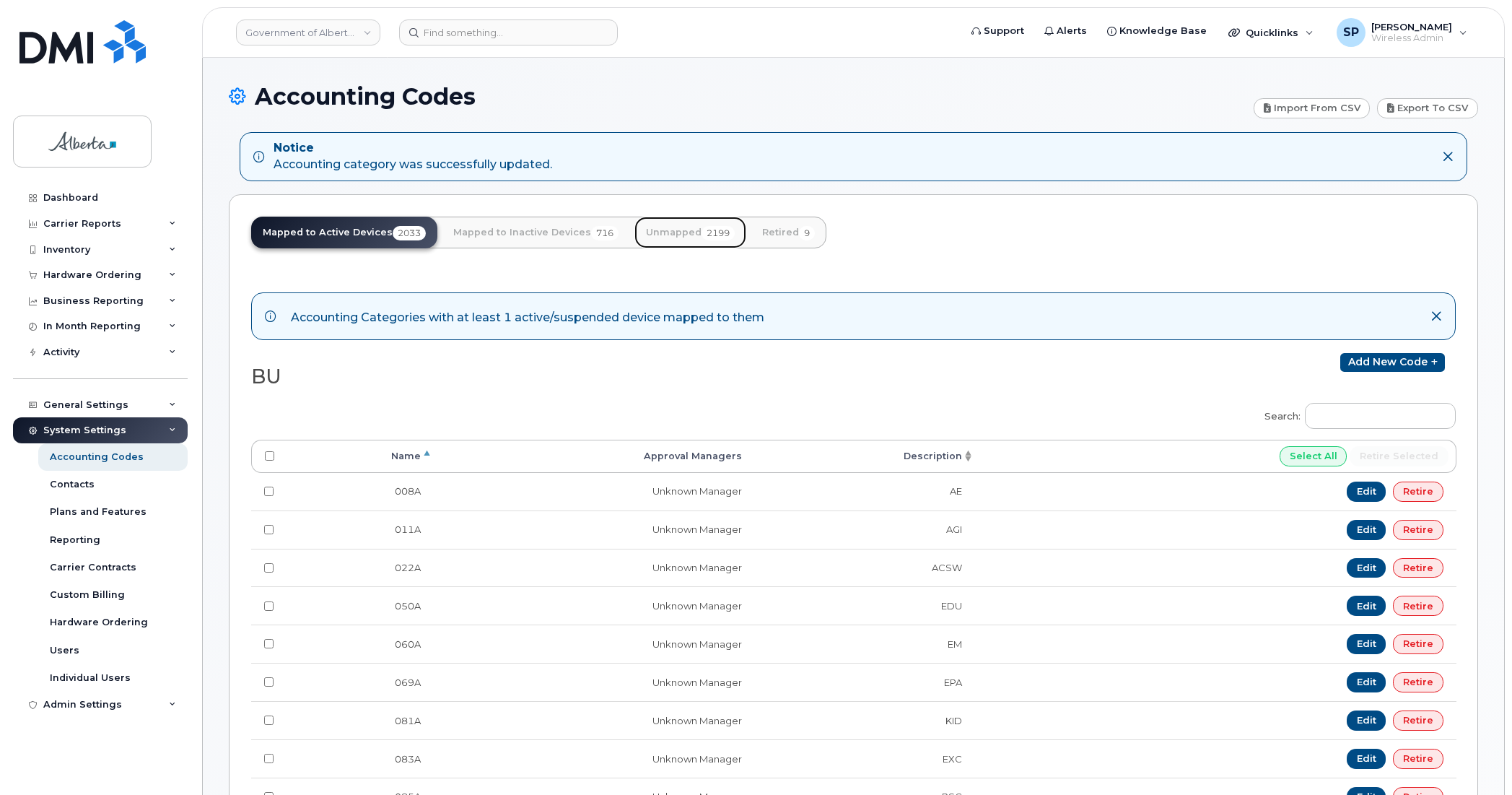
click at [669, 229] on link "Unmapped 2199" at bounding box center [690, 232] width 112 height 32
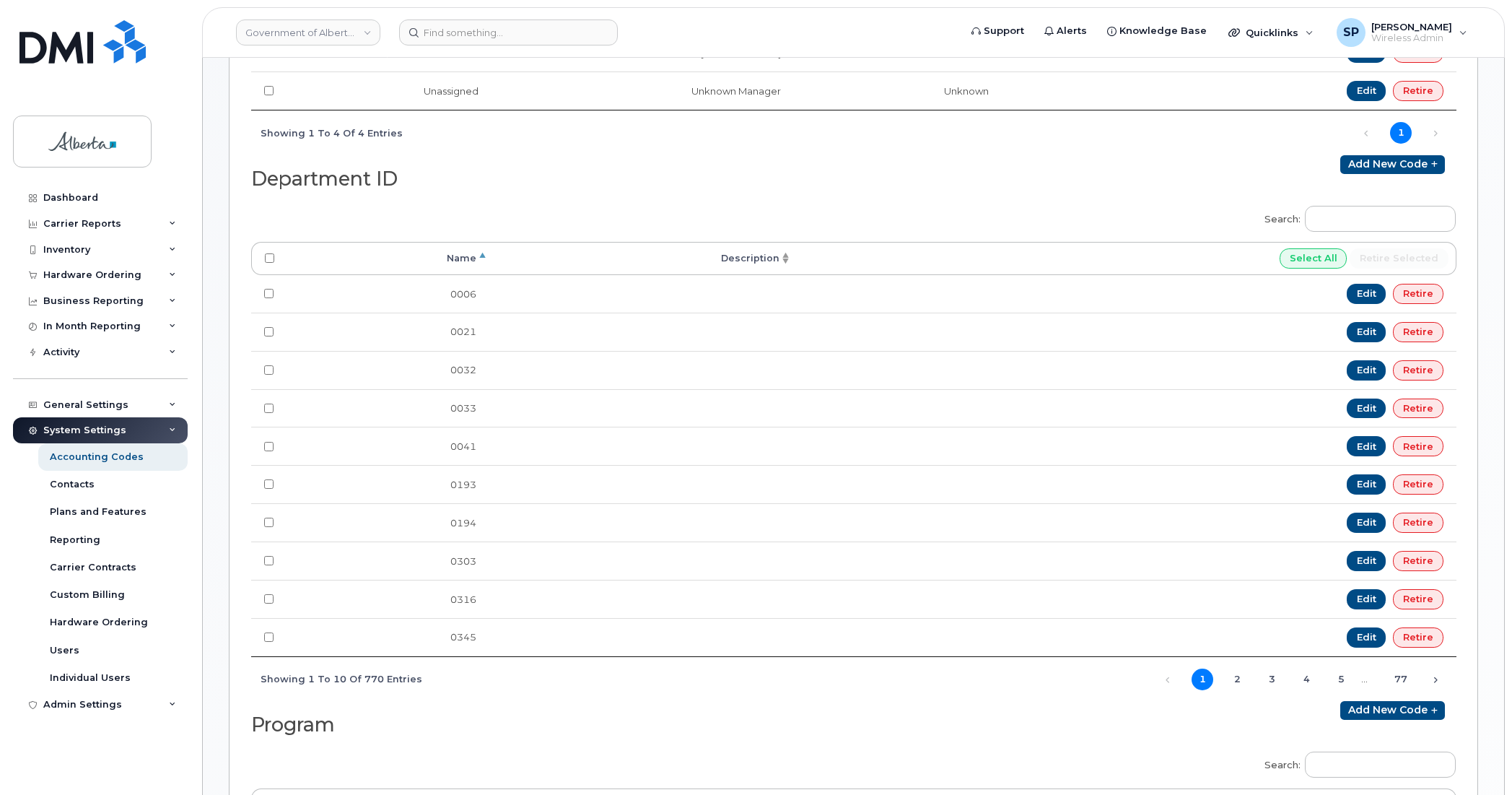
scroll to position [481, 0]
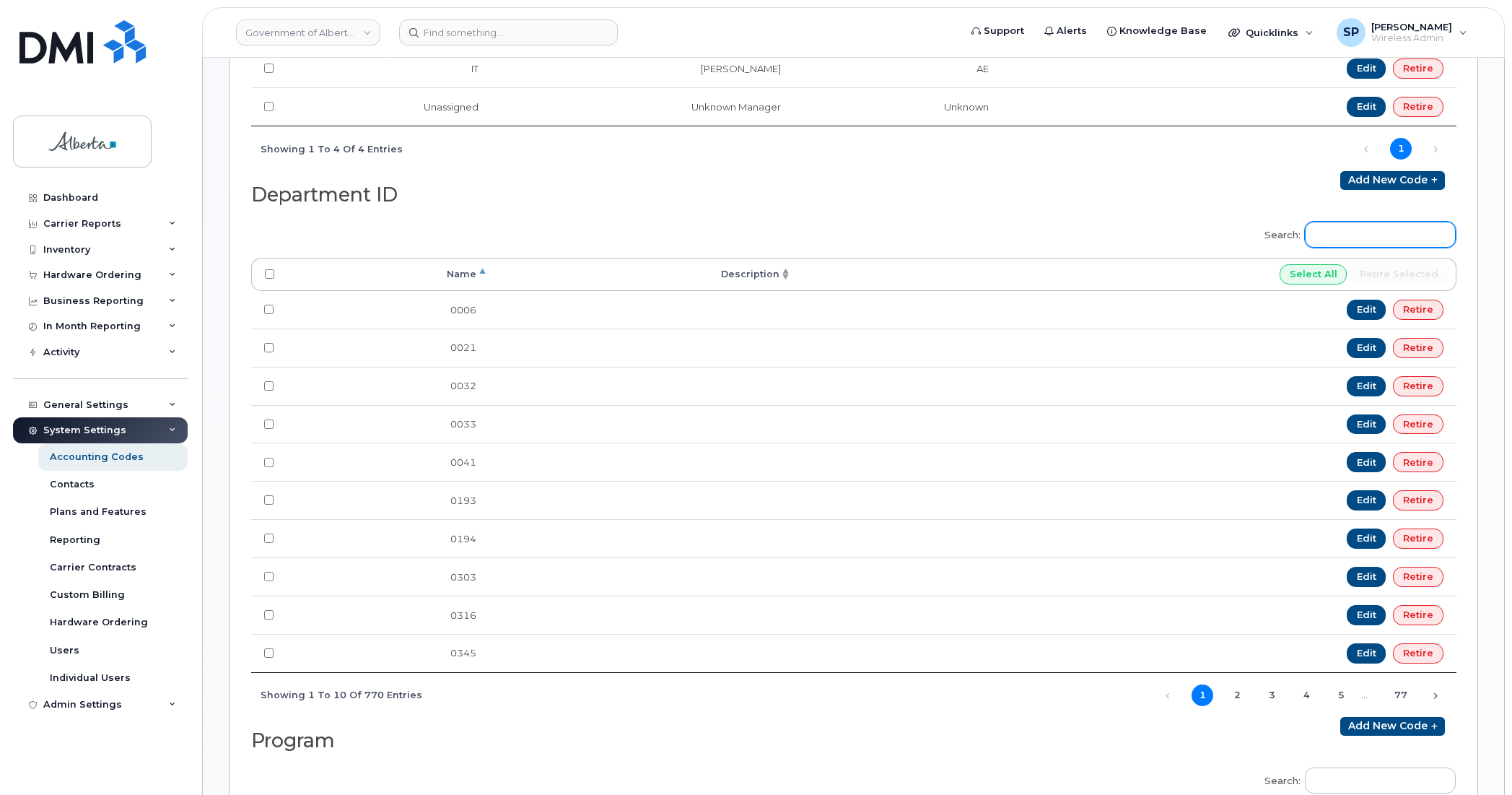
click at [1338, 232] on input "Search:" at bounding box center [1380, 235] width 151 height 26
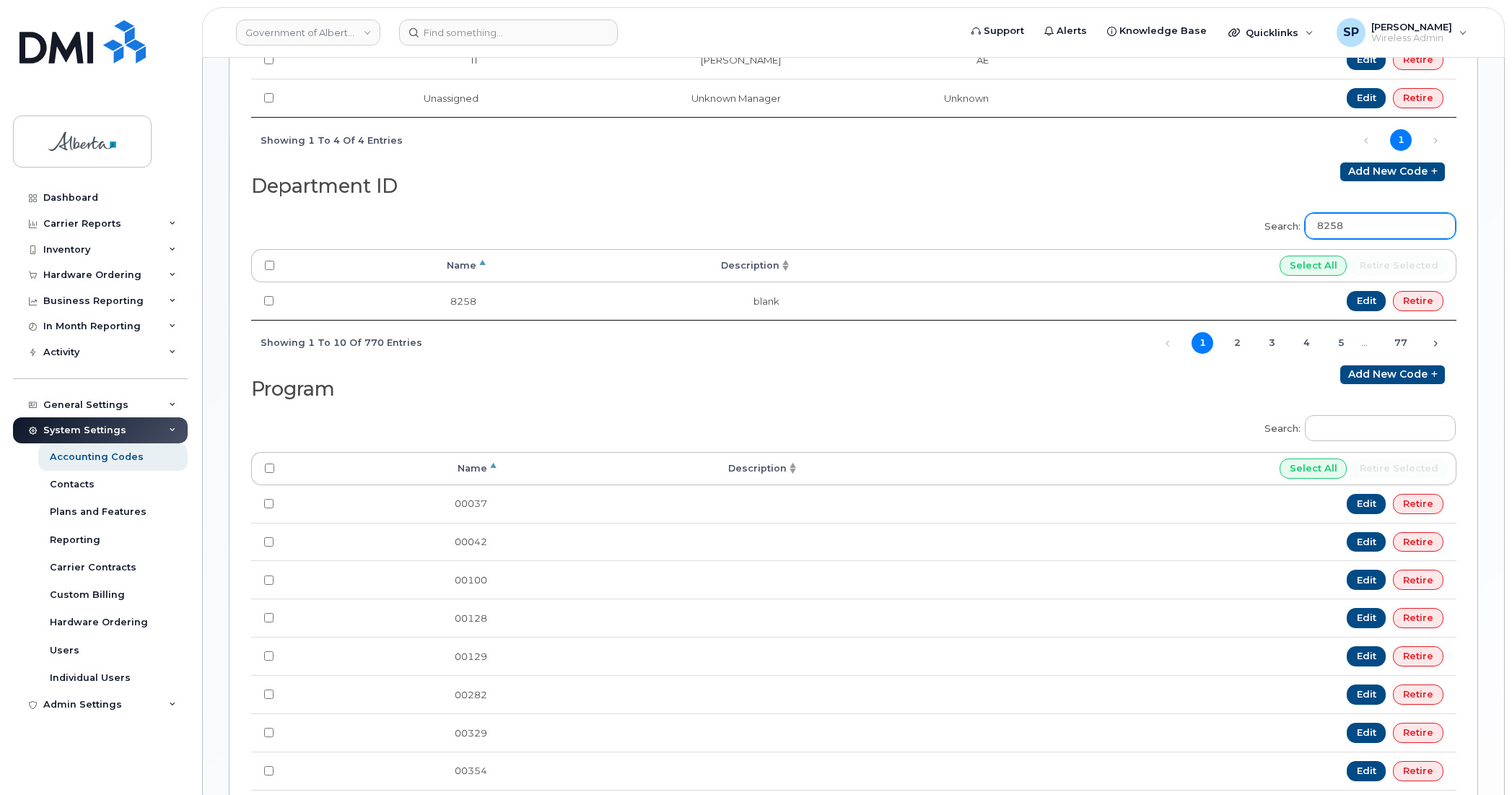
scroll to position [496, 0]
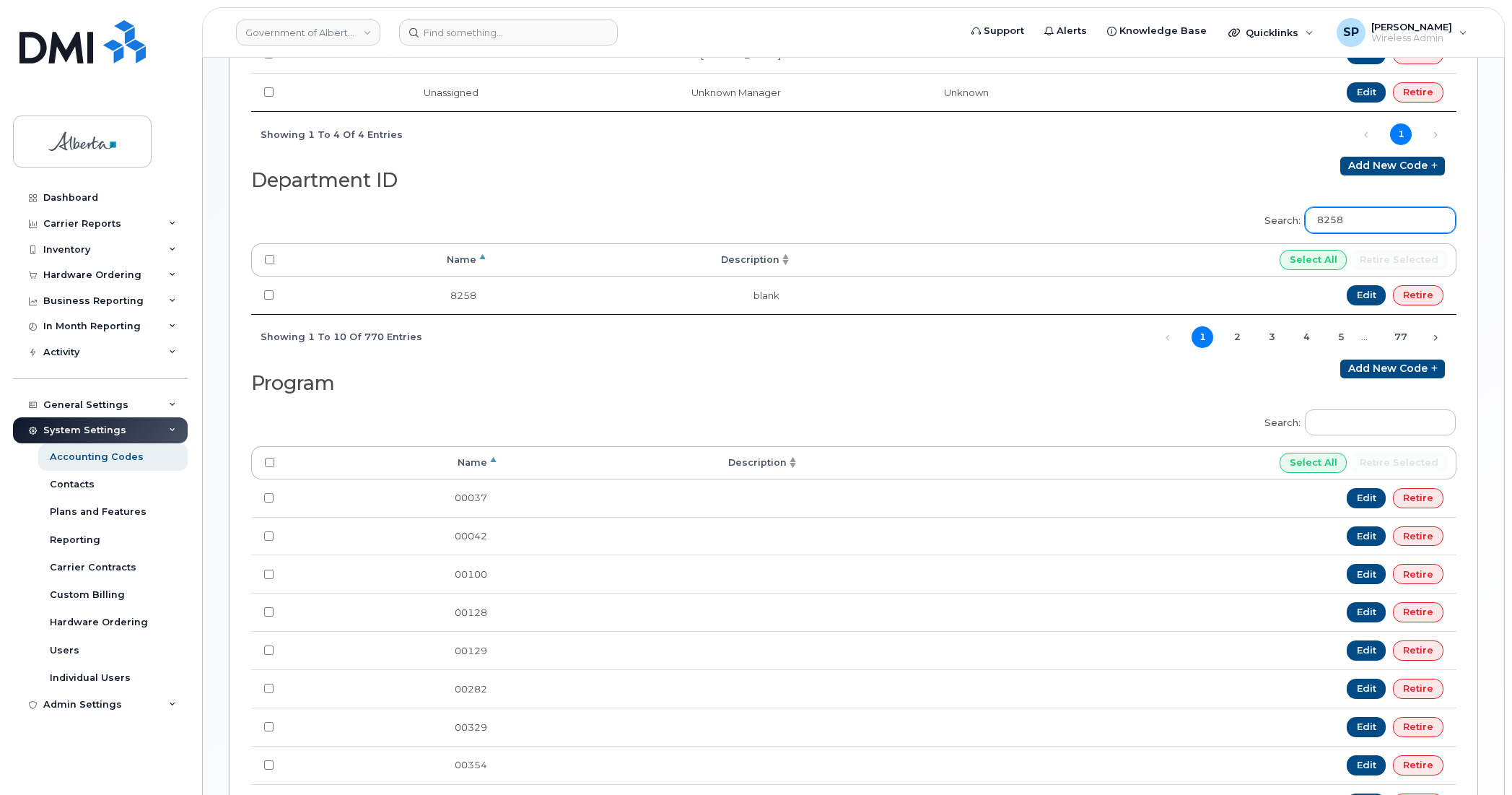
type input "8258"
click at [1340, 428] on input "Search:" at bounding box center [1380, 422] width 151 height 26
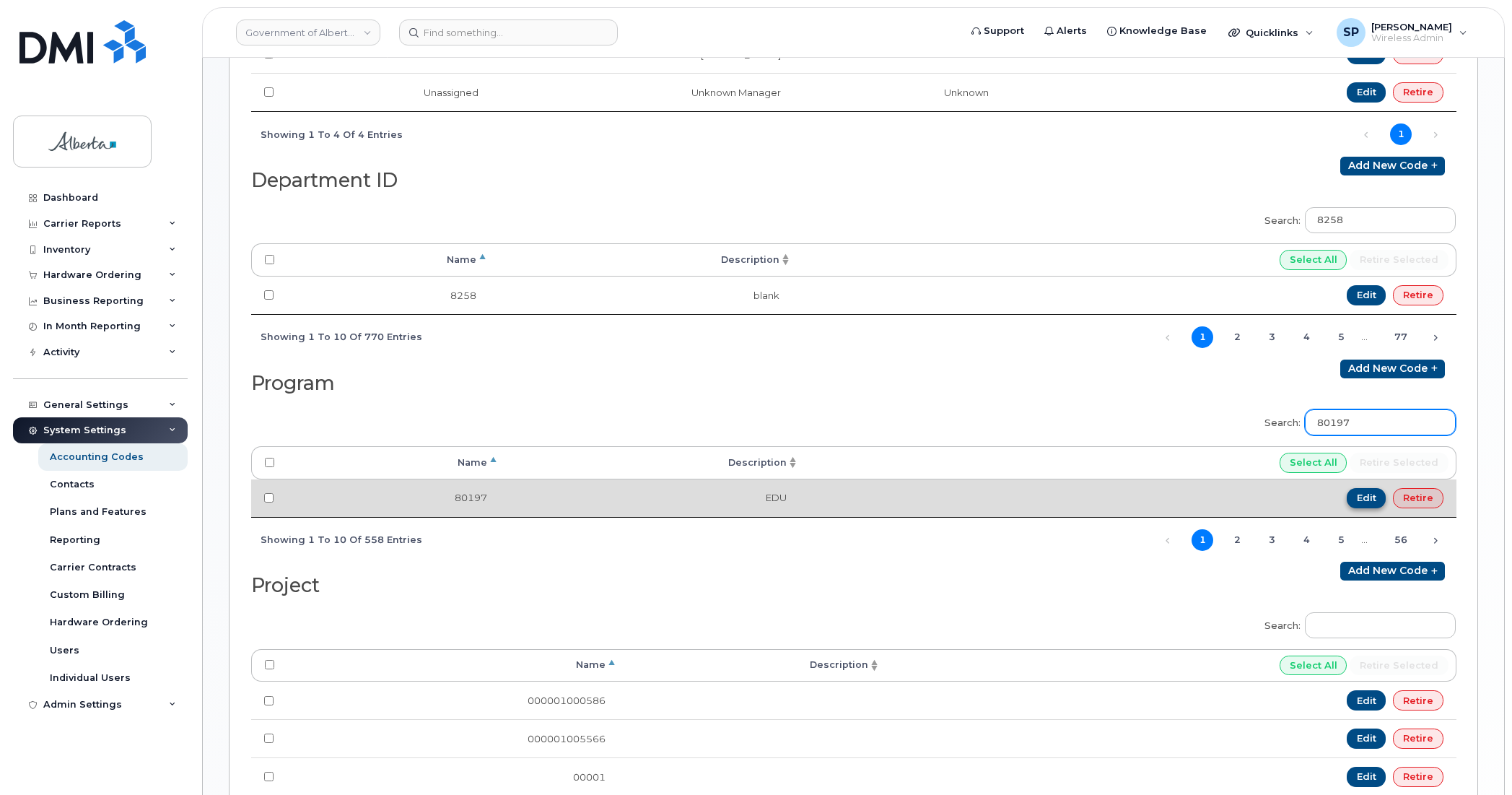
type input "80197"
click at [1372, 502] on link "Edit" at bounding box center [1366, 498] width 39 height 20
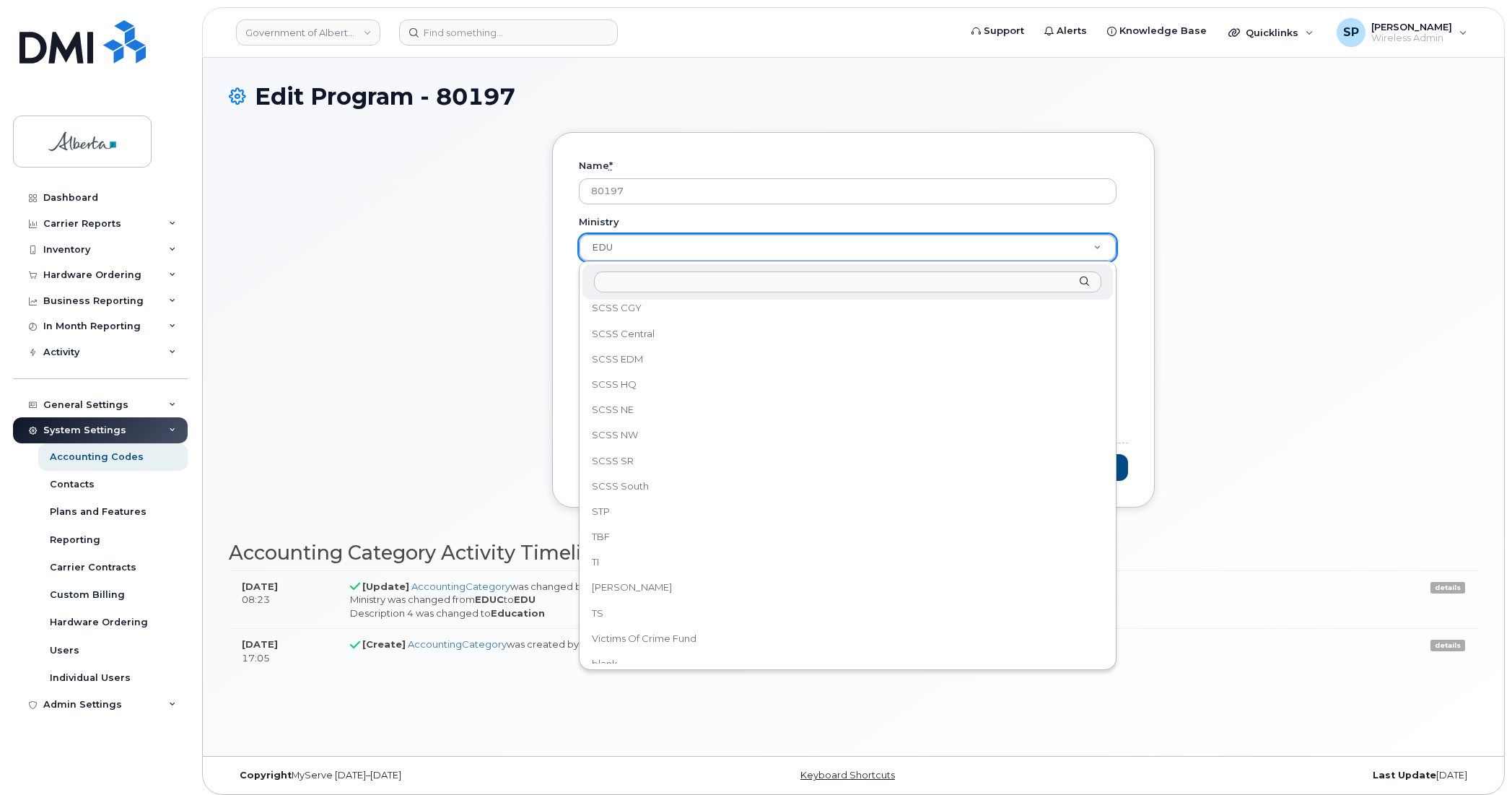
scroll to position [856, 0]
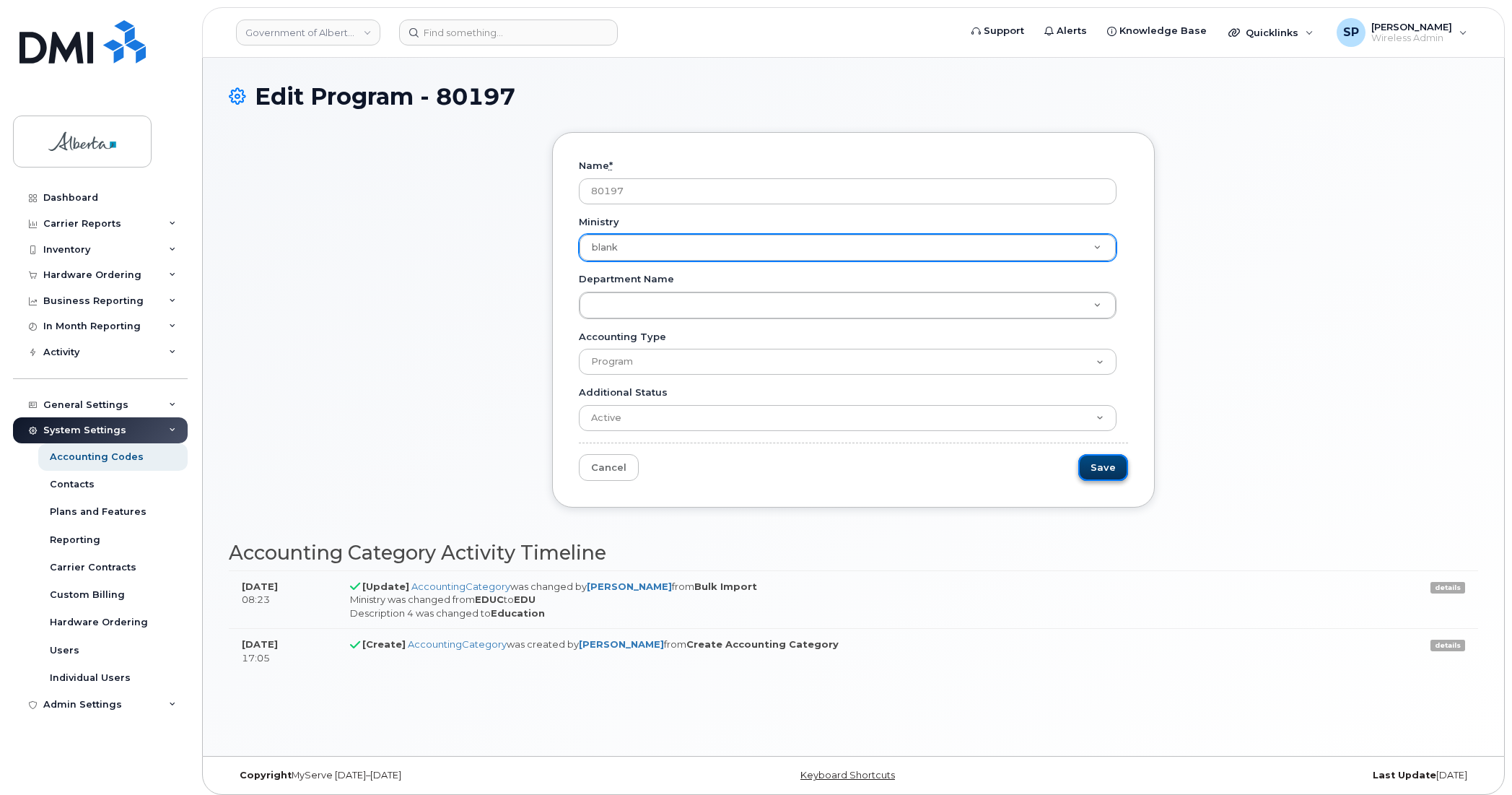
click at [1101, 465] on input "Save" at bounding box center [1103, 467] width 50 height 27
type input "Saving..."
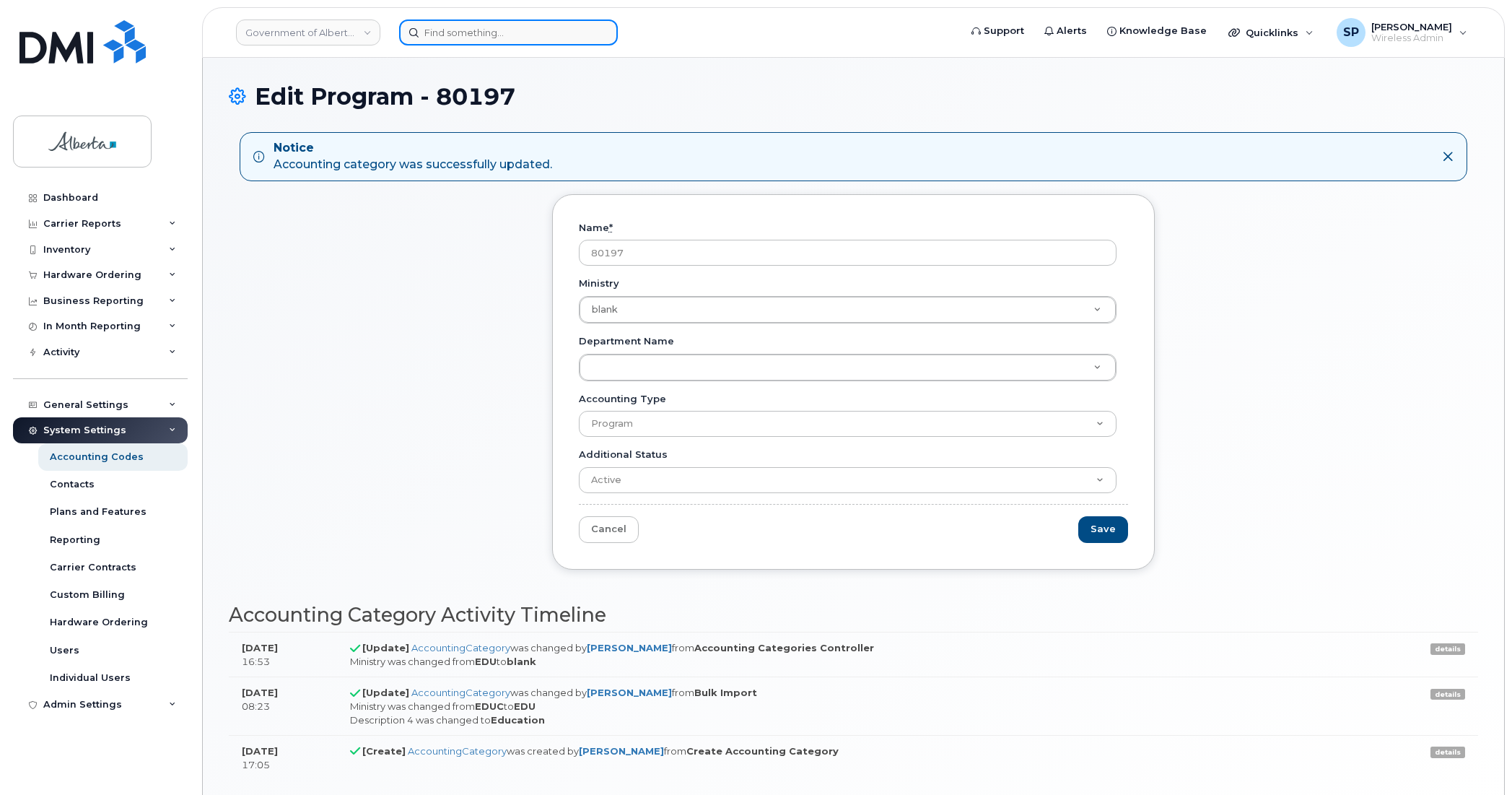
click at [484, 23] on input at bounding box center [508, 32] width 218 height 26
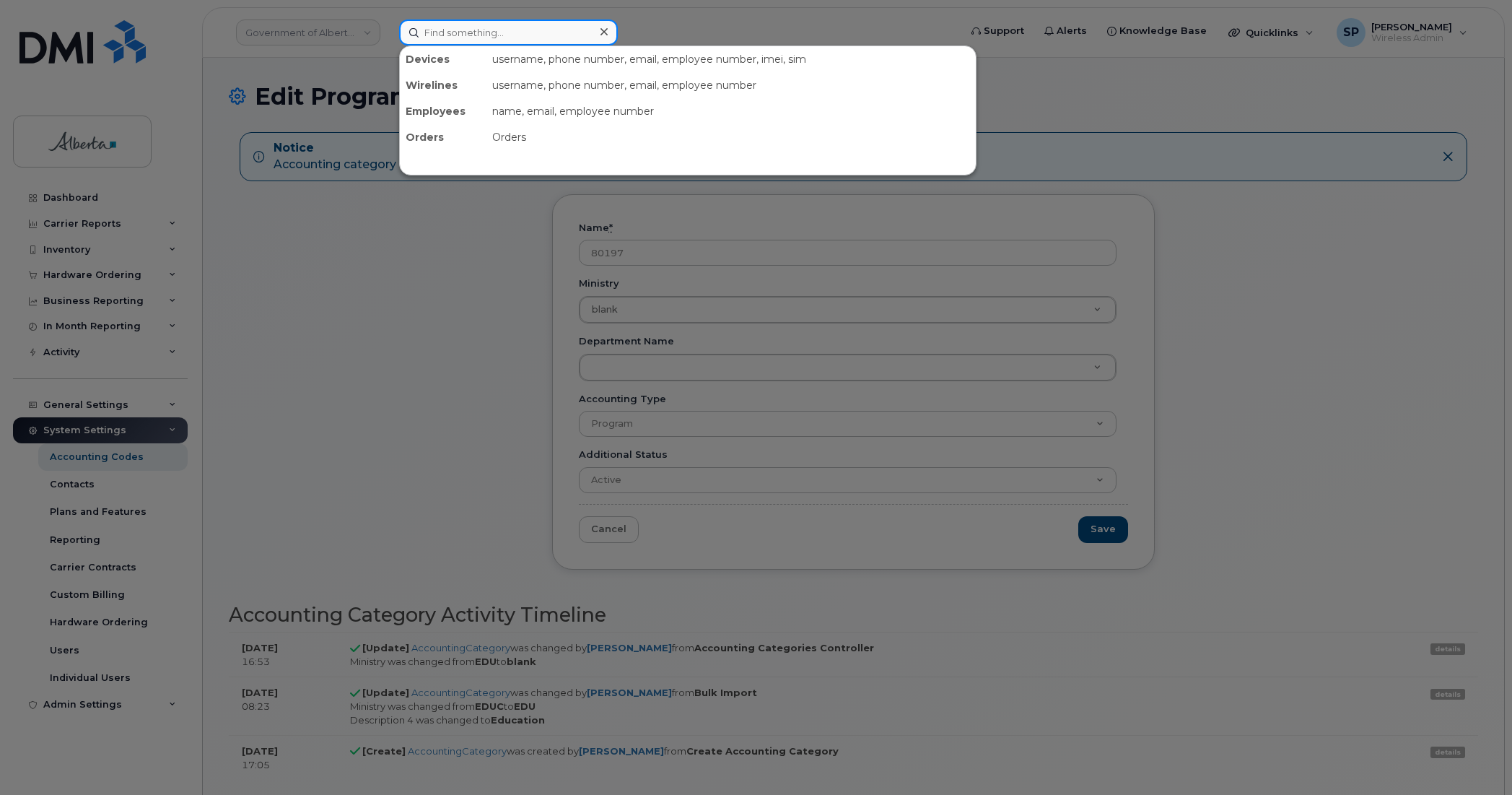
paste input "5877831257"
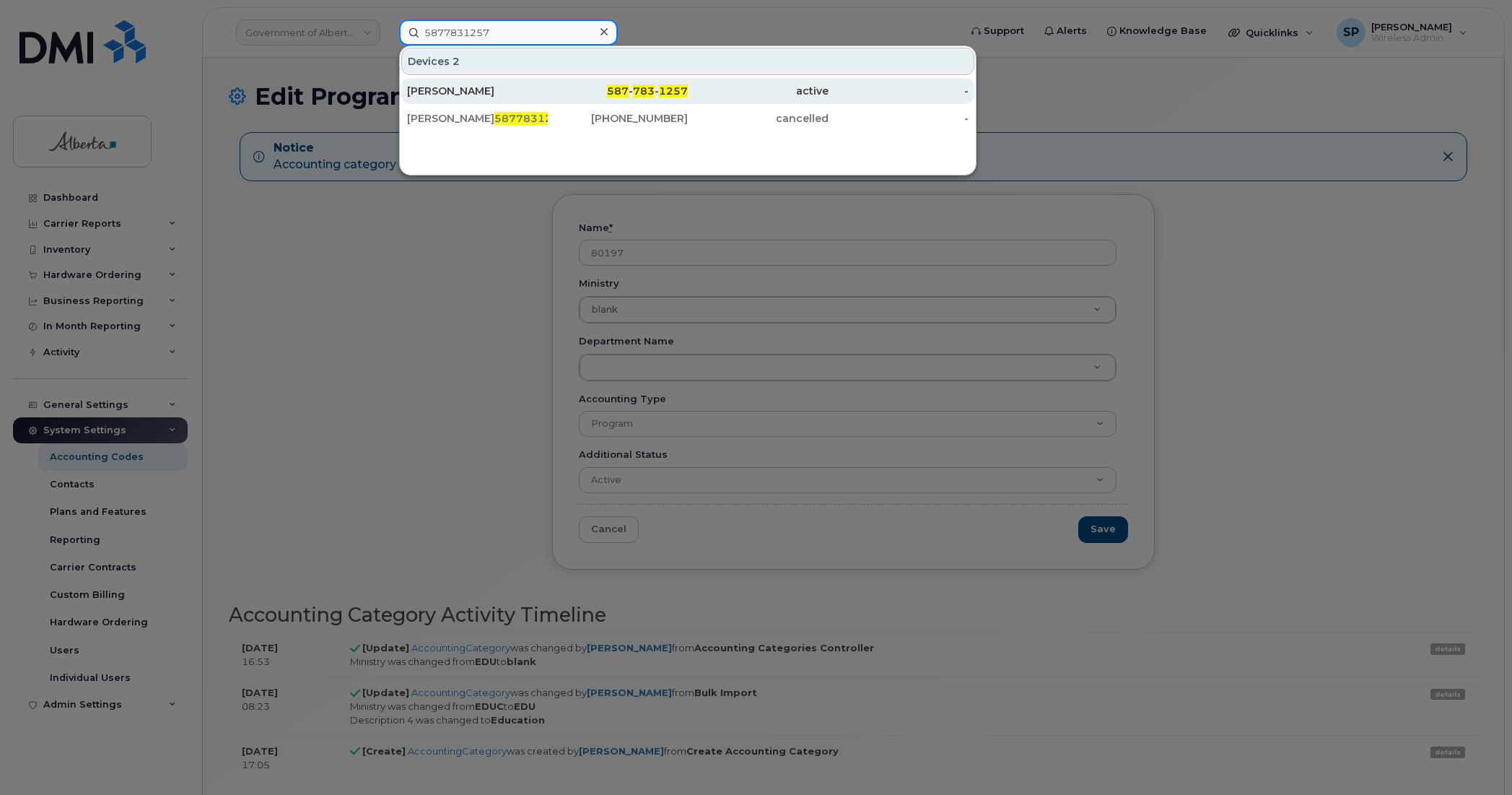
type input "5877831257"
click at [469, 90] on div "[PERSON_NAME]" at bounding box center [478, 91] width 140 height 15
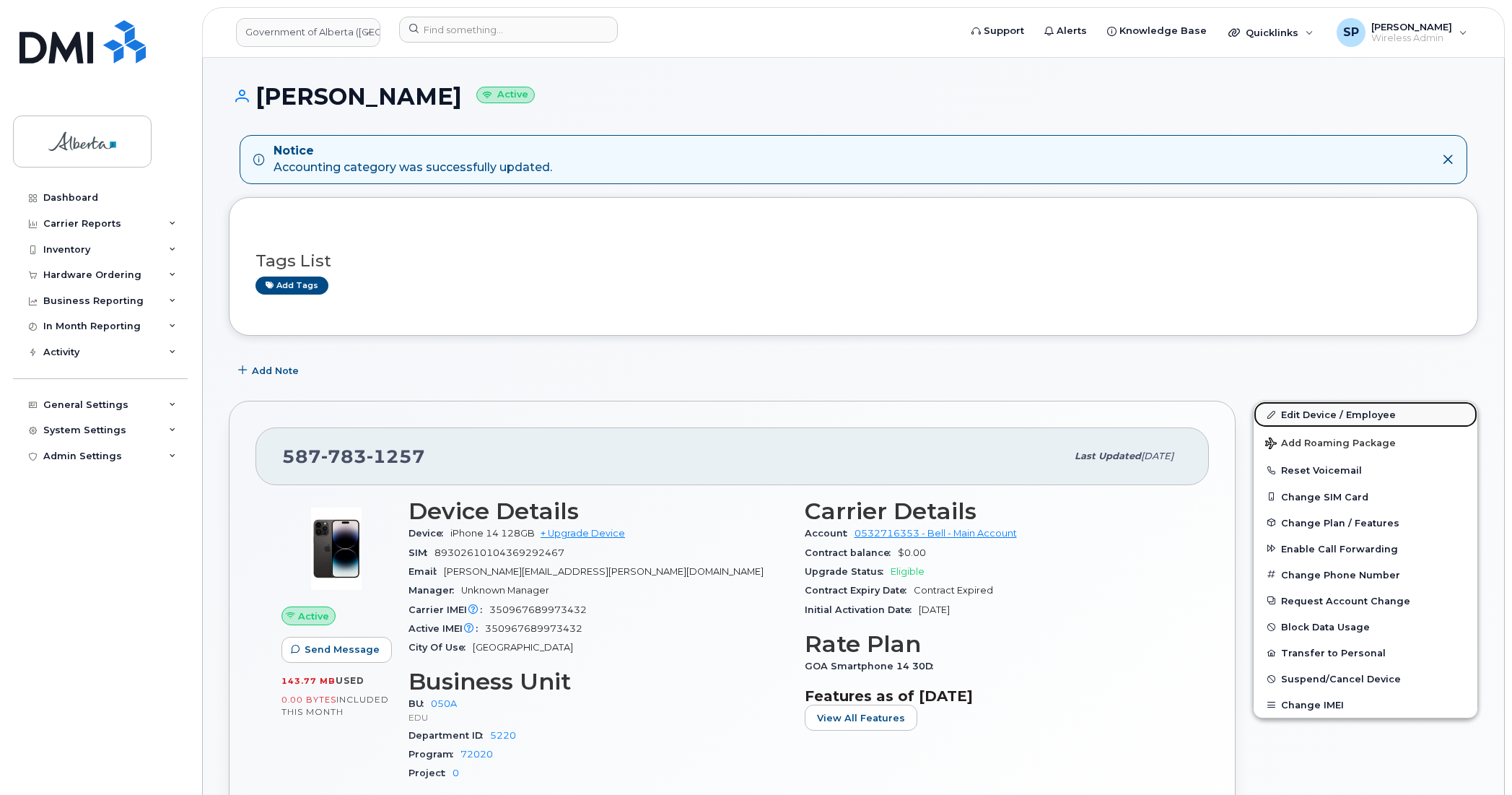
click at [1288, 411] on link "Edit Device / Employee" at bounding box center [1365, 414] width 224 height 26
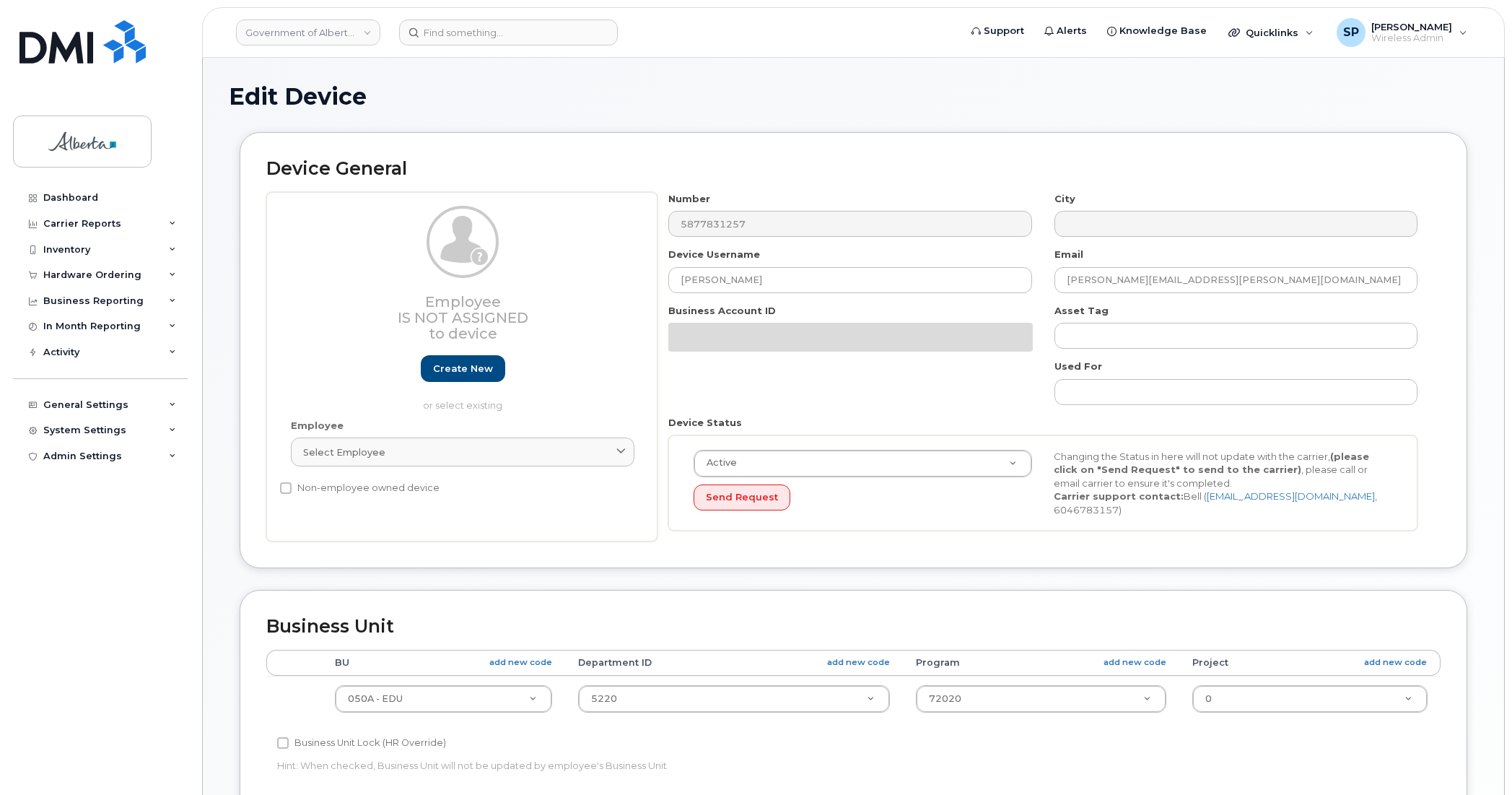
select select "4749738"
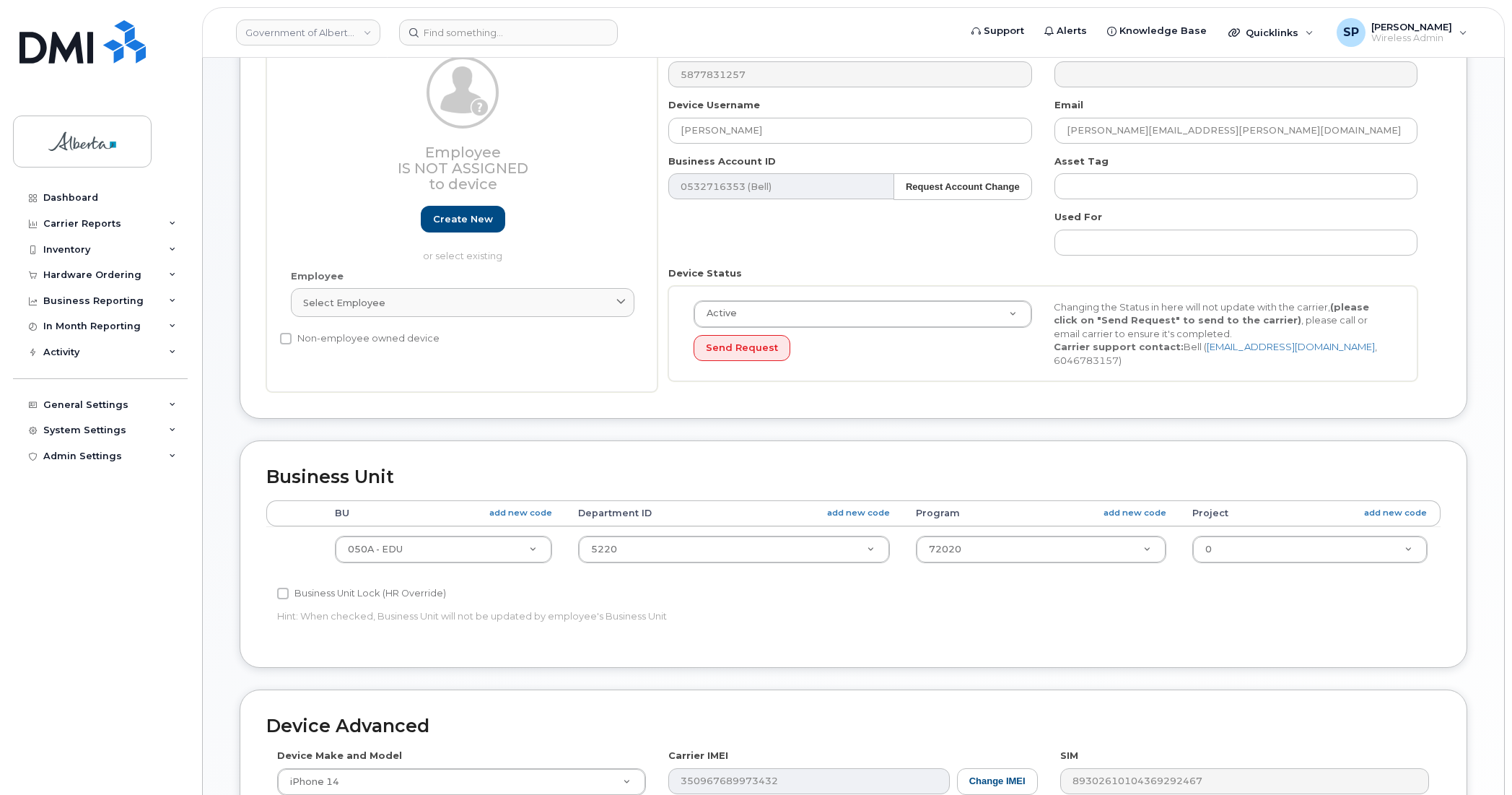
scroll to position [259, 0]
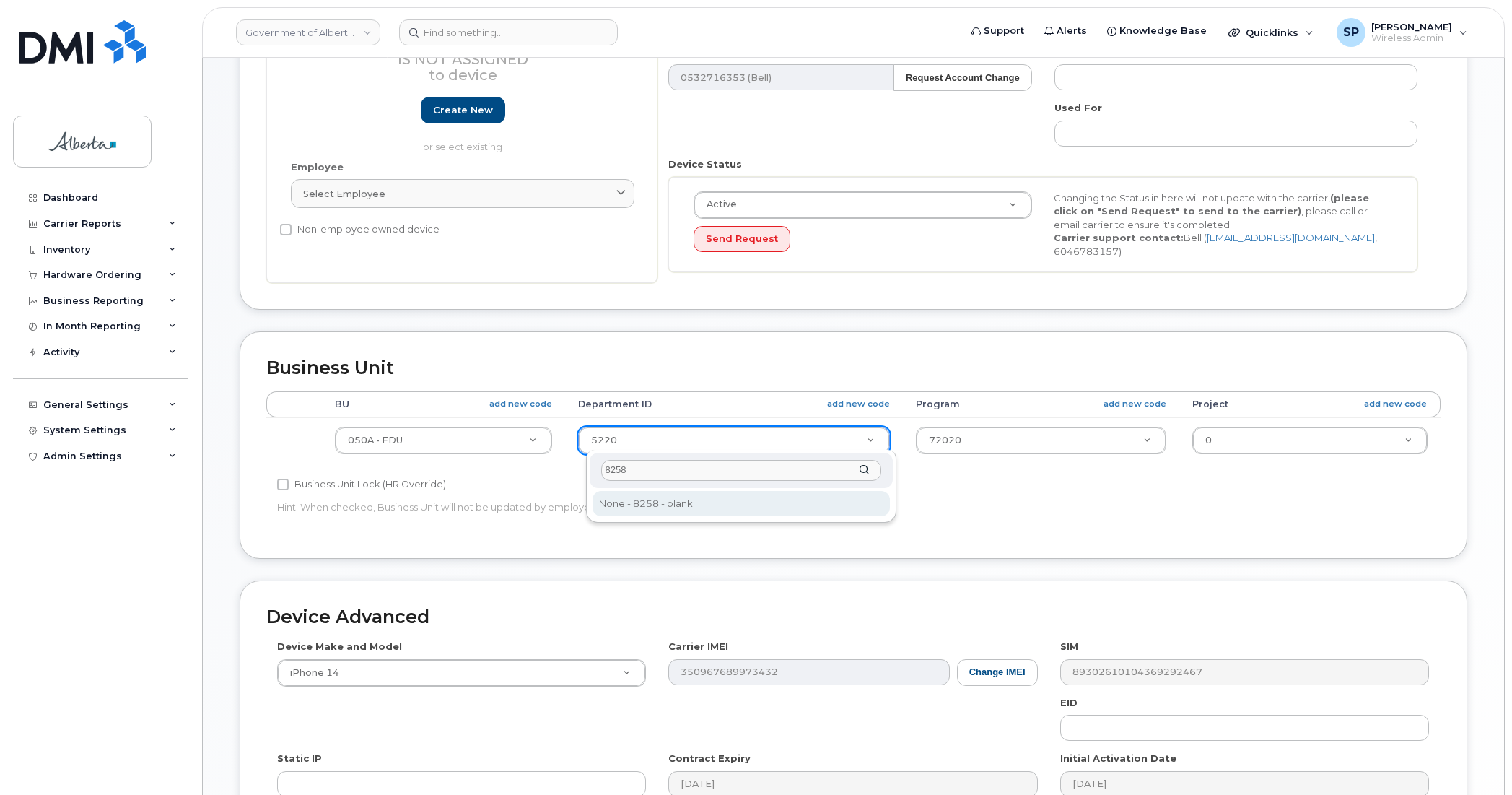
type input "8258"
